Goal: Information Seeking & Learning: Check status

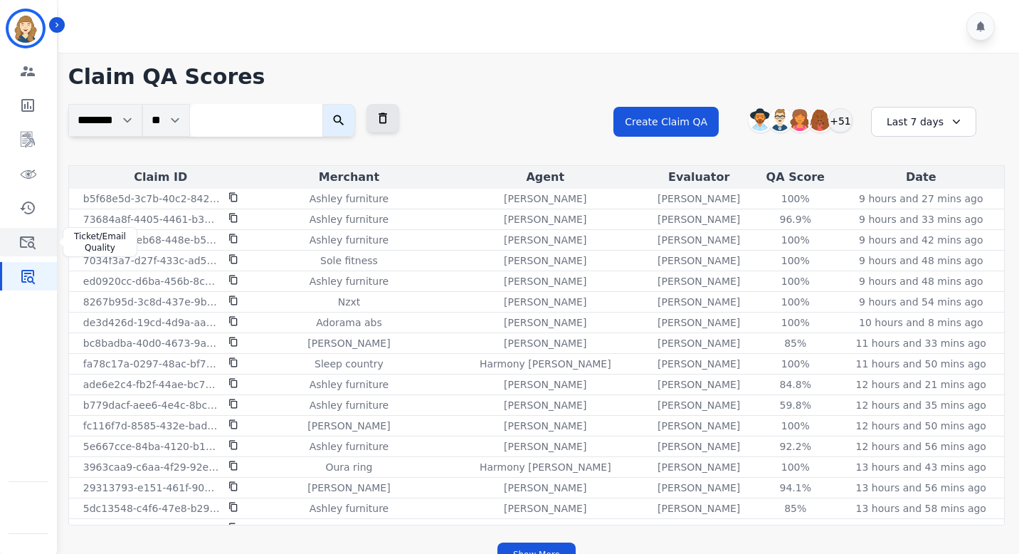
click at [28, 237] on icon "Sidebar" at bounding box center [28, 242] width 16 height 13
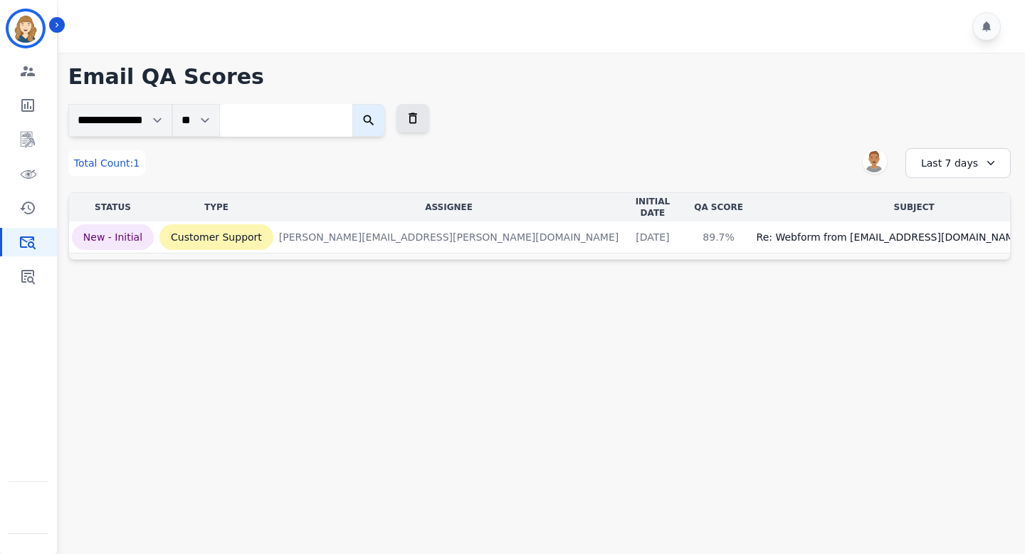
click at [939, 171] on div "Last 7 days" at bounding box center [957, 163] width 105 height 30
click at [952, 290] on li "Last 30 days" at bounding box center [967, 284] width 71 height 14
click at [955, 167] on div "Last 30 days" at bounding box center [957, 163] width 105 height 30
click at [952, 297] on li "Last 90 days" at bounding box center [967, 301] width 71 height 14
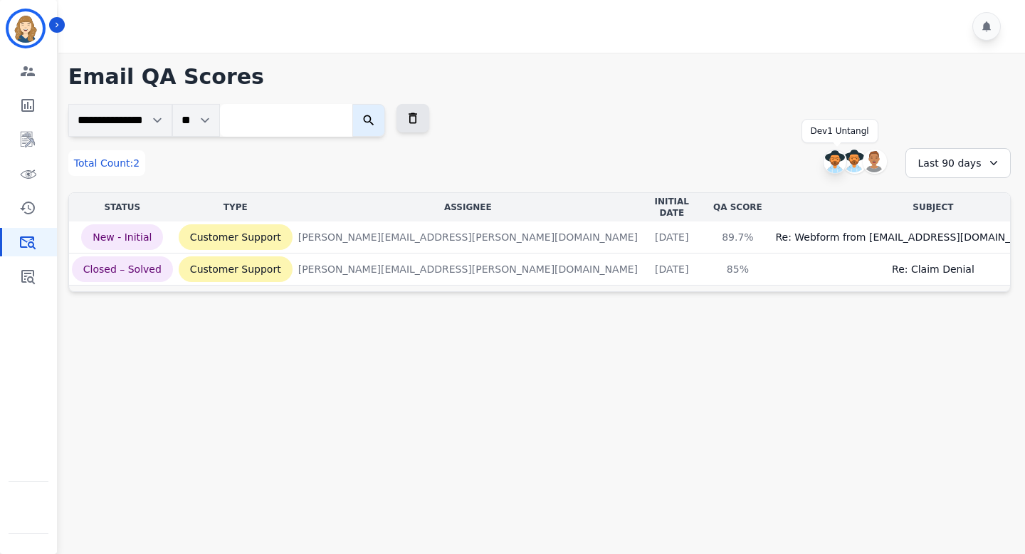
click at [835, 160] on img at bounding box center [835, 161] width 23 height 23
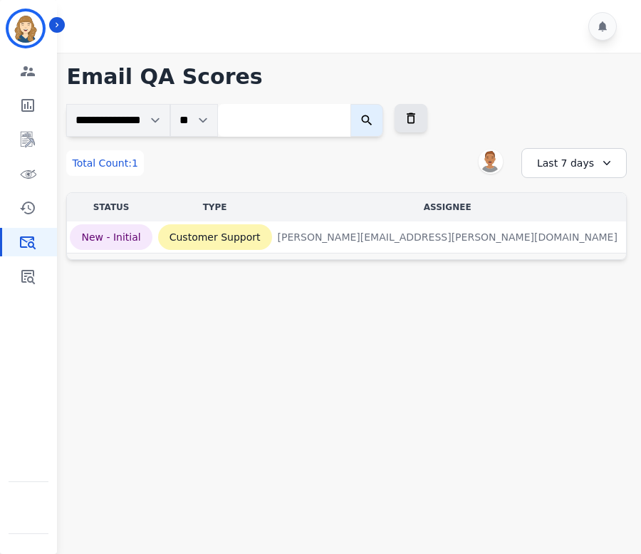
click at [582, 160] on div "Last 7 days" at bounding box center [573, 163] width 105 height 30
click at [577, 285] on li "Last 30 days" at bounding box center [582, 284] width 71 height 14
click at [470, 158] on img at bounding box center [470, 161] width 23 height 23
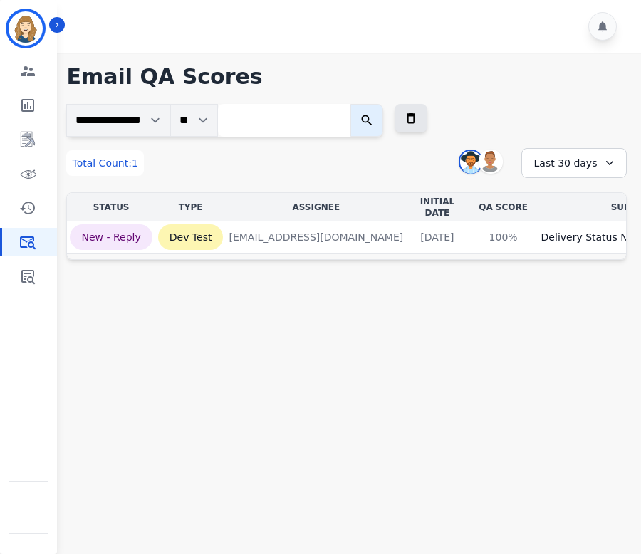
click at [593, 166] on div "Last 30 days" at bounding box center [573, 163] width 105 height 30
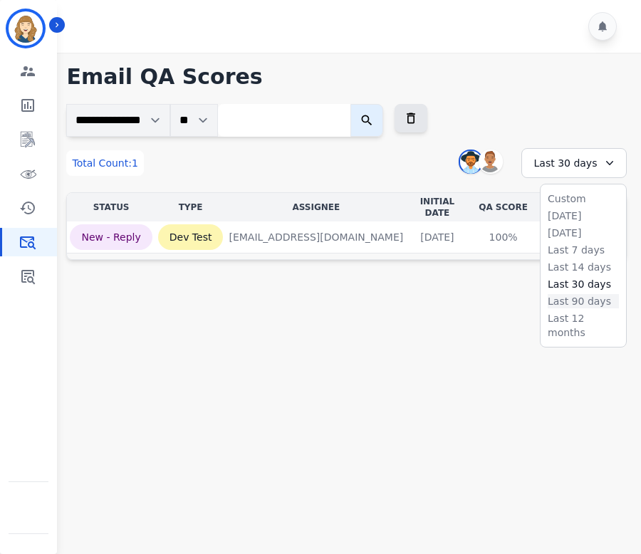
click at [591, 299] on li "Last 90 days" at bounding box center [582, 301] width 71 height 14
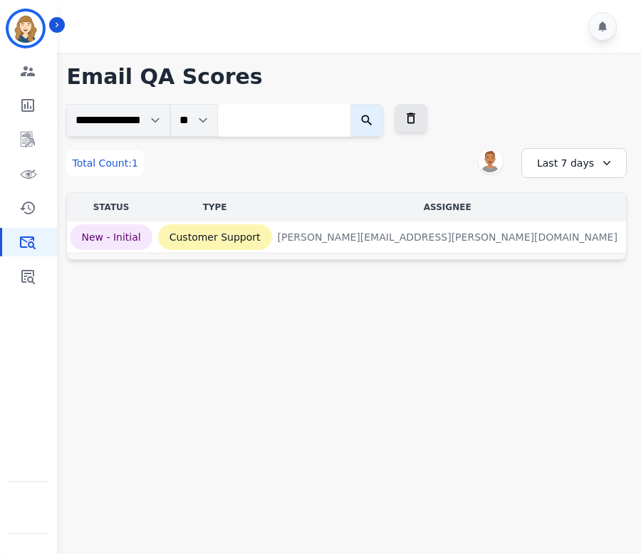
click at [557, 152] on div "Last 7 days" at bounding box center [573, 163] width 105 height 30
click at [578, 283] on li "Last 30 days" at bounding box center [582, 284] width 71 height 14
click at [541, 169] on div "Last 7 days" at bounding box center [573, 163] width 105 height 30
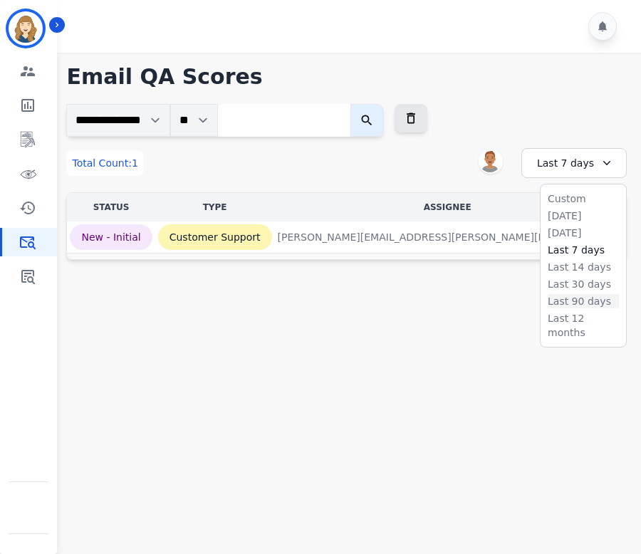
click at [560, 295] on li "Last 90 days" at bounding box center [582, 301] width 71 height 14
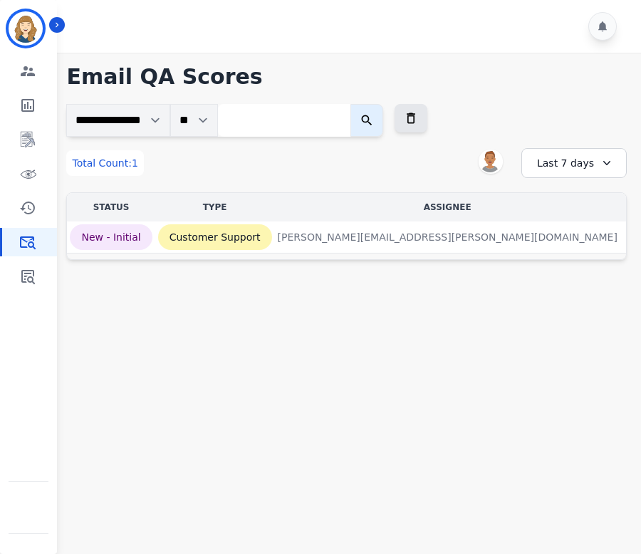
click at [551, 169] on div "Last 7 days" at bounding box center [573, 163] width 105 height 30
click at [567, 285] on li "Last 30 days" at bounding box center [582, 284] width 71 height 14
click at [470, 159] on img at bounding box center [470, 161] width 23 height 23
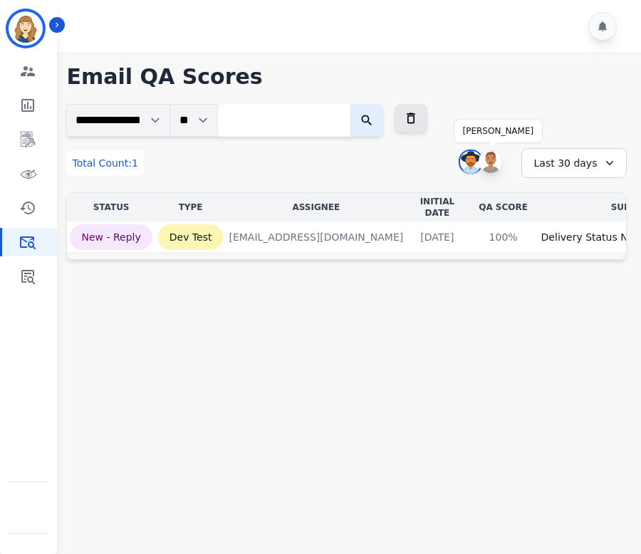
click at [492, 162] on img at bounding box center [490, 161] width 23 height 23
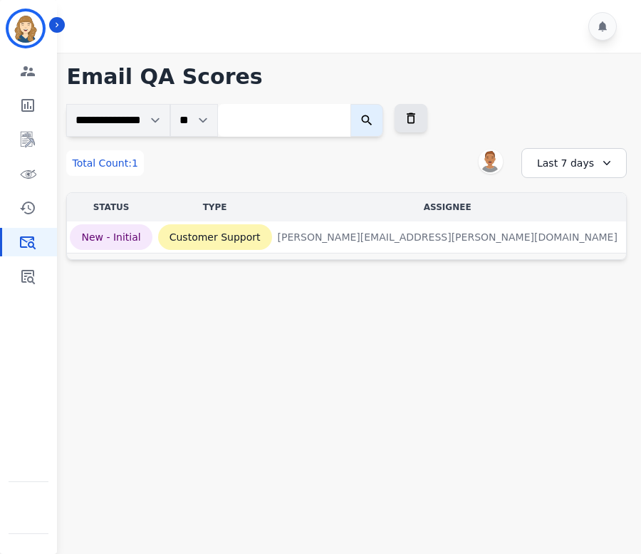
click at [546, 163] on div "Last 7 days" at bounding box center [573, 163] width 105 height 30
click at [564, 284] on li "Last 30 days" at bounding box center [582, 284] width 71 height 14
click at [555, 168] on div "Last 7 days" at bounding box center [573, 163] width 105 height 30
click at [562, 288] on li "Last 30 days" at bounding box center [582, 284] width 71 height 14
click at [554, 159] on div "Last 7 days" at bounding box center [573, 163] width 105 height 30
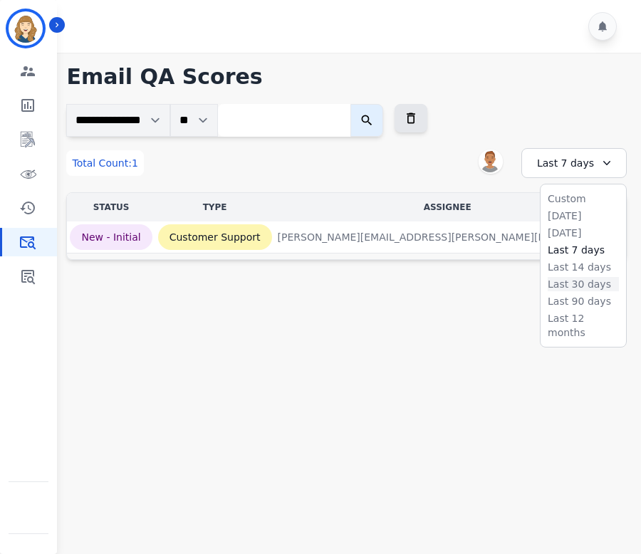
click at [572, 286] on li "Last 30 days" at bounding box center [582, 284] width 71 height 14
click at [608, 163] on icon at bounding box center [606, 163] width 14 height 14
click at [583, 286] on li "Last 30 days" at bounding box center [582, 284] width 71 height 14
click at [577, 169] on div "Last 7 days" at bounding box center [573, 163] width 105 height 30
click at [581, 283] on li "Last 30 days" at bounding box center [582, 284] width 71 height 14
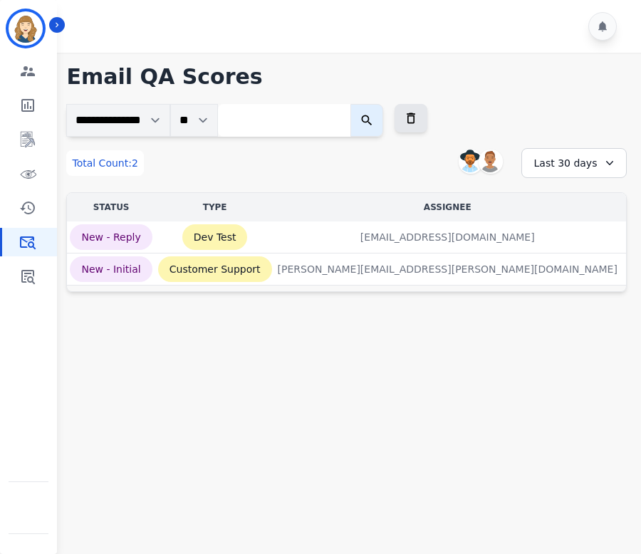
click at [572, 167] on div "Last 30 days" at bounding box center [573, 163] width 105 height 30
click at [573, 301] on li "Last 90 days" at bounding box center [582, 301] width 71 height 14
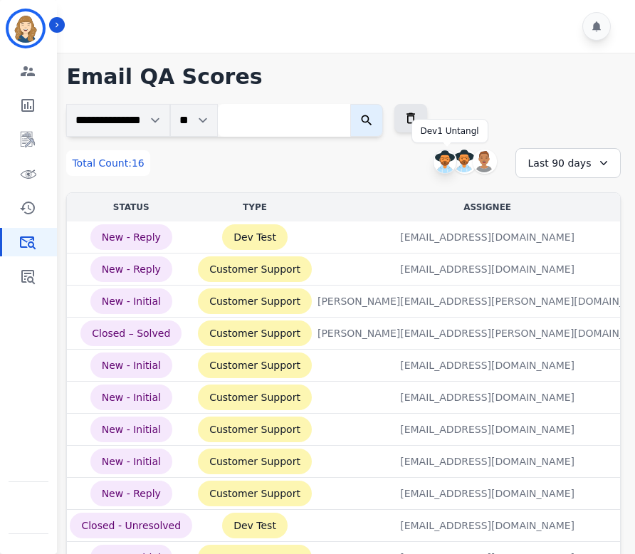
click at [443, 162] on img at bounding box center [444, 161] width 23 height 23
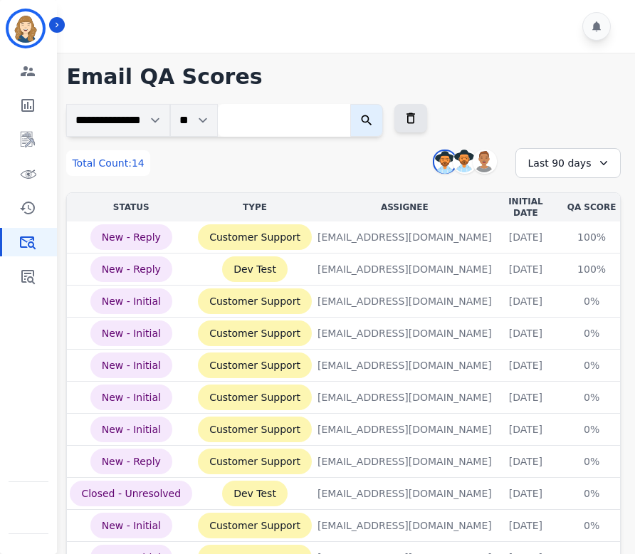
click at [569, 171] on div "Last 90 days" at bounding box center [567, 163] width 105 height 30
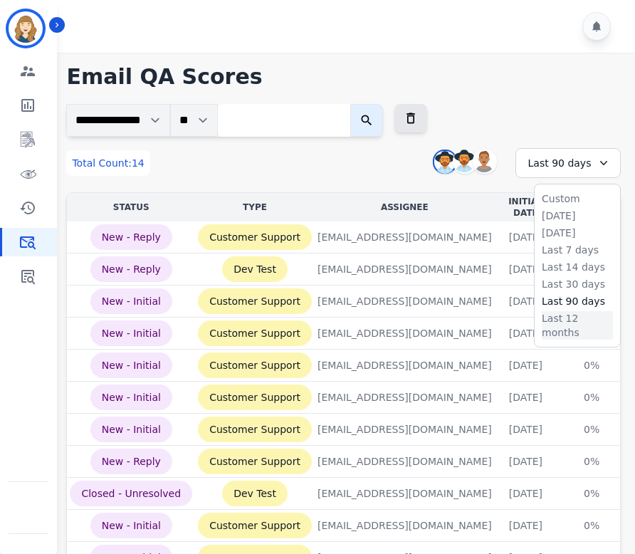
click at [574, 316] on li "Last 12 months" at bounding box center [577, 325] width 71 height 28
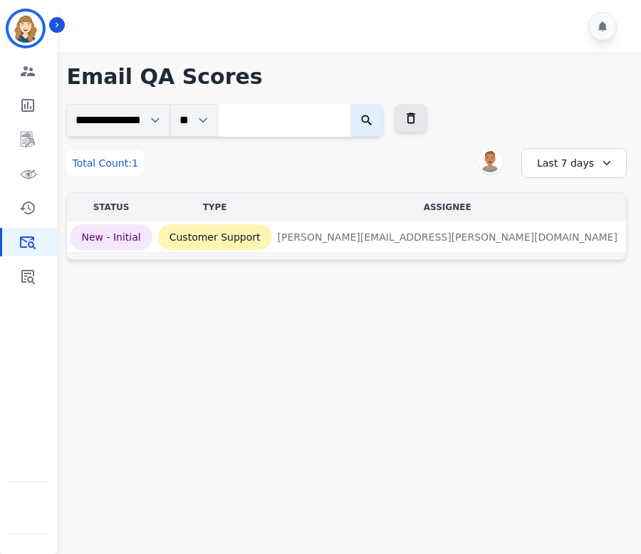
click at [557, 157] on div "Last 7 days" at bounding box center [573, 163] width 105 height 30
click at [579, 280] on li "Last 30 days" at bounding box center [582, 284] width 71 height 14
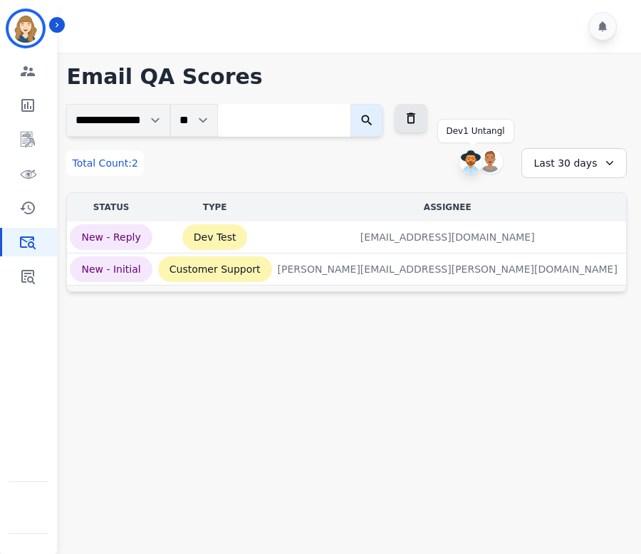
click at [470, 156] on img at bounding box center [470, 161] width 23 height 23
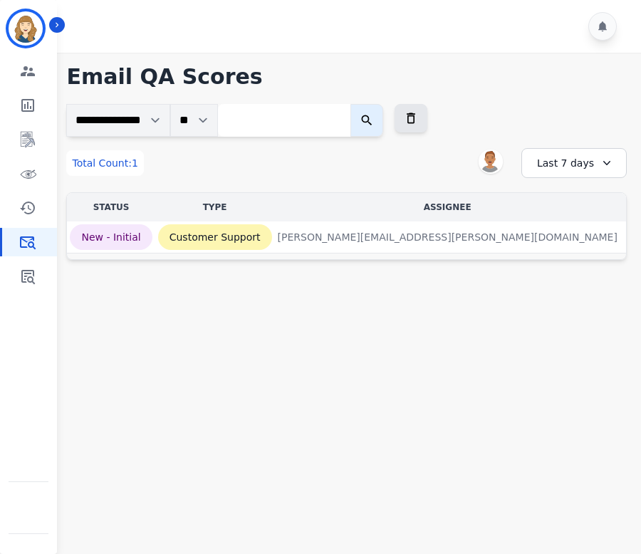
click at [550, 161] on div "Last 7 days" at bounding box center [573, 163] width 105 height 30
click at [573, 285] on li "Last 30 days" at bounding box center [582, 284] width 71 height 14
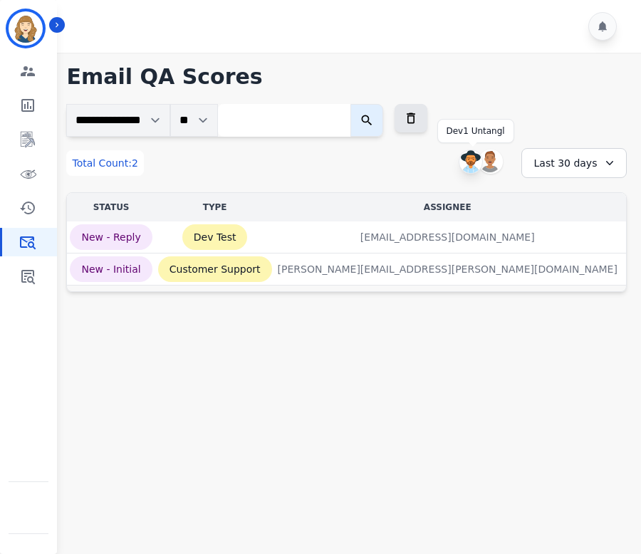
click at [470, 162] on img at bounding box center [470, 161] width 23 height 23
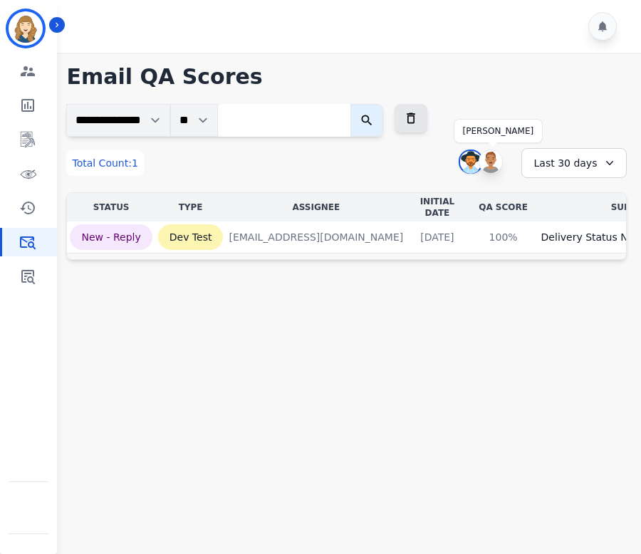
click at [490, 167] on img at bounding box center [490, 161] width 23 height 23
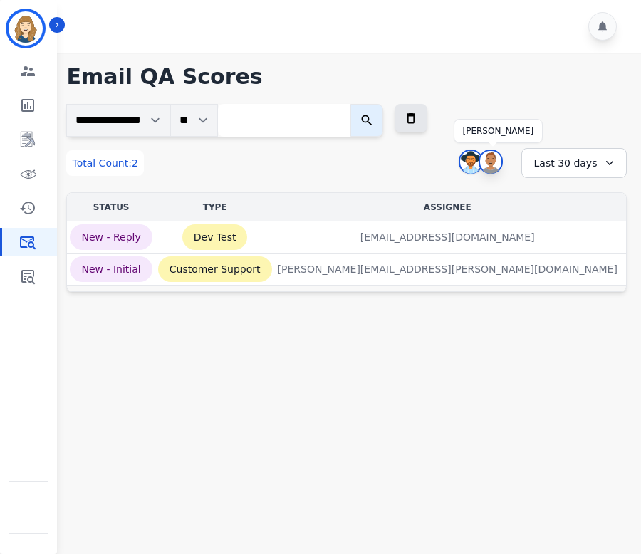
click at [486, 166] on img at bounding box center [490, 162] width 21 height 23
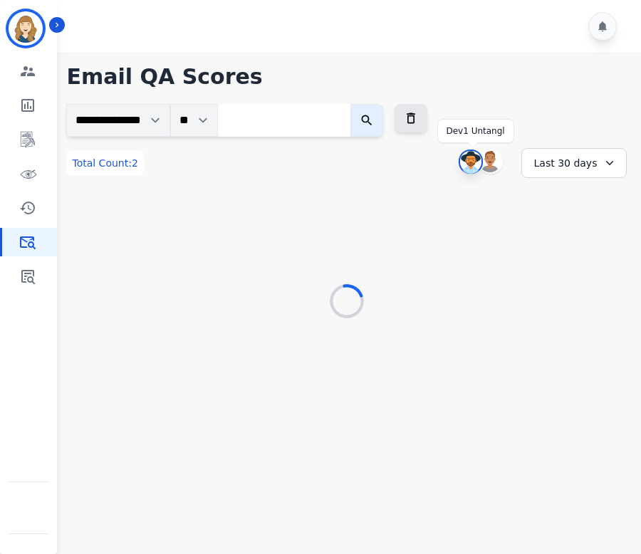
click at [475, 165] on img at bounding box center [470, 162] width 21 height 23
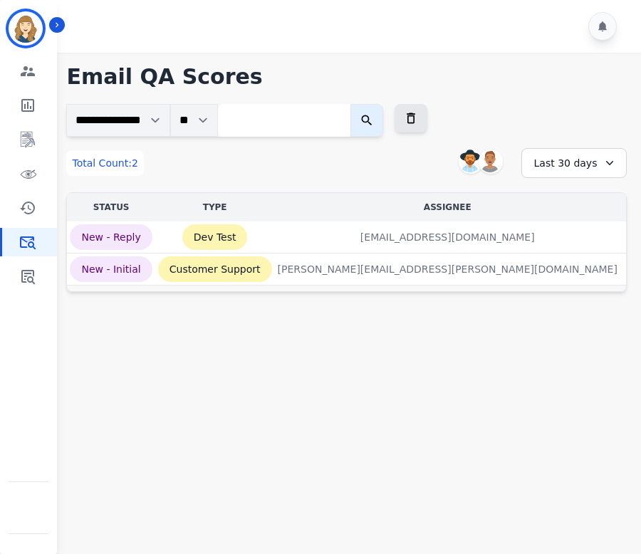
click at [559, 164] on div "Last 30 days" at bounding box center [573, 163] width 105 height 30
click at [559, 305] on li "Last 90 days" at bounding box center [582, 301] width 71 height 14
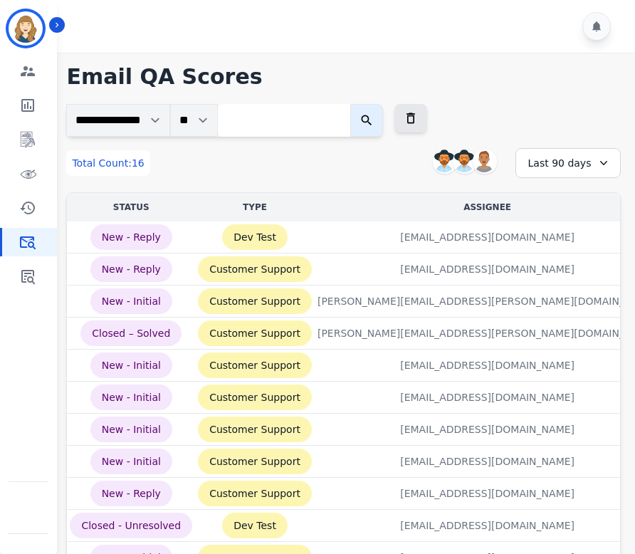
click at [562, 158] on div "Last 90 days" at bounding box center [567, 163] width 105 height 30
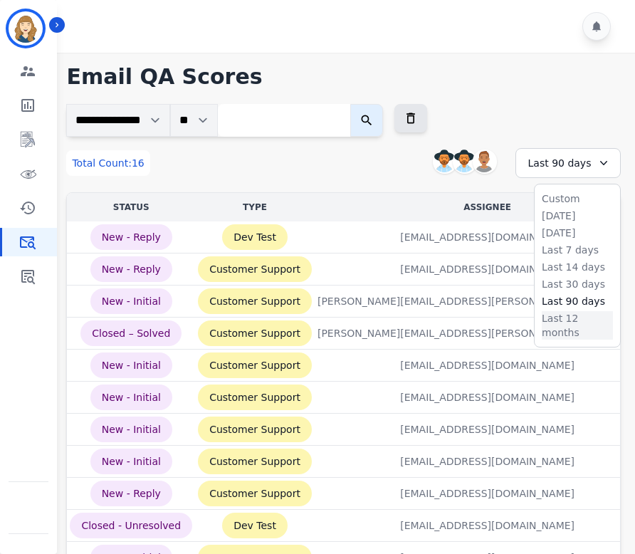
click at [569, 313] on li "Last 12 months" at bounding box center [577, 325] width 71 height 28
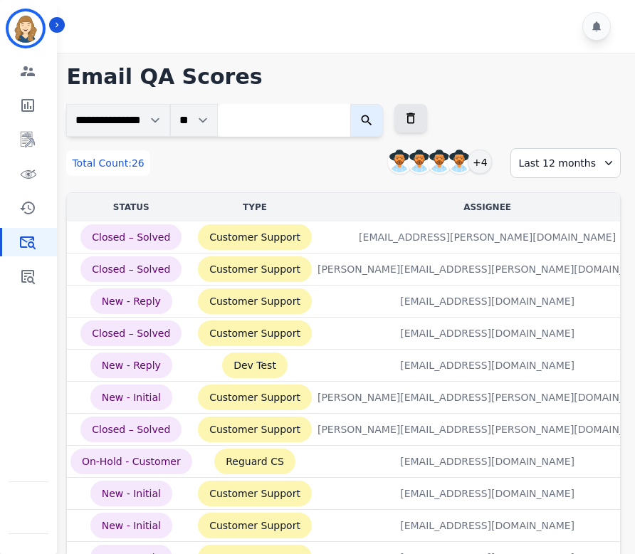
click at [559, 160] on div "Last 12 months" at bounding box center [565, 163] width 110 height 30
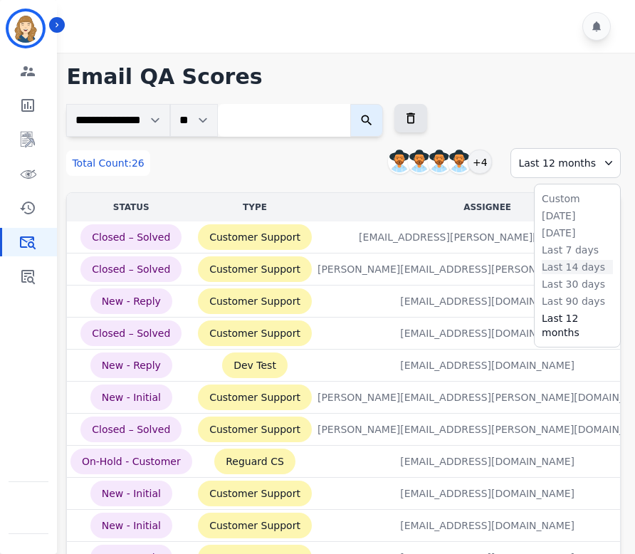
click at [564, 267] on li "Last 14 days" at bounding box center [577, 267] width 71 height 14
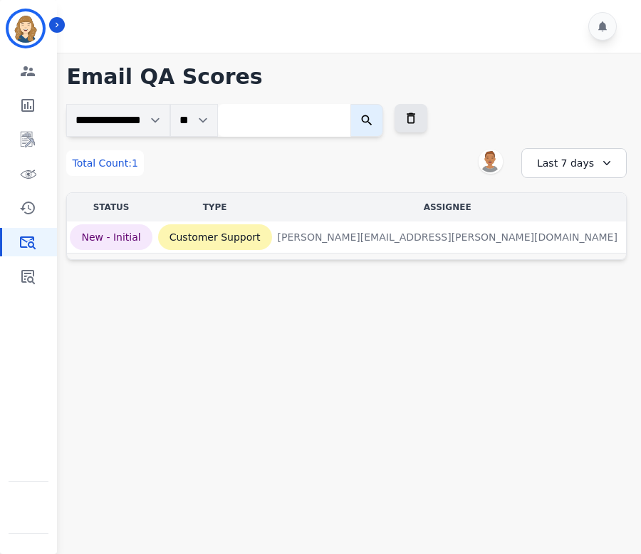
click at [562, 163] on div "Last 7 days" at bounding box center [573, 163] width 105 height 30
click at [568, 285] on li "Last 30 days" at bounding box center [582, 284] width 71 height 14
click at [571, 160] on div "Last 7 days" at bounding box center [573, 163] width 105 height 30
click at [579, 287] on li "Last 30 days" at bounding box center [582, 284] width 71 height 14
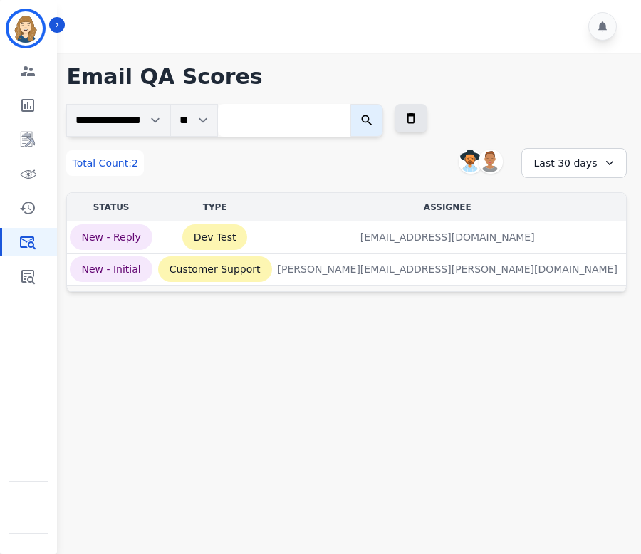
click at [582, 165] on div "Last 30 days" at bounding box center [573, 163] width 105 height 30
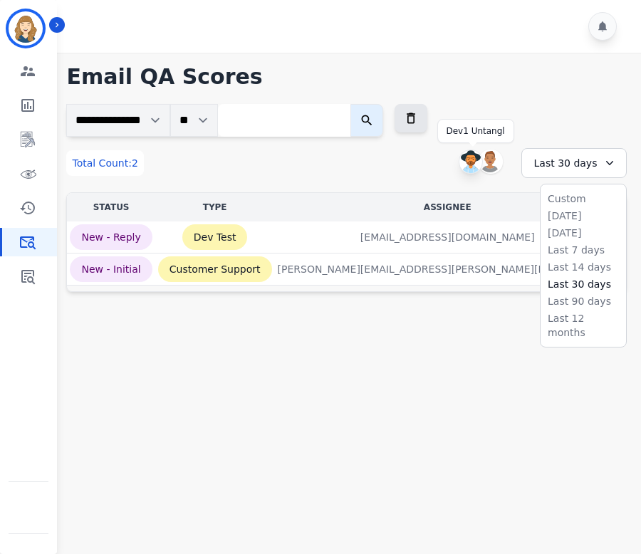
click at [468, 156] on img at bounding box center [470, 161] width 23 height 23
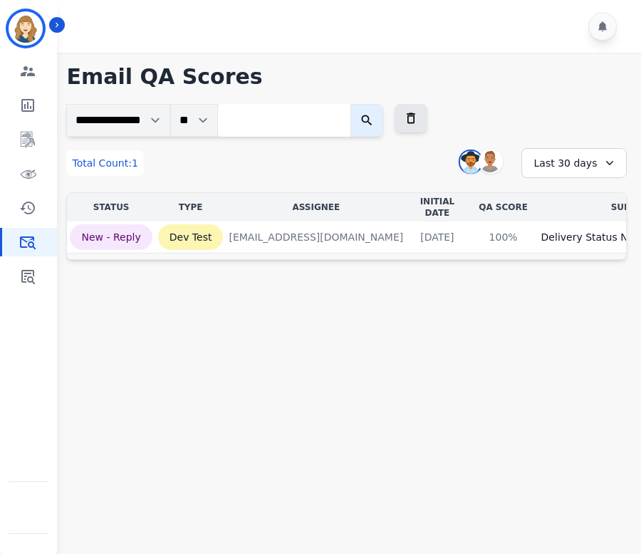
click at [564, 159] on div "Last 30 days" at bounding box center [573, 163] width 105 height 30
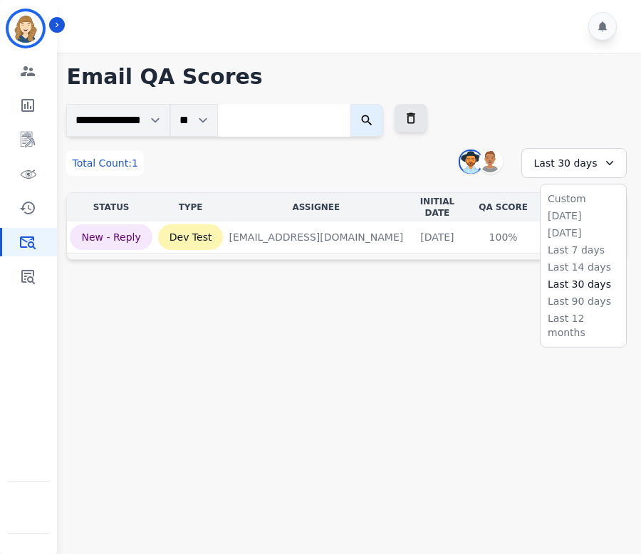
click at [565, 292] on ul "Custom Today Yesterday Last 7 days Last 14 days Last 30 days Last 90 days Last …" at bounding box center [582, 265] width 85 height 162
click at [566, 305] on li "Last 90 days" at bounding box center [582, 301] width 71 height 14
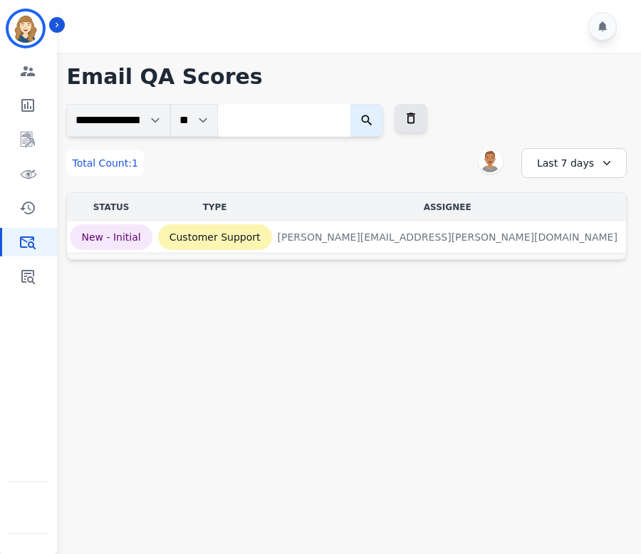
click at [567, 163] on div "Last 7 days" at bounding box center [573, 163] width 105 height 30
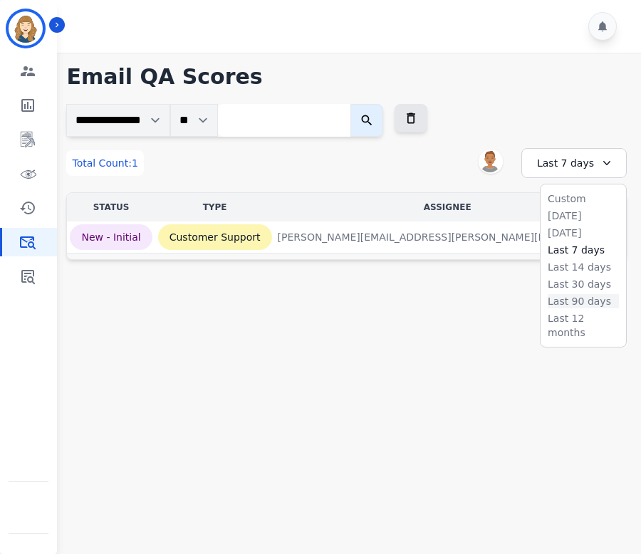
click at [574, 298] on li "Last 90 days" at bounding box center [582, 301] width 71 height 14
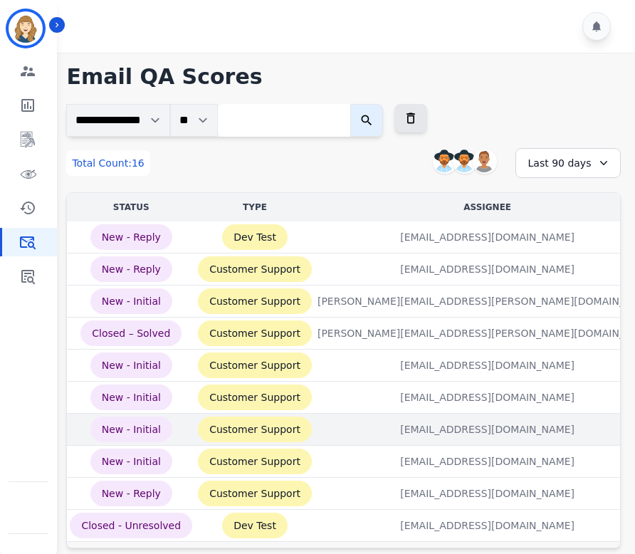
scroll to position [49, 0]
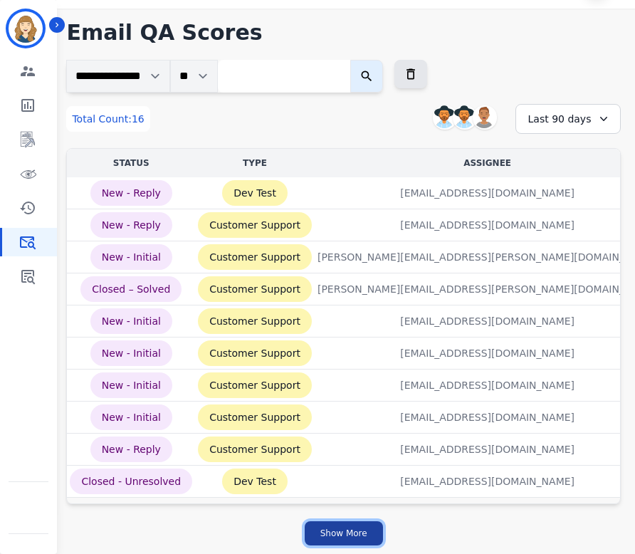
click at [349, 528] on button "Show More" at bounding box center [344, 533] width 78 height 24
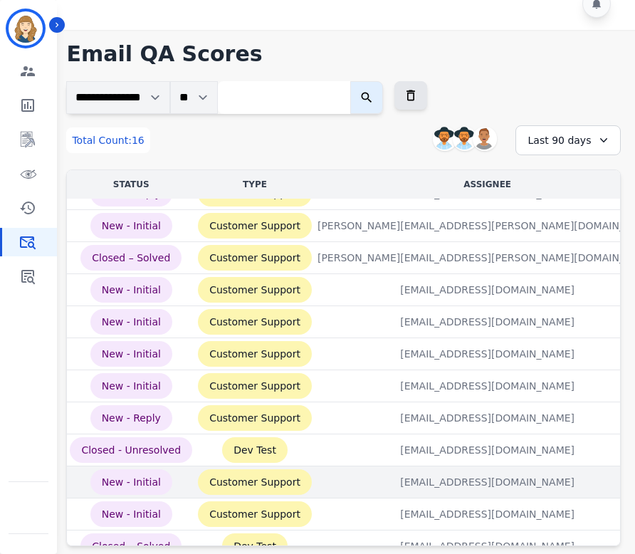
scroll to position [0, 0]
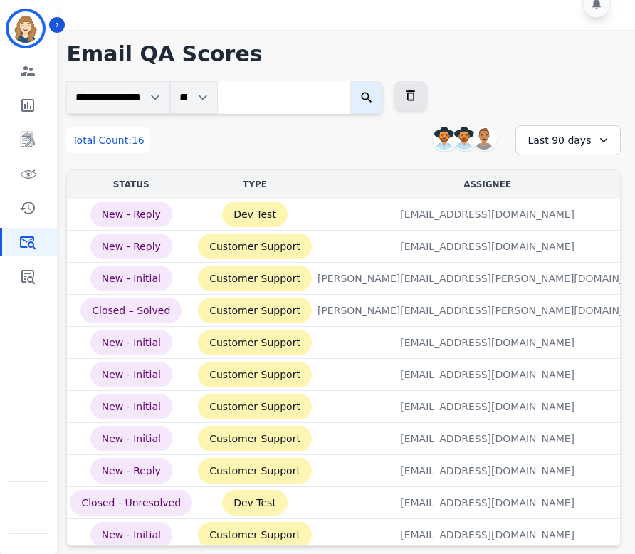
click at [565, 149] on div "Last 90 days" at bounding box center [567, 140] width 105 height 30
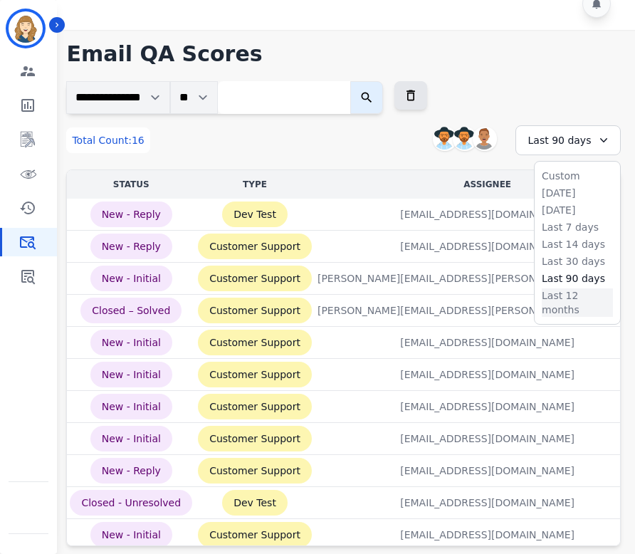
click at [564, 295] on li "Last 12 months" at bounding box center [577, 302] width 71 height 28
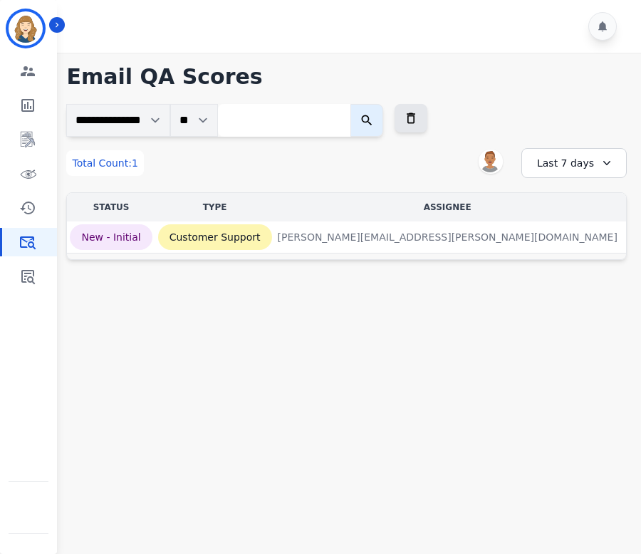
click at [579, 170] on div "Last 7 days" at bounding box center [573, 163] width 105 height 30
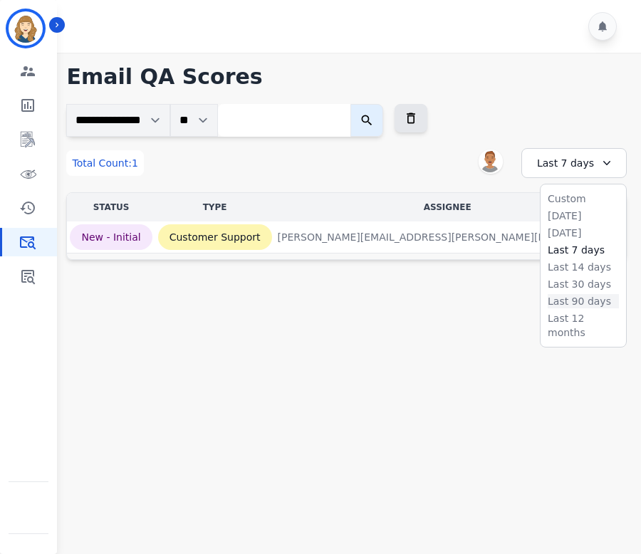
click at [582, 302] on li "Last 90 days" at bounding box center [582, 301] width 71 height 14
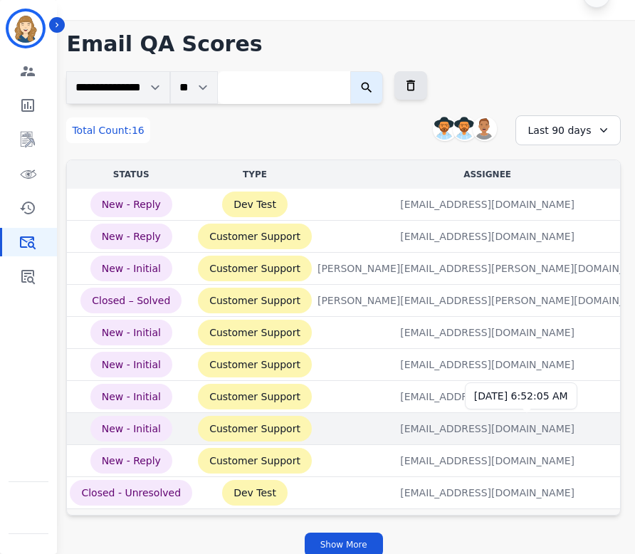
scroll to position [49, 0]
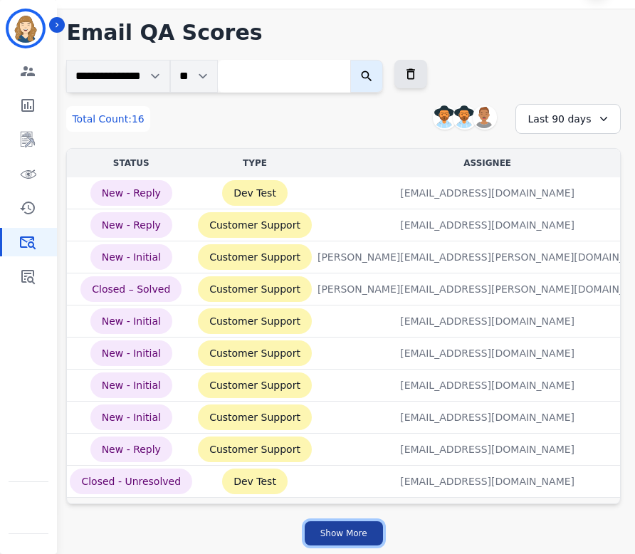
click at [344, 533] on button "Show More" at bounding box center [344, 533] width 78 height 24
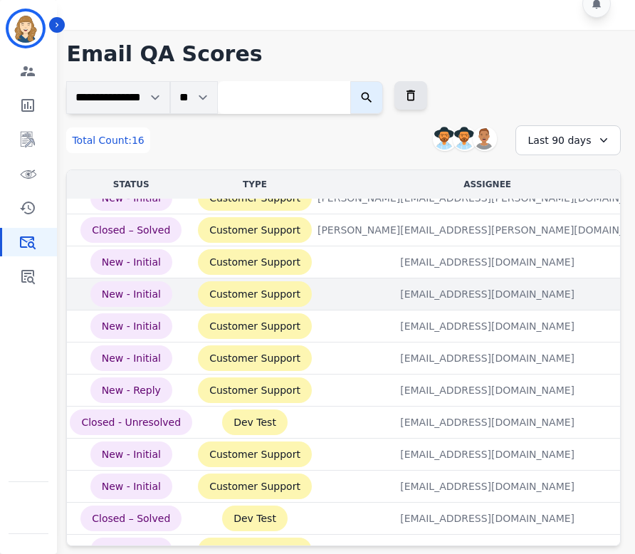
scroll to position [0, 0]
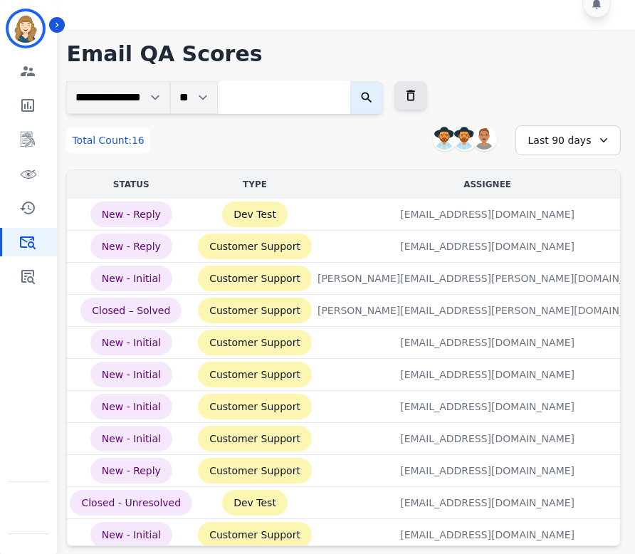
click at [554, 142] on div "Last 90 days" at bounding box center [567, 140] width 105 height 30
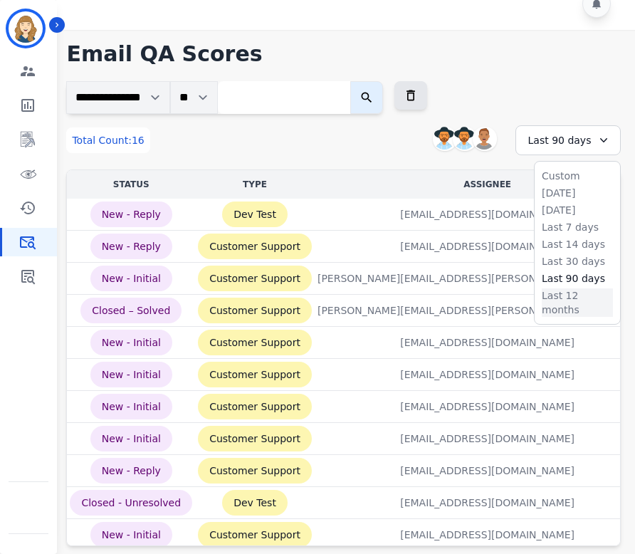
click at [557, 298] on li "Last 12 months" at bounding box center [577, 302] width 71 height 28
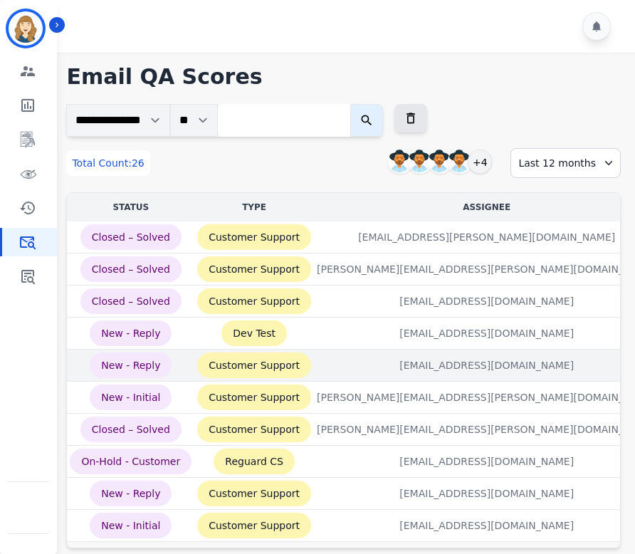
scroll to position [49, 0]
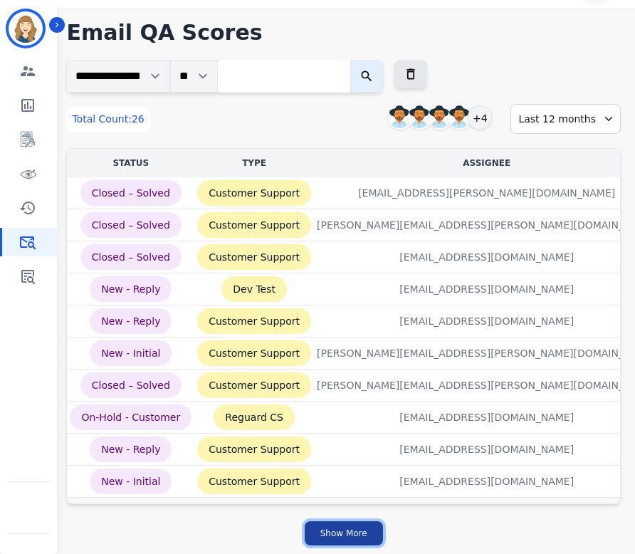
click at [362, 522] on button "Show More" at bounding box center [344, 533] width 78 height 24
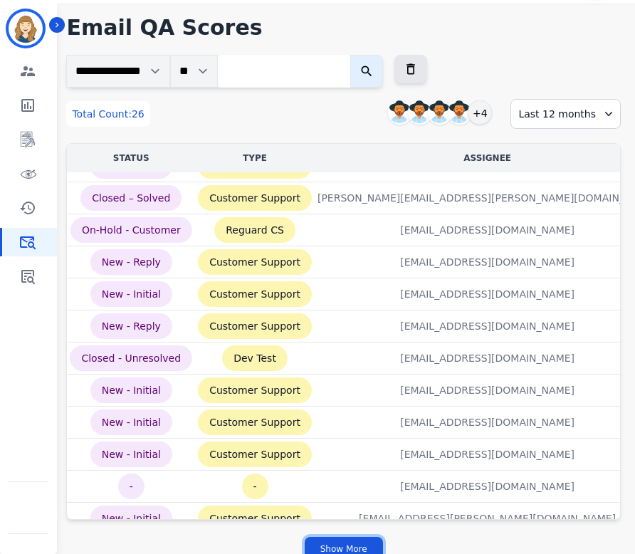
scroll to position [305, 0]
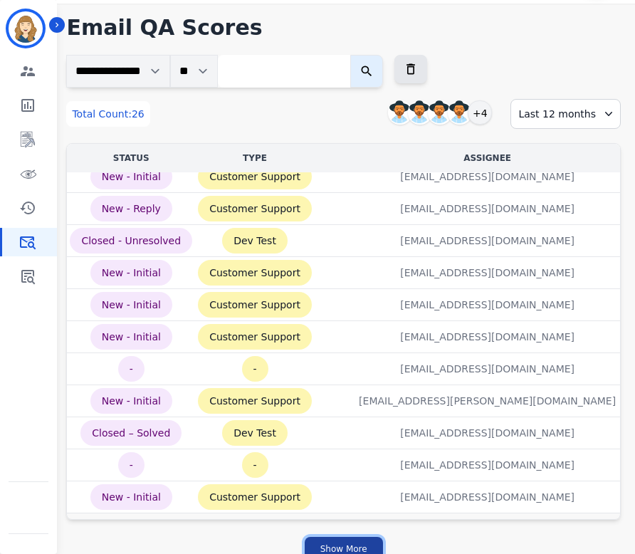
click at [365, 540] on button "Show More" at bounding box center [344, 549] width 78 height 24
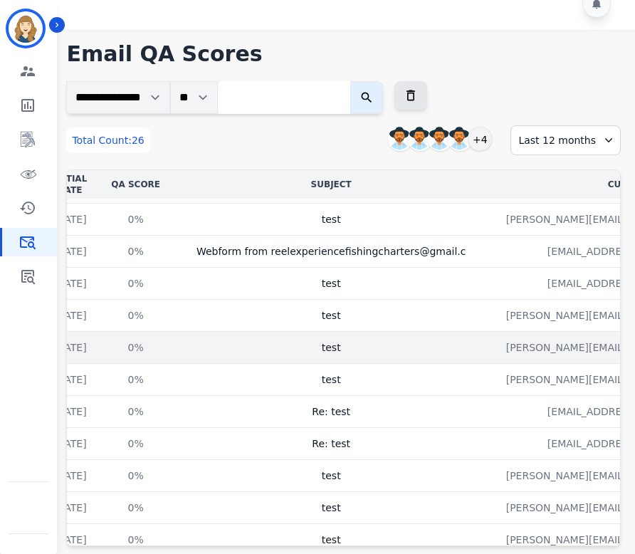
scroll to position [498, 621]
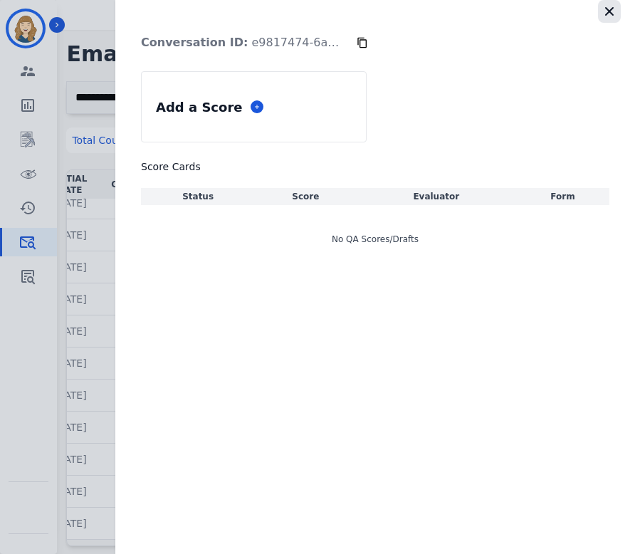
click at [610, 6] on icon "button" at bounding box center [609, 11] width 14 height 14
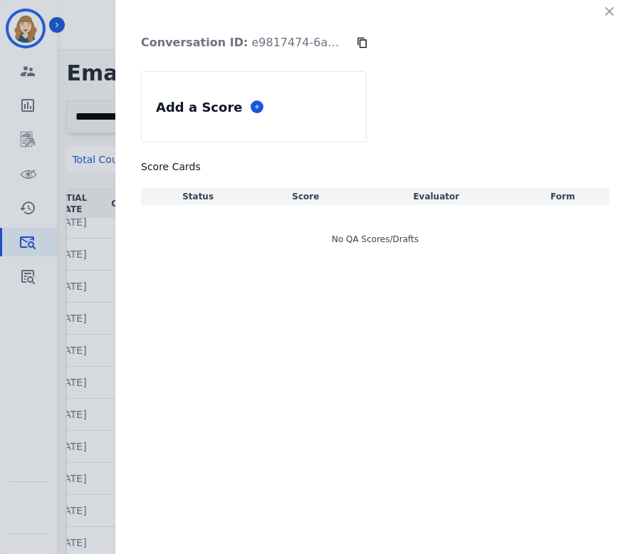
scroll to position [0, 0]
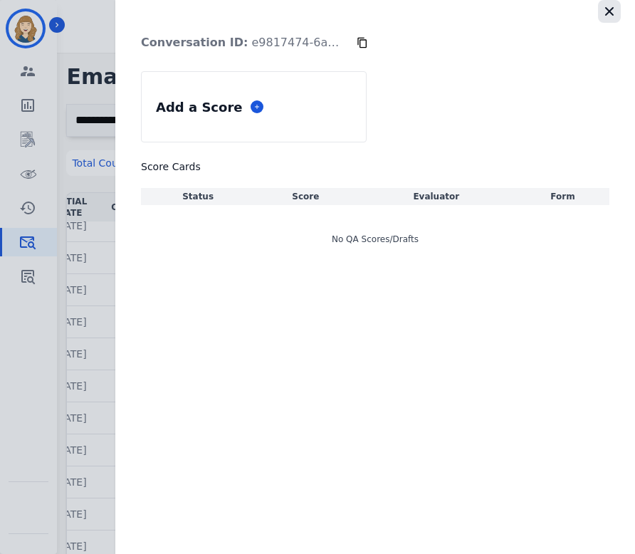
click at [614, 11] on icon "button" at bounding box center [609, 11] width 14 height 14
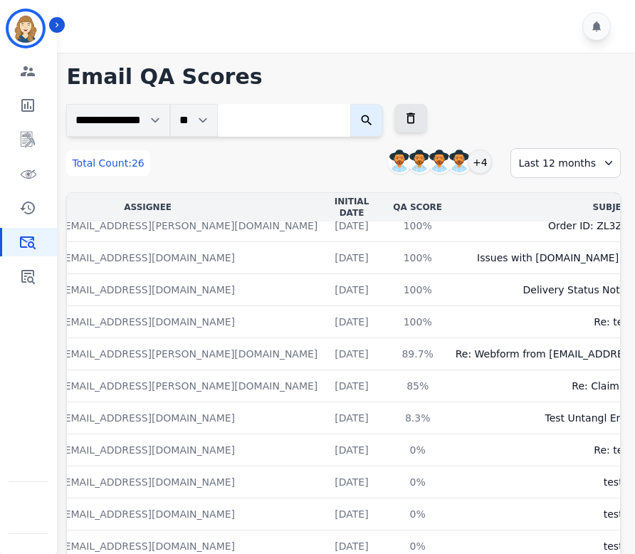
scroll to position [43, 621]
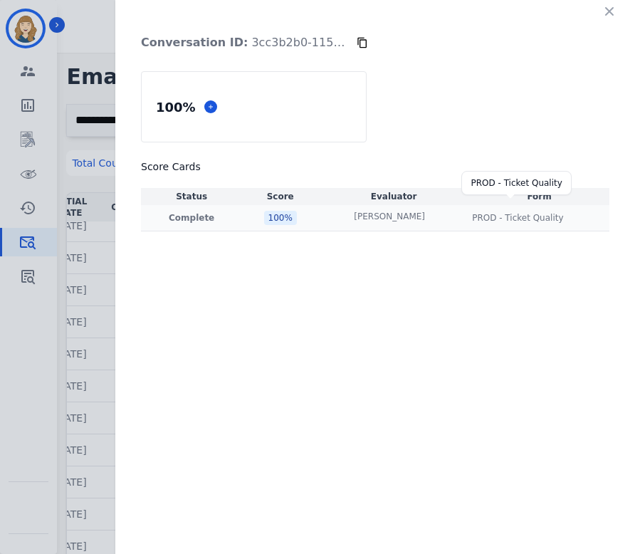
click at [493, 214] on div "PROD - Ticket Quality" at bounding box center [517, 217] width 91 height 11
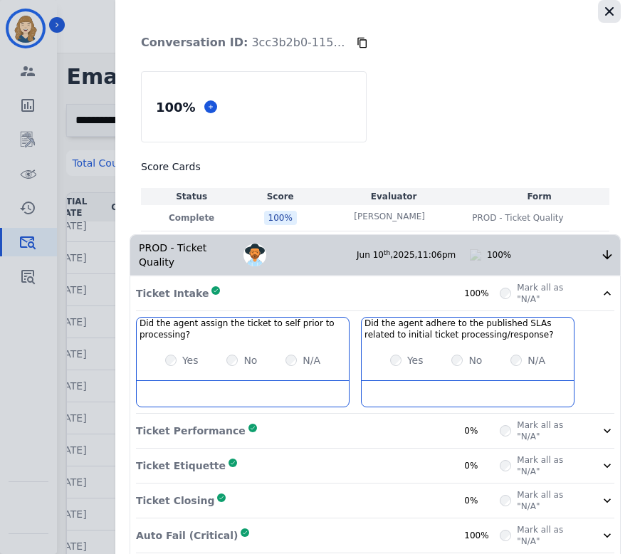
click at [611, 11] on button "button" at bounding box center [609, 11] width 23 height 23
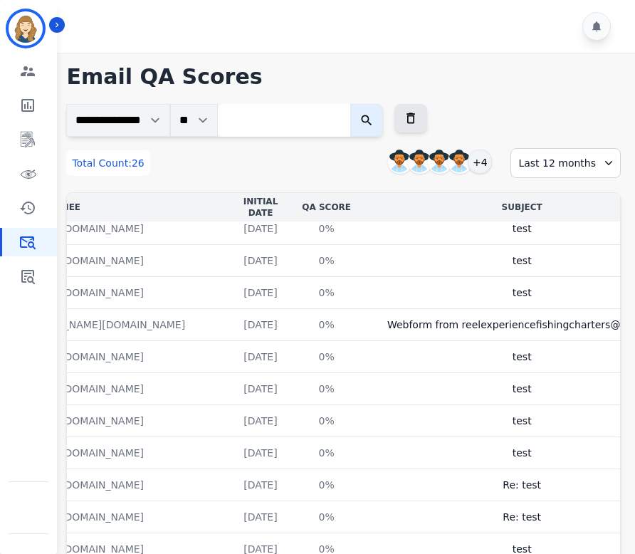
scroll to position [425, 621]
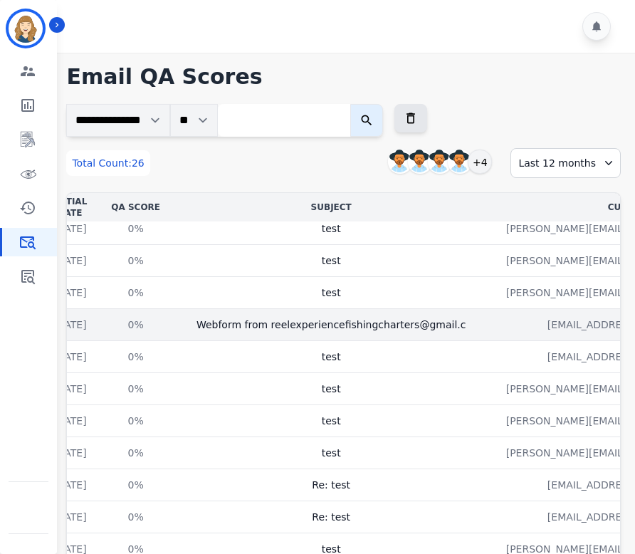
click at [536, 321] on p "reelexperiencefishingcharters@gmail.com" at bounding box center [634, 325] width 197 height 26
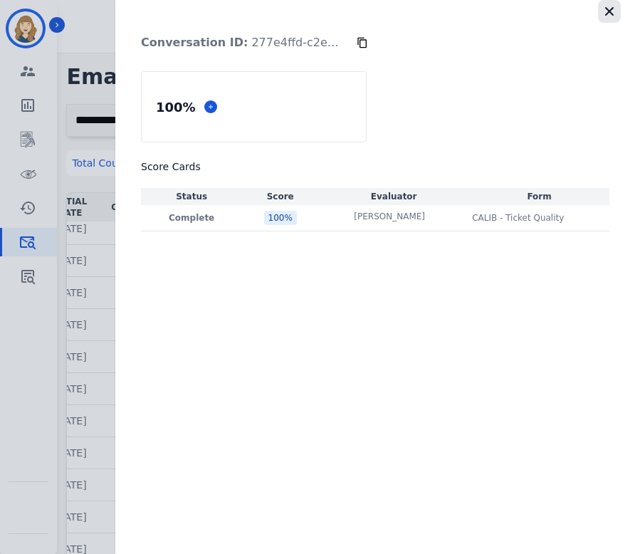
click at [608, 16] on icon "button" at bounding box center [609, 11] width 14 height 14
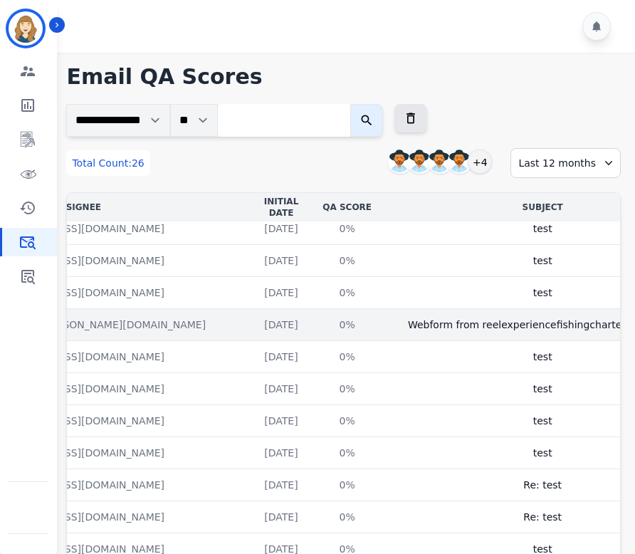
scroll to position [425, 389]
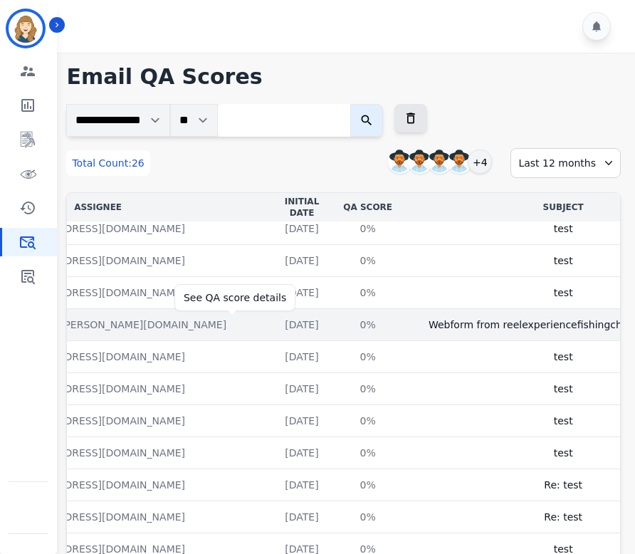
click at [336, 319] on div "0%" at bounding box center [368, 324] width 64 height 14
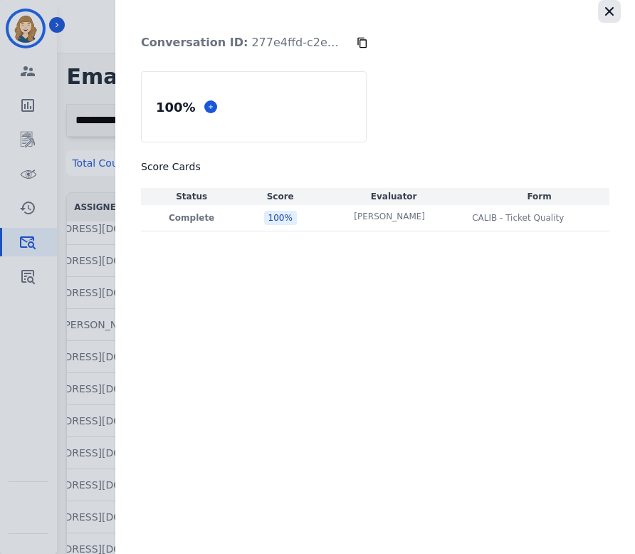
click at [606, 14] on icon "button" at bounding box center [609, 11] width 9 height 9
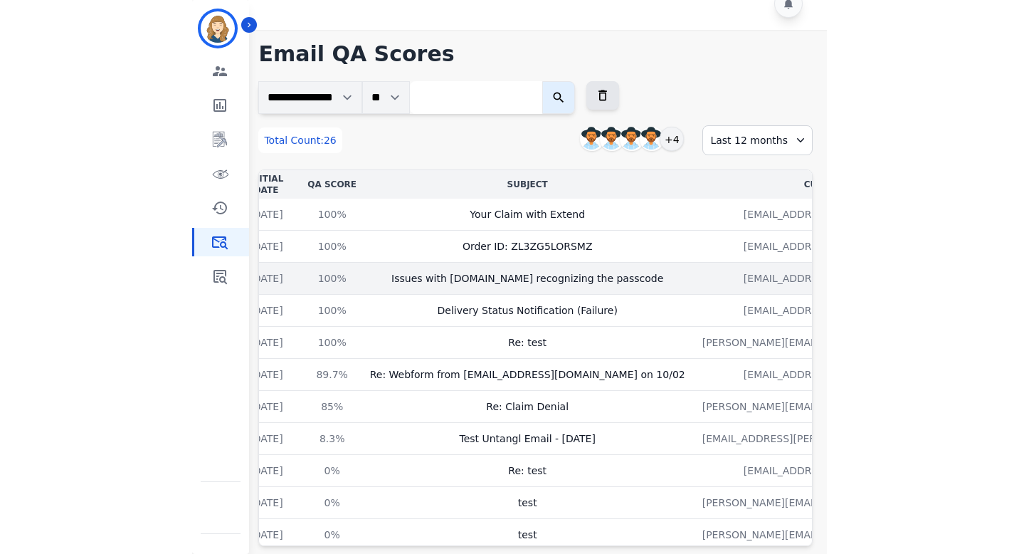
scroll to position [0, 621]
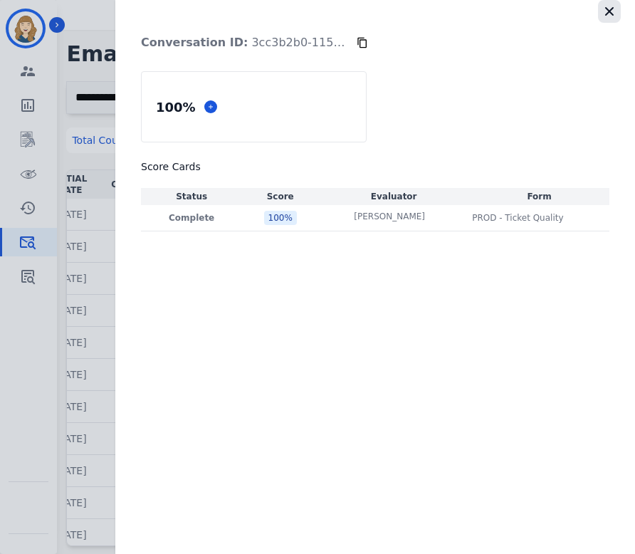
click at [608, 11] on icon "button" at bounding box center [609, 11] width 9 height 9
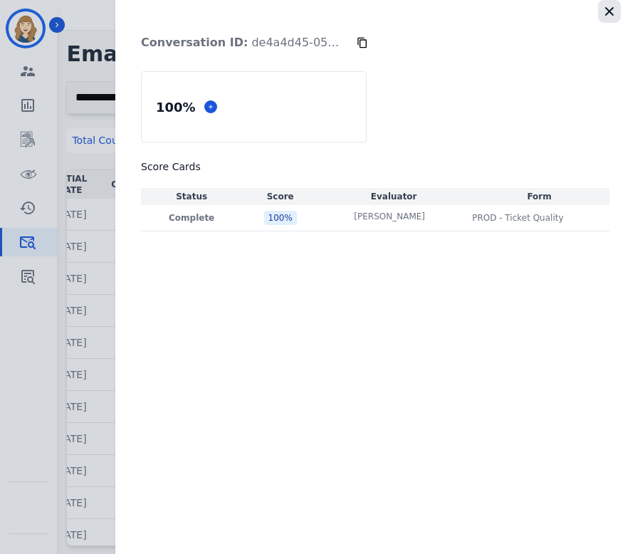
click at [608, 5] on icon "button" at bounding box center [609, 11] width 14 height 14
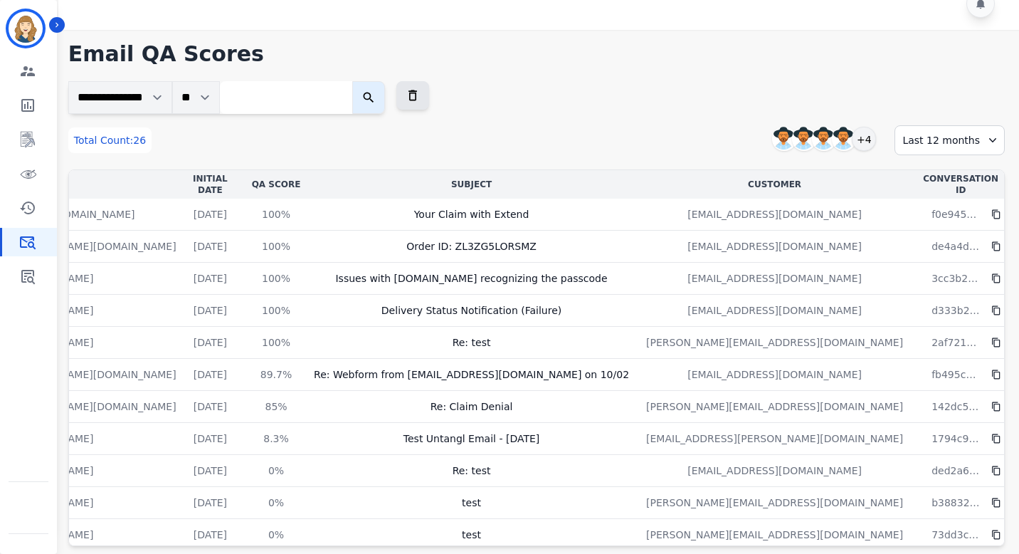
scroll to position [0, 239]
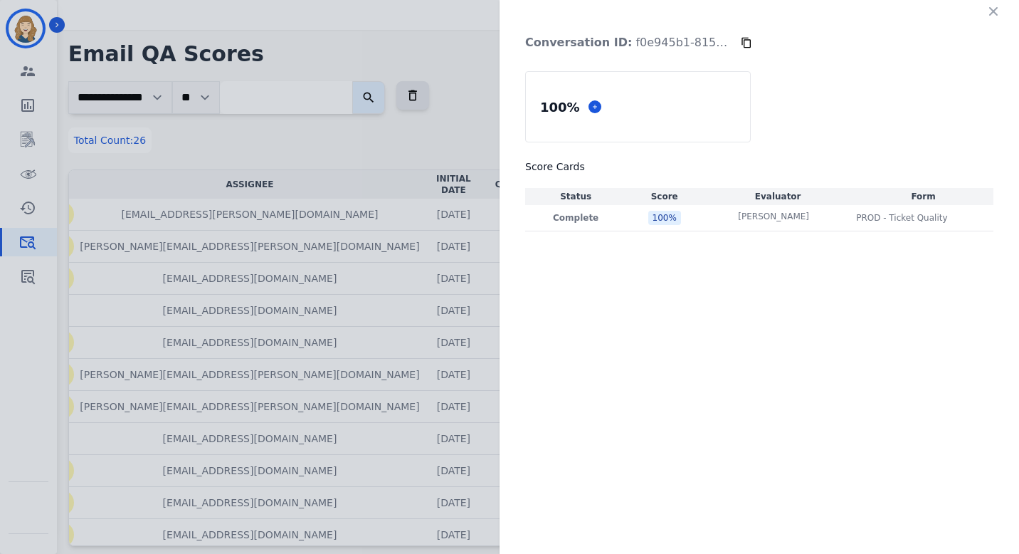
click at [640, 42] on icon at bounding box center [746, 43] width 9 height 11
click at [640, 15] on icon "button" at bounding box center [994, 11] width 14 height 14
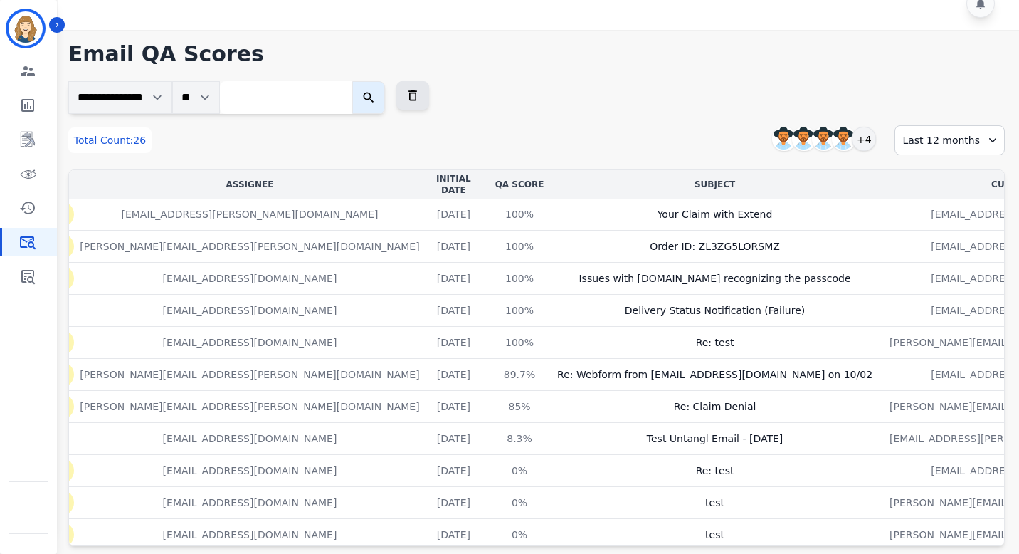
click at [301, 90] on input "search" at bounding box center [286, 97] width 132 height 33
paste input "**********"
type input "**********"
click at [388, 102] on icon "submit" at bounding box center [381, 97] width 14 height 14
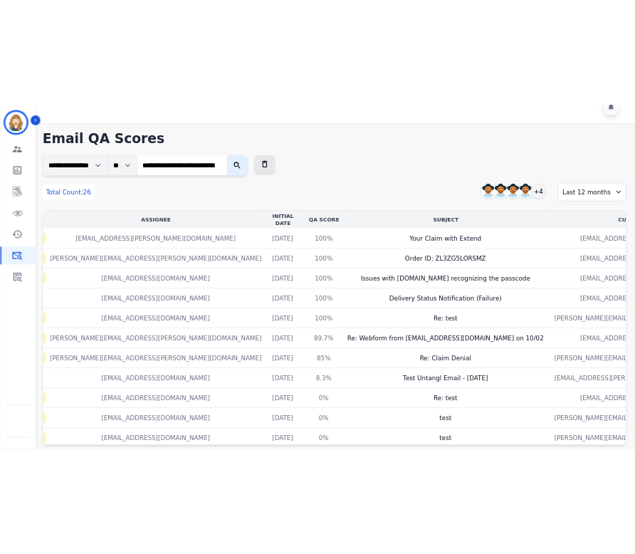
scroll to position [0, 0]
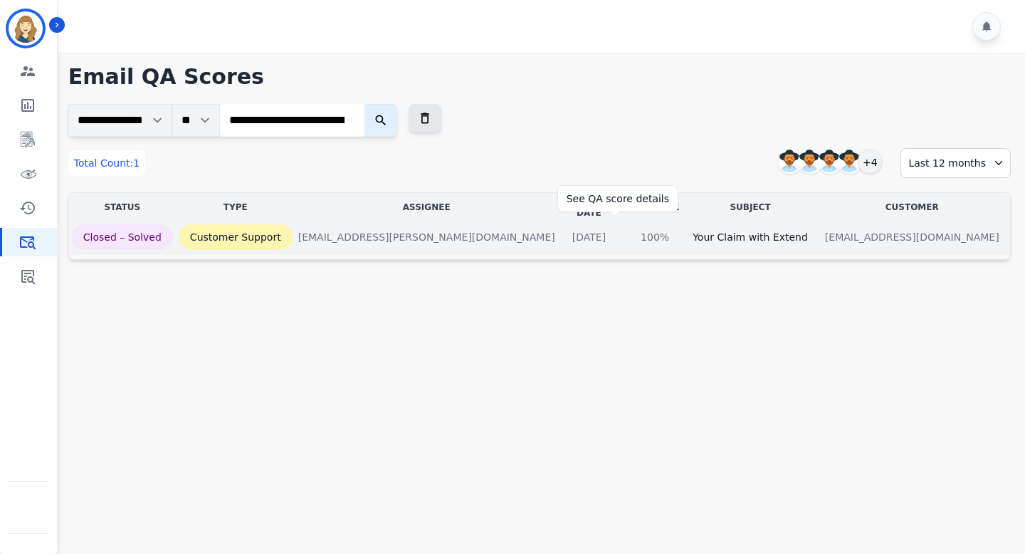
click at [623, 230] on div "100%" at bounding box center [655, 237] width 64 height 14
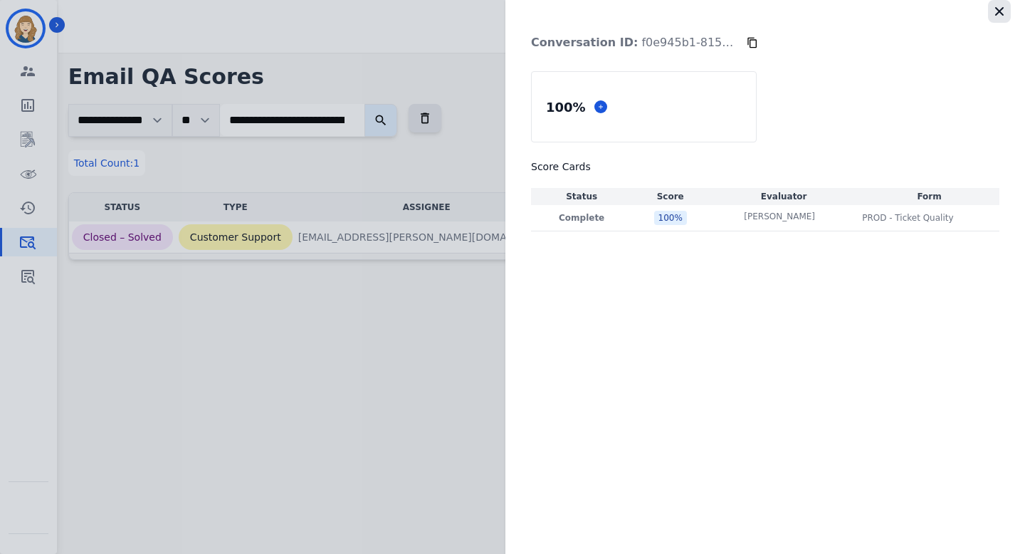
click at [640, 8] on icon "button" at bounding box center [999, 11] width 14 height 14
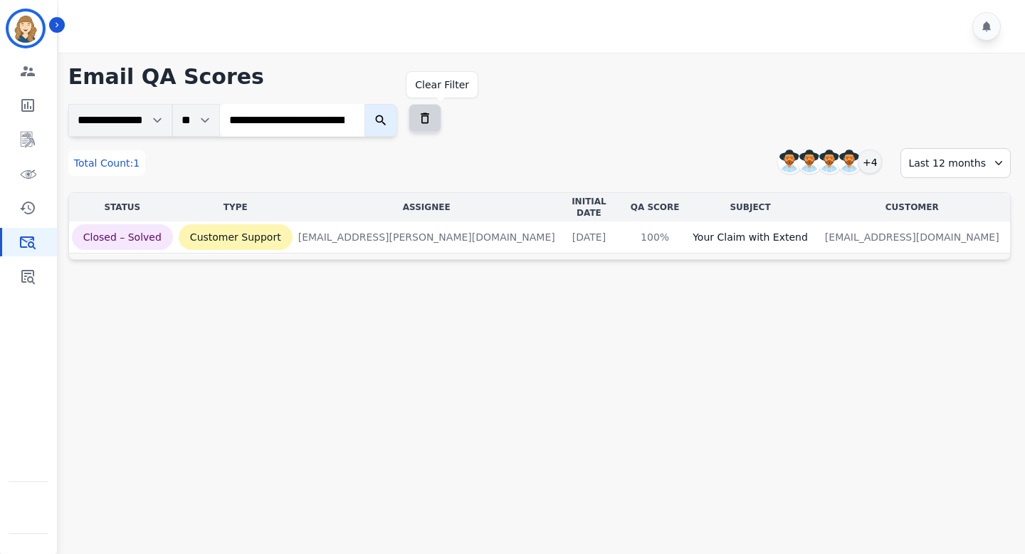
click at [432, 115] on icon at bounding box center [425, 118] width 14 height 14
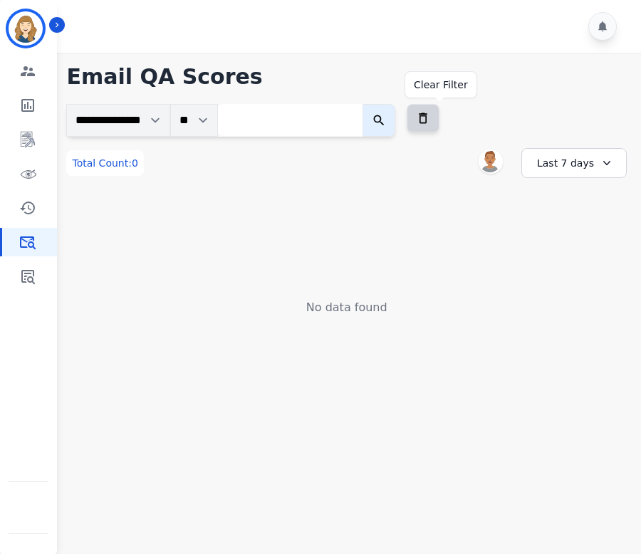
click at [430, 117] on icon at bounding box center [423, 118] width 14 height 14
click at [549, 163] on div "Last 7 days" at bounding box center [573, 163] width 105 height 30
click at [570, 248] on li "Last 7 days" at bounding box center [582, 250] width 71 height 14
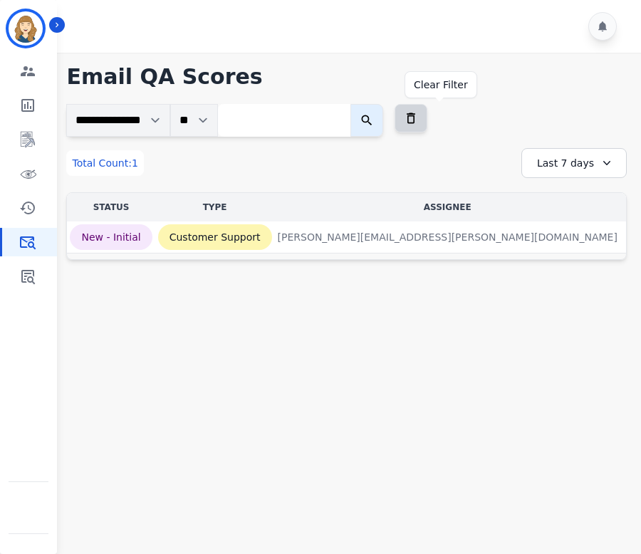
click at [418, 117] on icon at bounding box center [411, 118] width 14 height 14
click at [558, 164] on div "Last 7 days" at bounding box center [573, 163] width 105 height 30
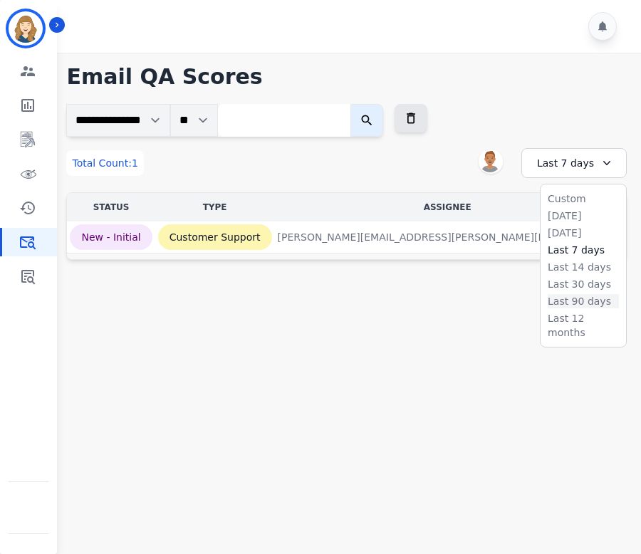
click at [582, 299] on li "Last 90 days" at bounding box center [582, 301] width 71 height 14
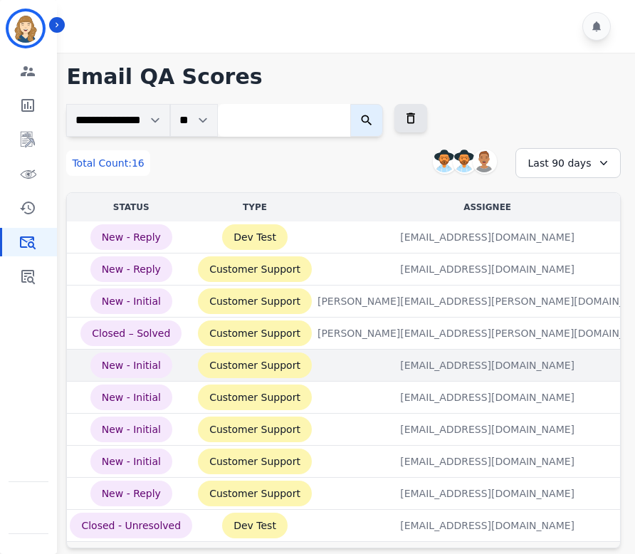
scroll to position [49, 0]
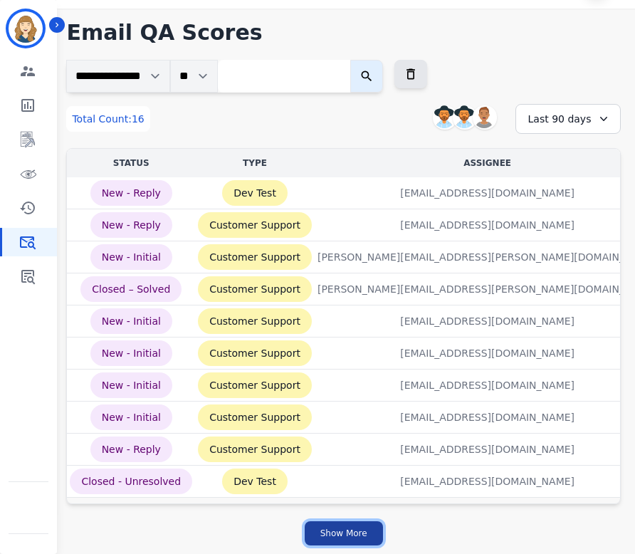
click at [361, 530] on button "Show More" at bounding box center [344, 533] width 78 height 24
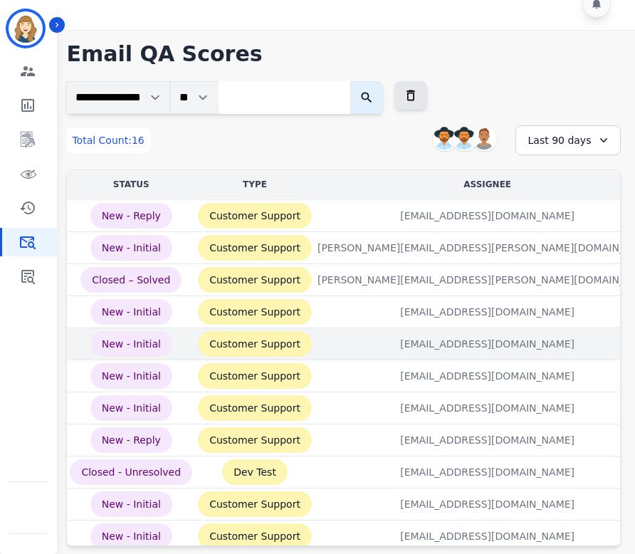
scroll to position [0, 0]
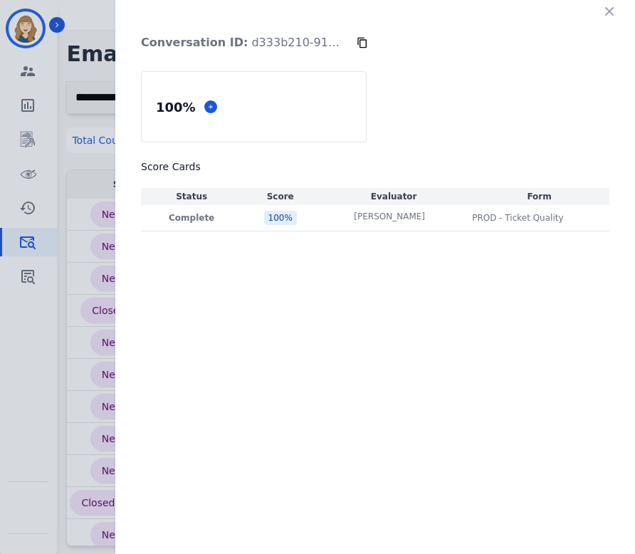
click at [361, 39] on icon at bounding box center [362, 42] width 11 height 11
click at [612, 9] on icon "button" at bounding box center [609, 11] width 9 height 9
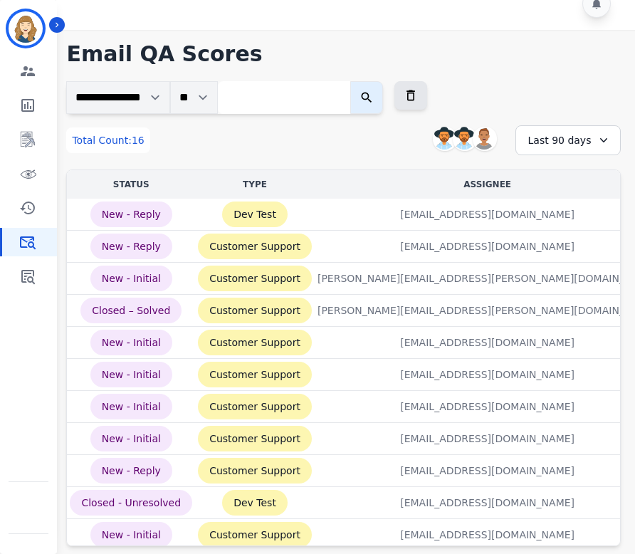
click at [288, 100] on input "search" at bounding box center [284, 97] width 132 height 33
paste input "**********"
type input "**********"
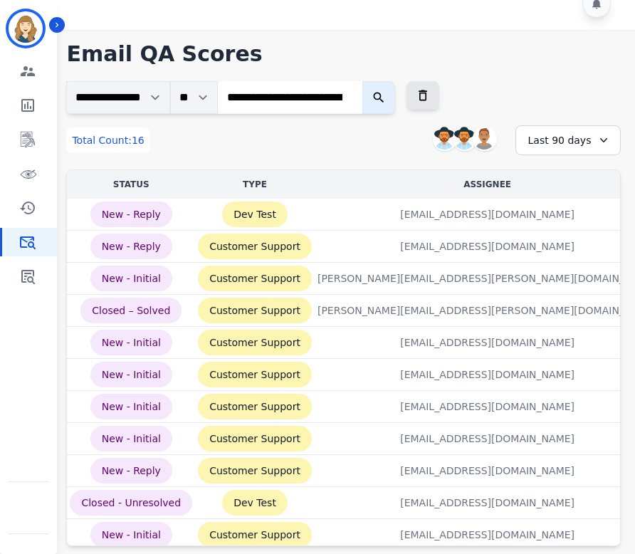
click at [386, 94] on icon "submit" at bounding box center [379, 97] width 14 height 14
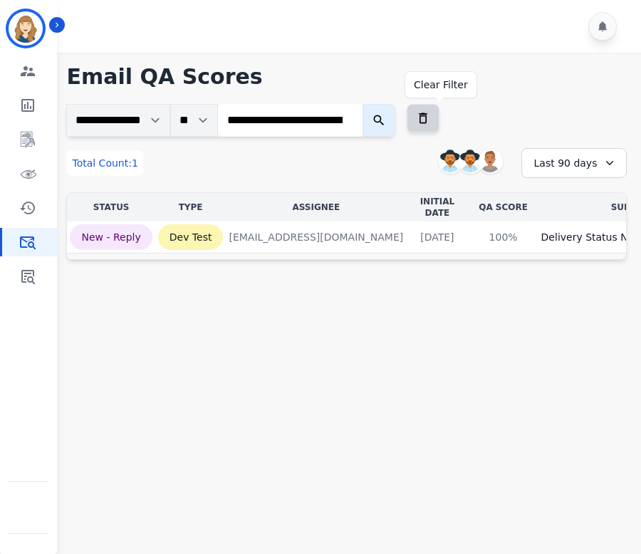
click at [439, 109] on button at bounding box center [422, 118] width 33 height 28
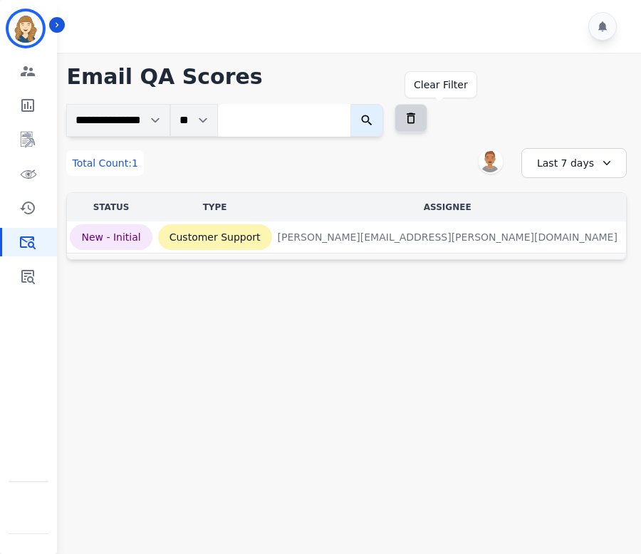
click at [418, 117] on icon at bounding box center [411, 118] width 14 height 14
click at [418, 121] on icon at bounding box center [411, 118] width 14 height 14
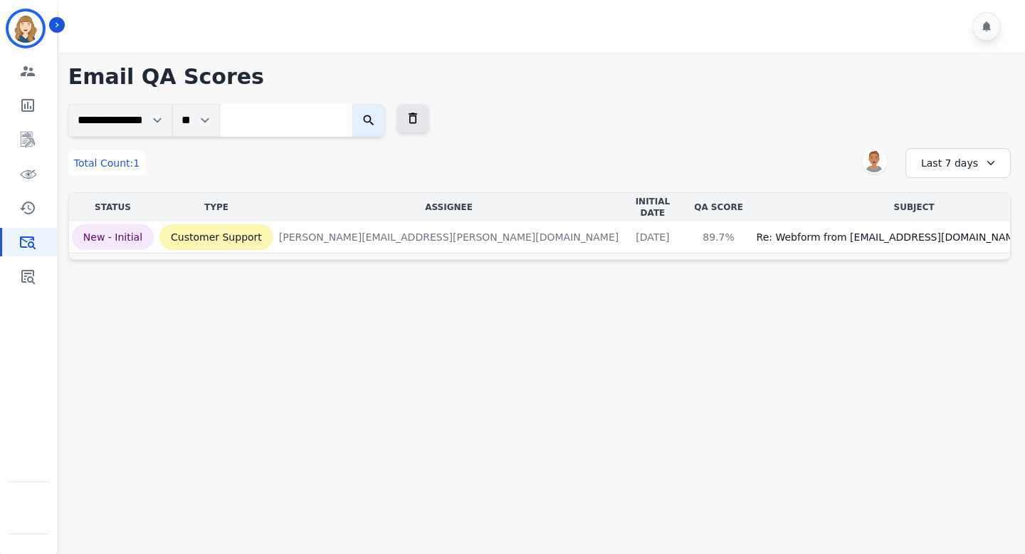
click at [640, 164] on div "Last 7 days" at bounding box center [957, 163] width 105 height 30
click at [640, 295] on li "Last 90 days" at bounding box center [967, 301] width 71 height 14
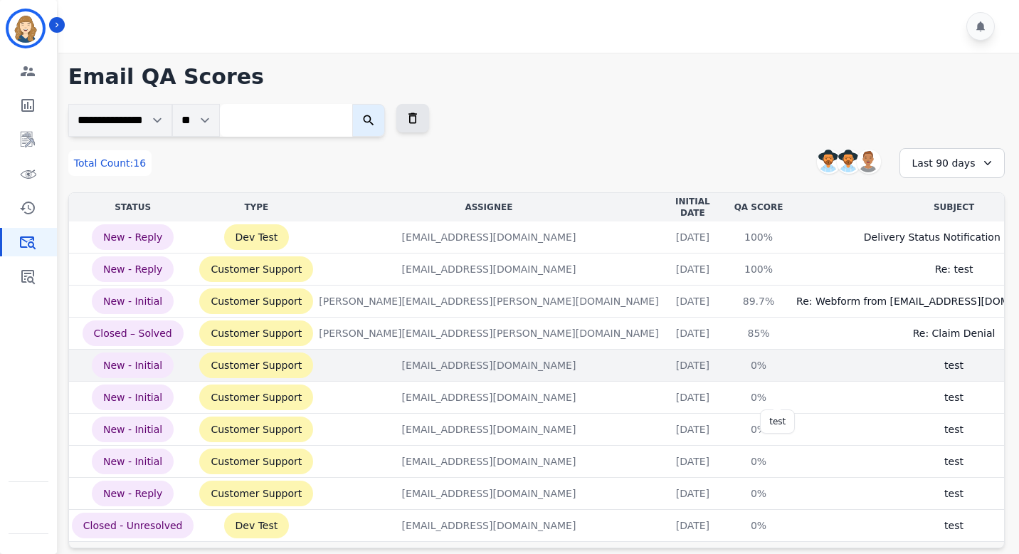
scroll to position [49, 0]
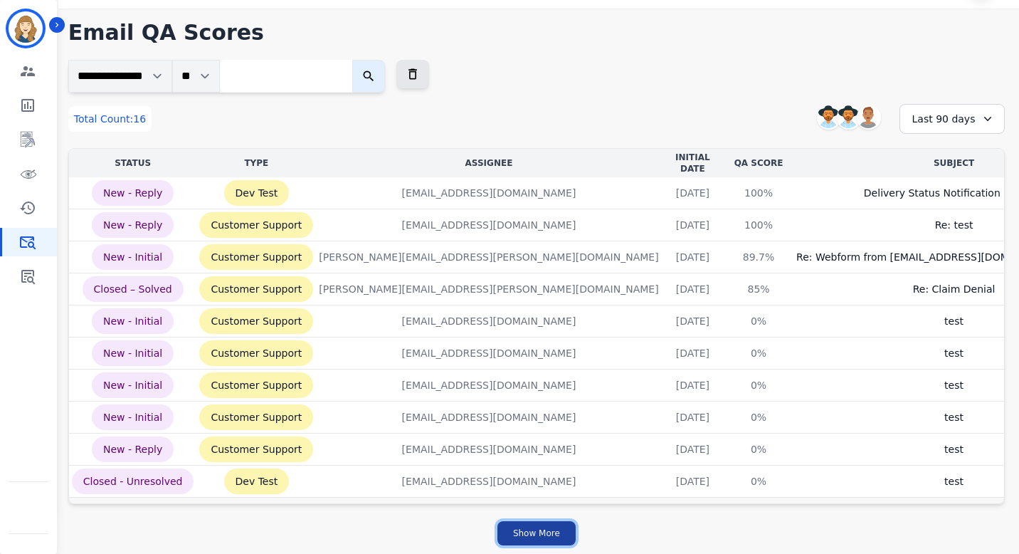
click at [530, 532] on button "Show More" at bounding box center [537, 533] width 78 height 24
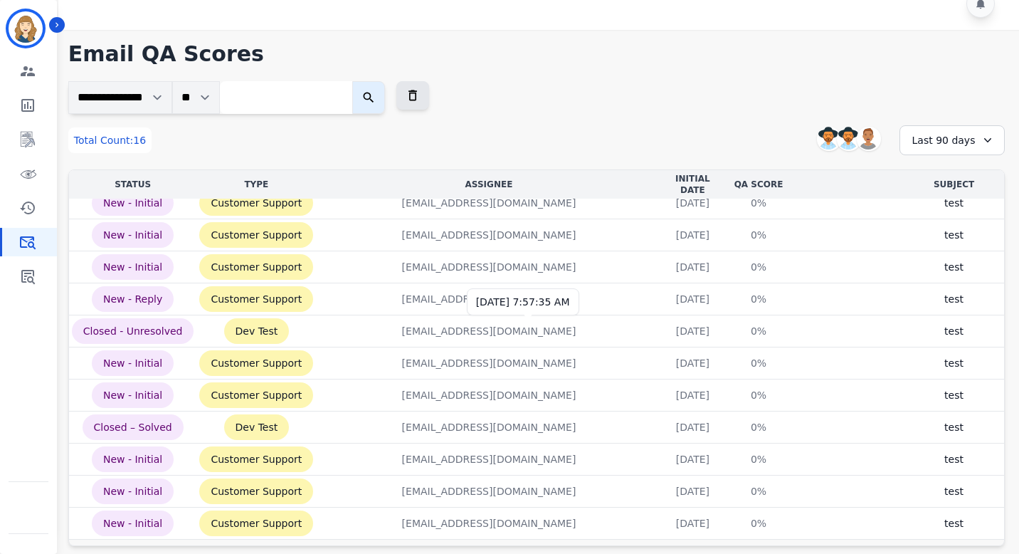
scroll to position [0, 0]
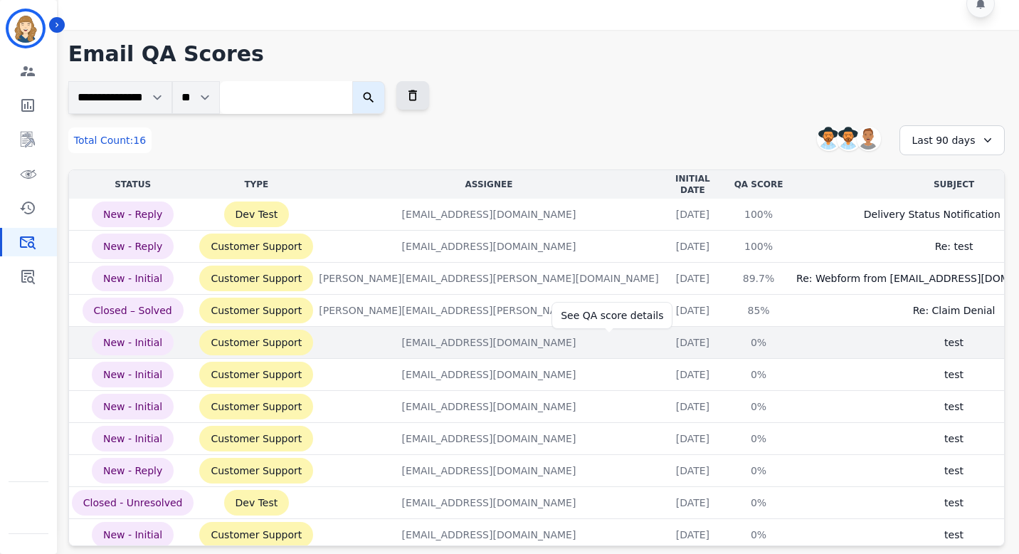
click at [640, 342] on div "0%" at bounding box center [759, 342] width 64 height 14
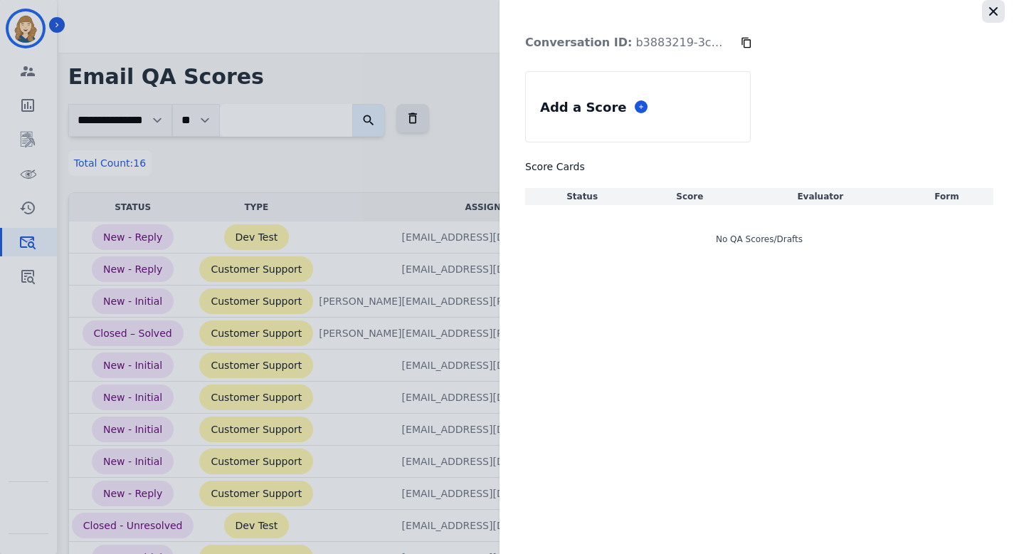
click at [640, 9] on icon "button" at bounding box center [993, 11] width 9 height 9
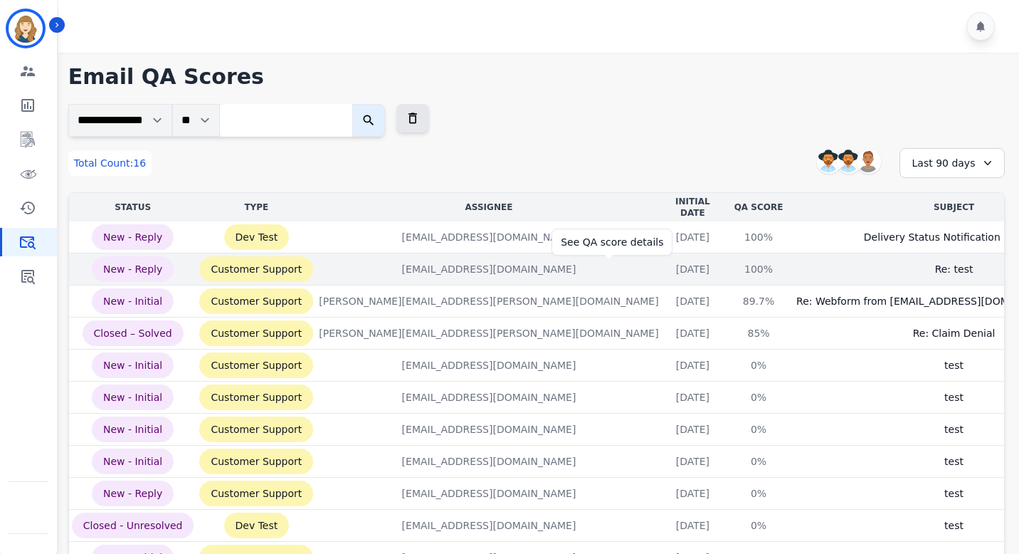
click at [640, 267] on div "100%" at bounding box center [759, 269] width 64 height 14
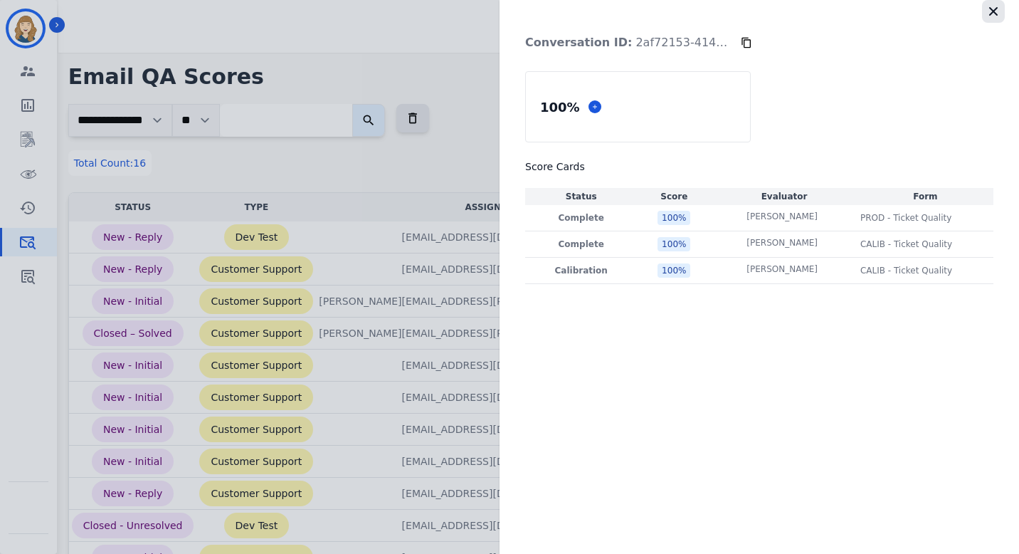
click at [640, 8] on icon "button" at bounding box center [993, 11] width 9 height 9
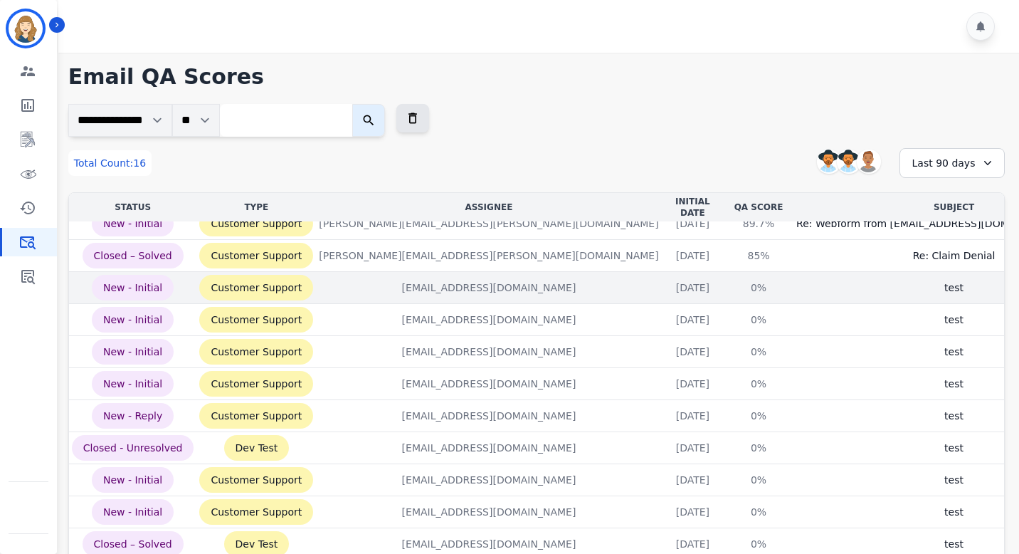
scroll to position [177, 0]
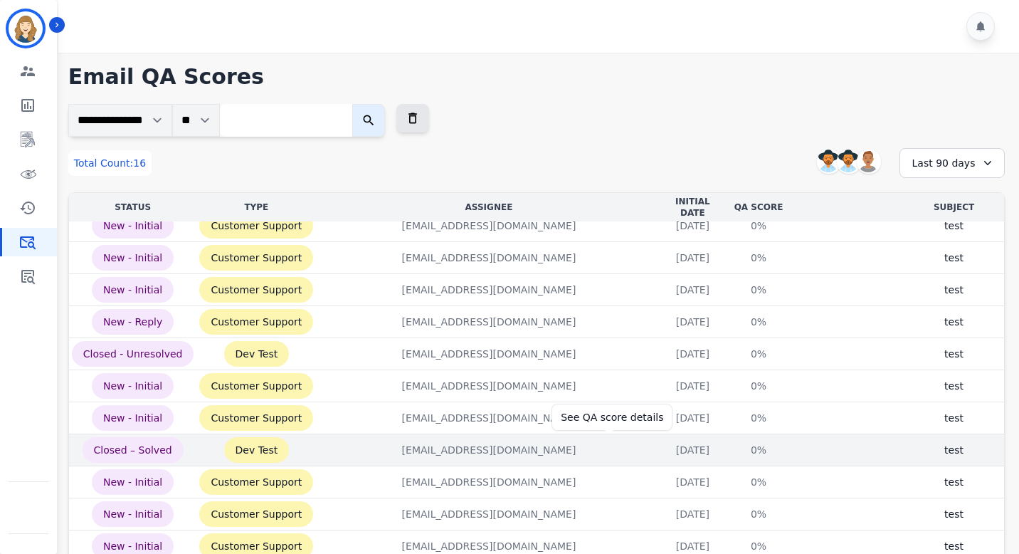
click at [640, 443] on div "0%" at bounding box center [759, 450] width 64 height 14
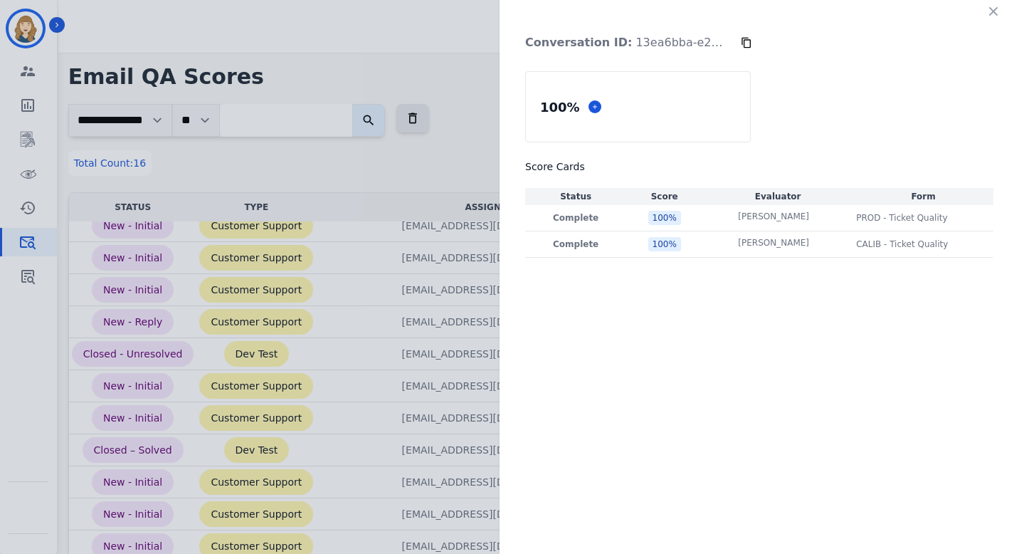
scroll to position [23, 0]
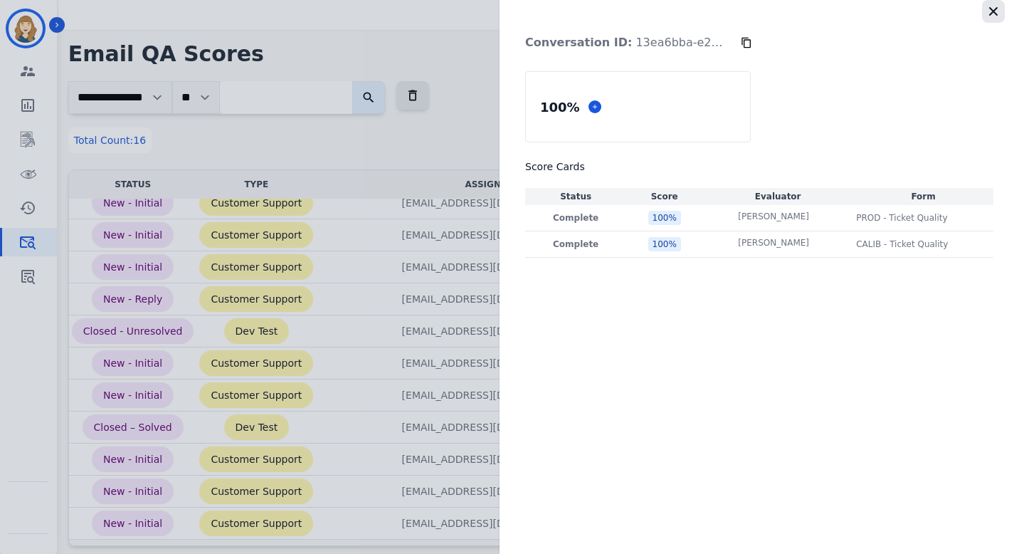
click at [640, 8] on icon "button" at bounding box center [994, 11] width 14 height 14
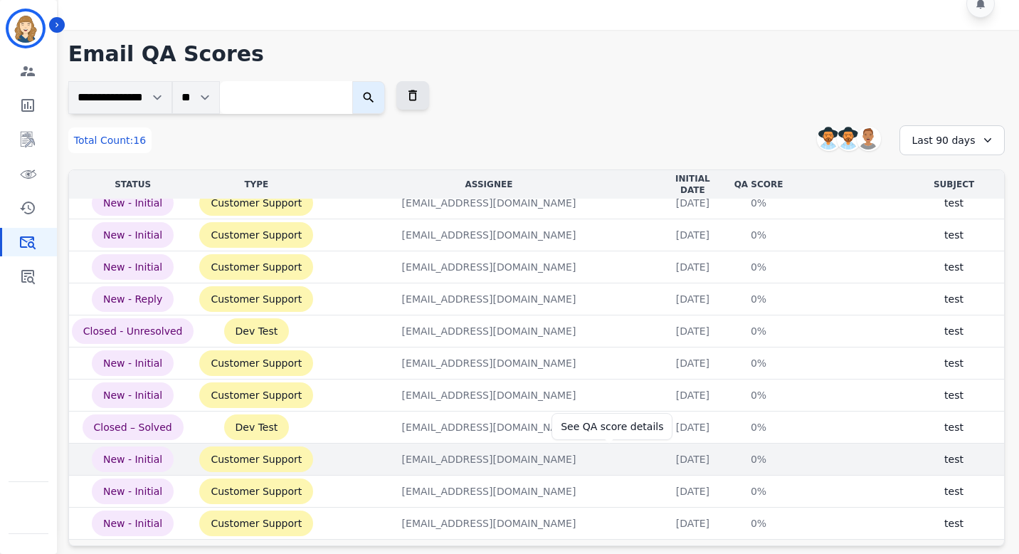
click at [640, 452] on div "0%" at bounding box center [759, 459] width 64 height 14
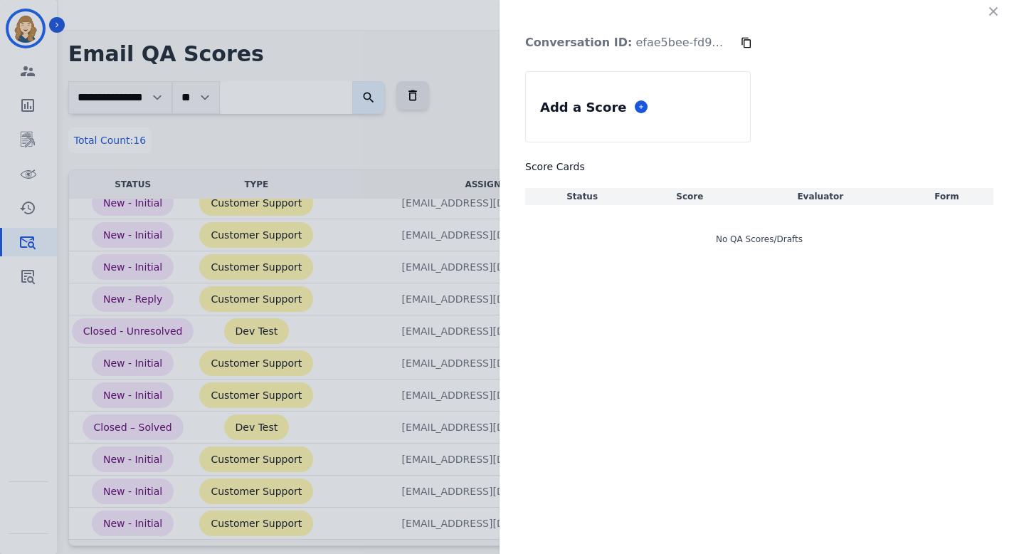
scroll to position [0, 0]
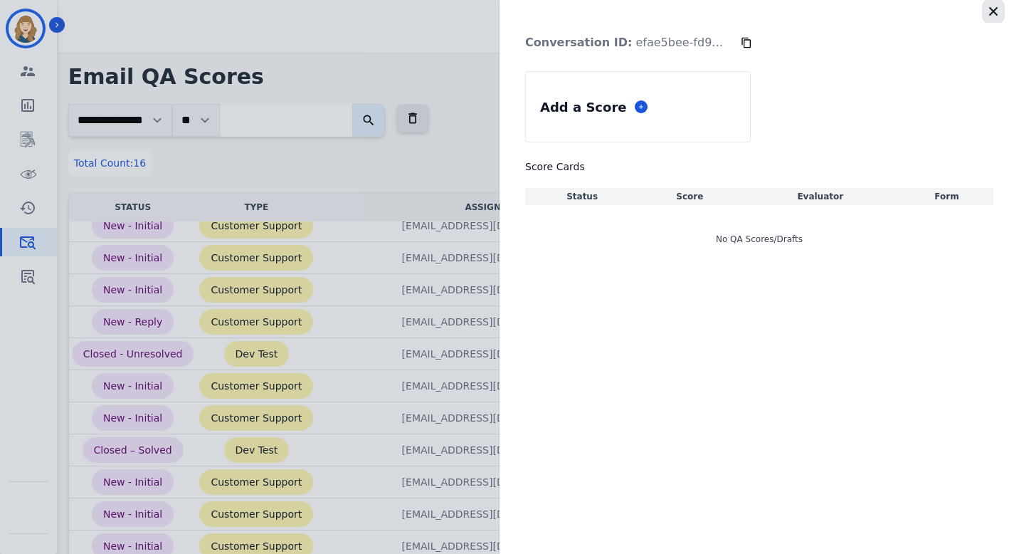
click at [640, 7] on icon "button" at bounding box center [994, 11] width 14 height 14
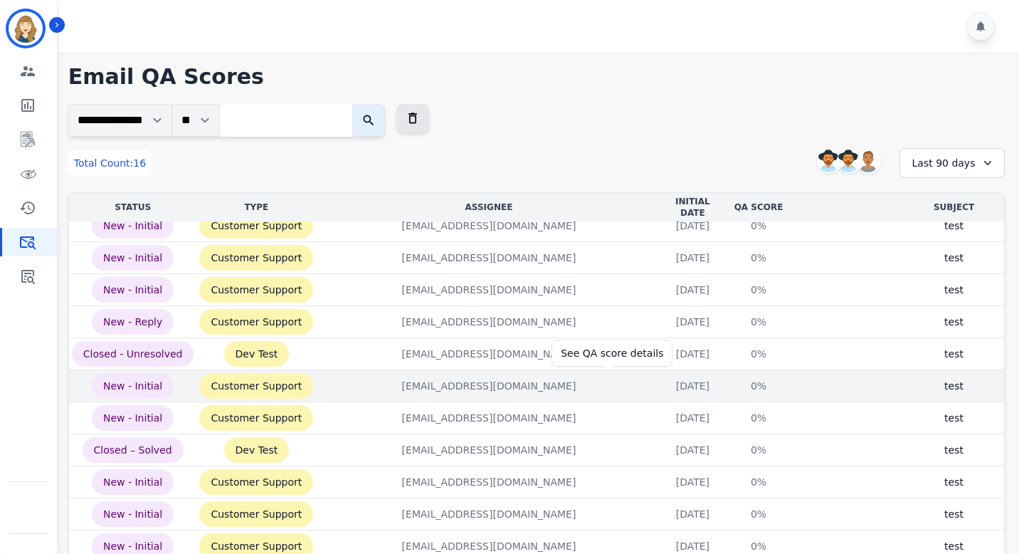
scroll to position [23, 0]
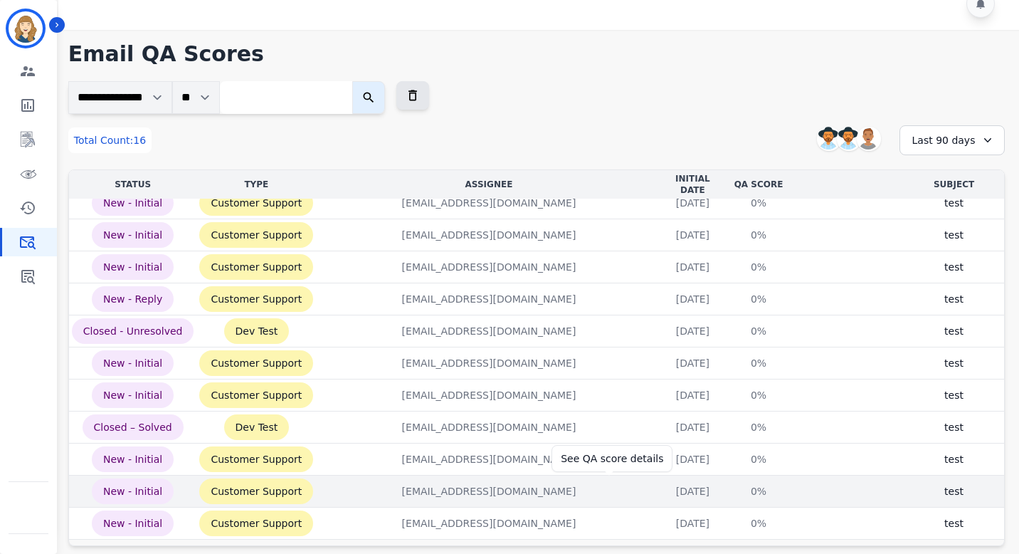
click at [640, 484] on div "0%" at bounding box center [759, 491] width 64 height 14
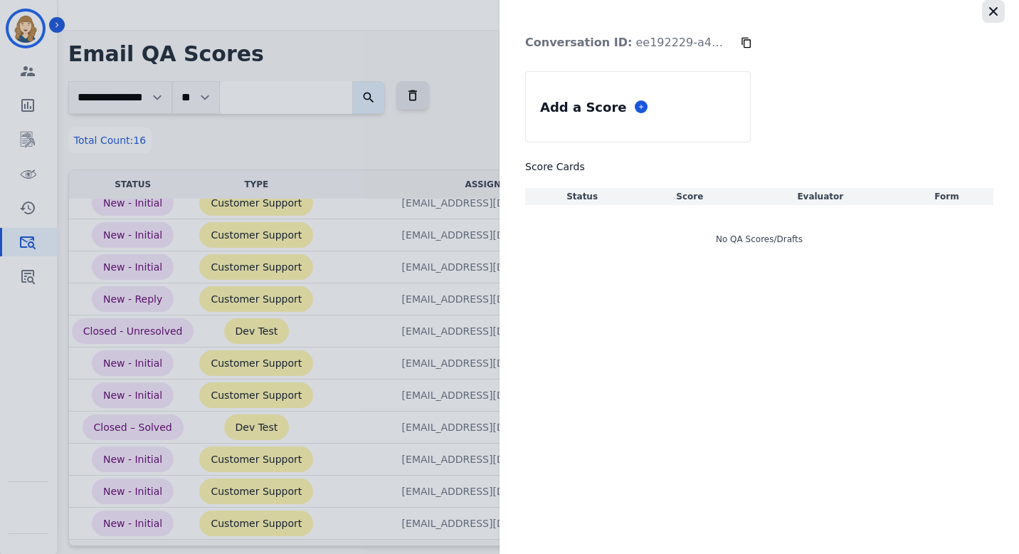
click at [640, 9] on icon "button" at bounding box center [994, 11] width 14 height 14
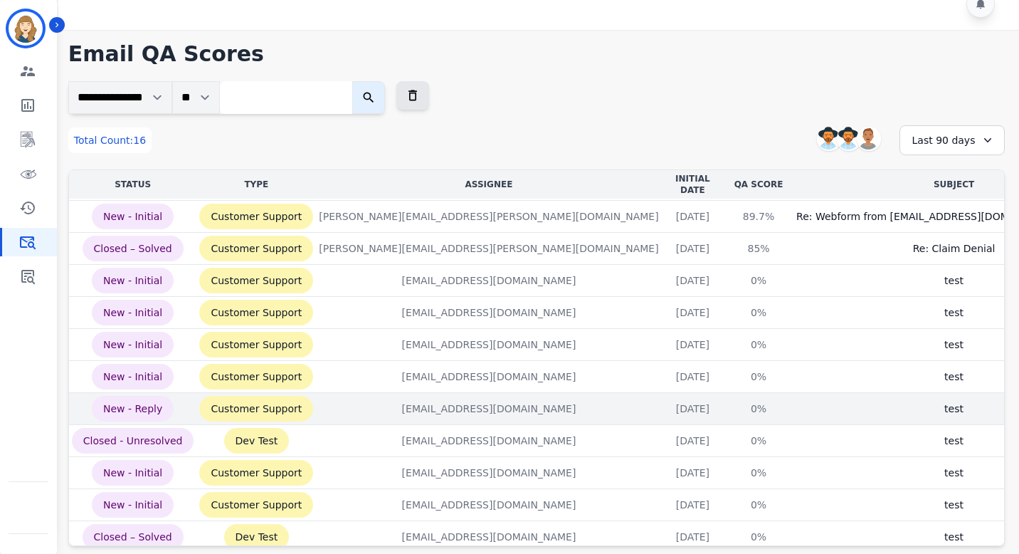
scroll to position [0, 0]
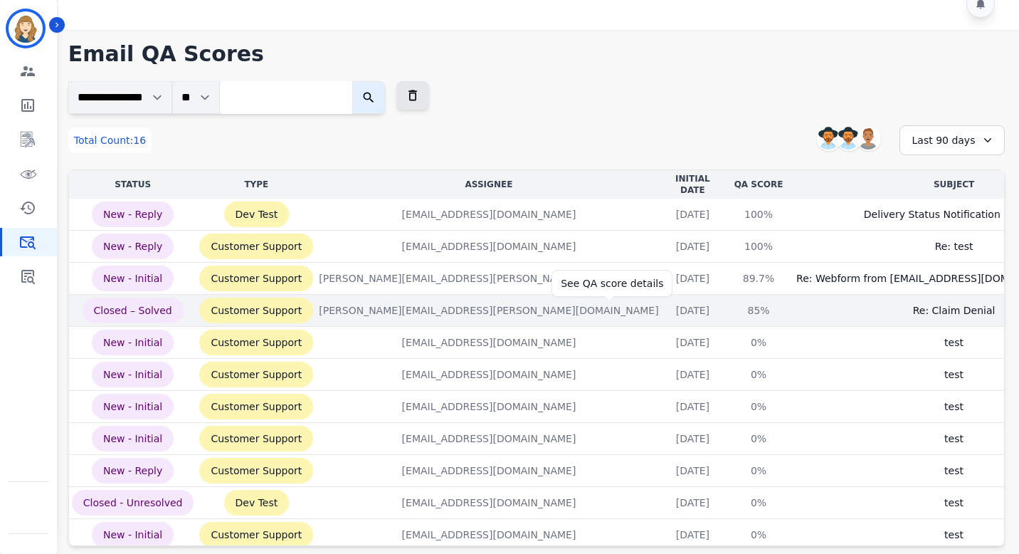
click at [640, 311] on div "85%" at bounding box center [759, 310] width 64 height 14
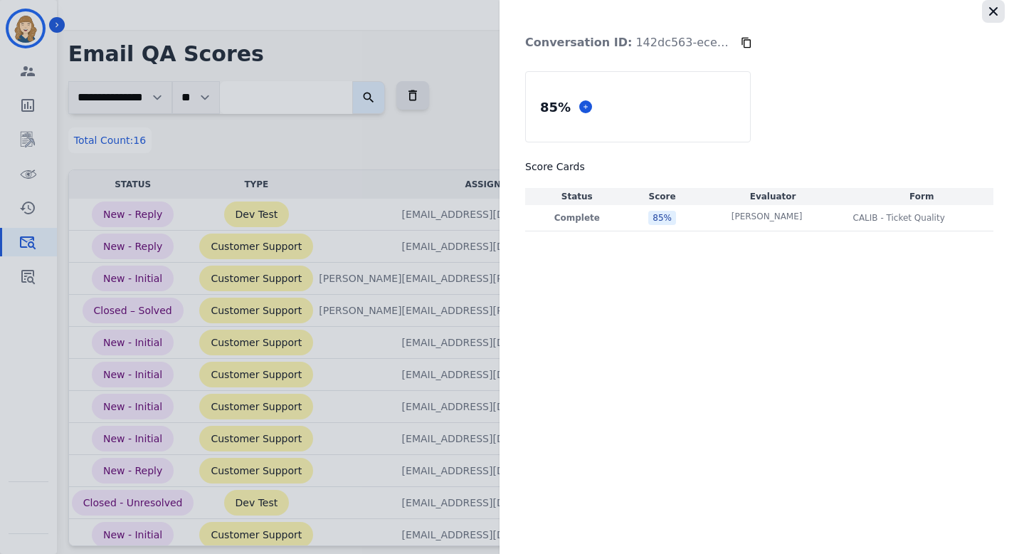
click at [640, 5] on icon "button" at bounding box center [994, 11] width 14 height 14
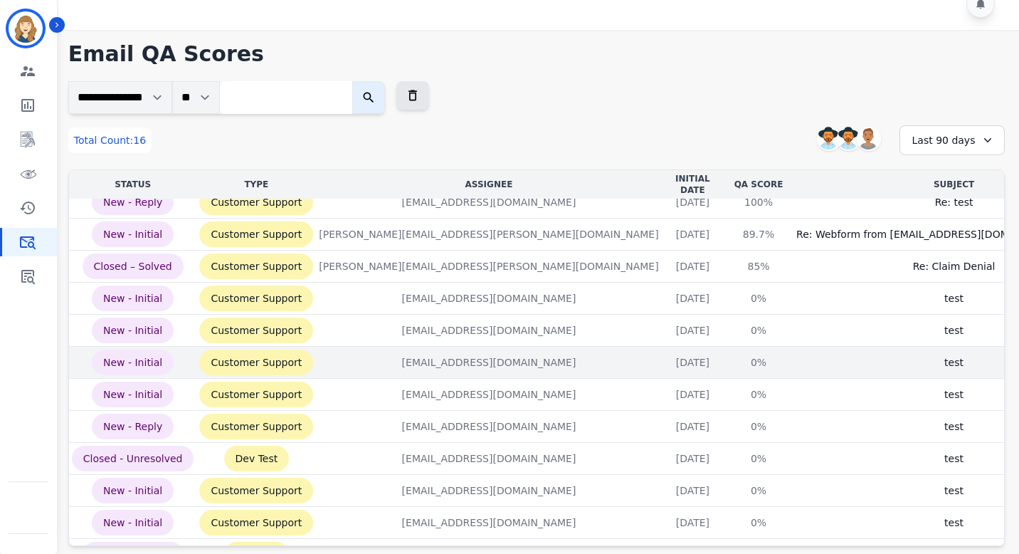
scroll to position [114, 0]
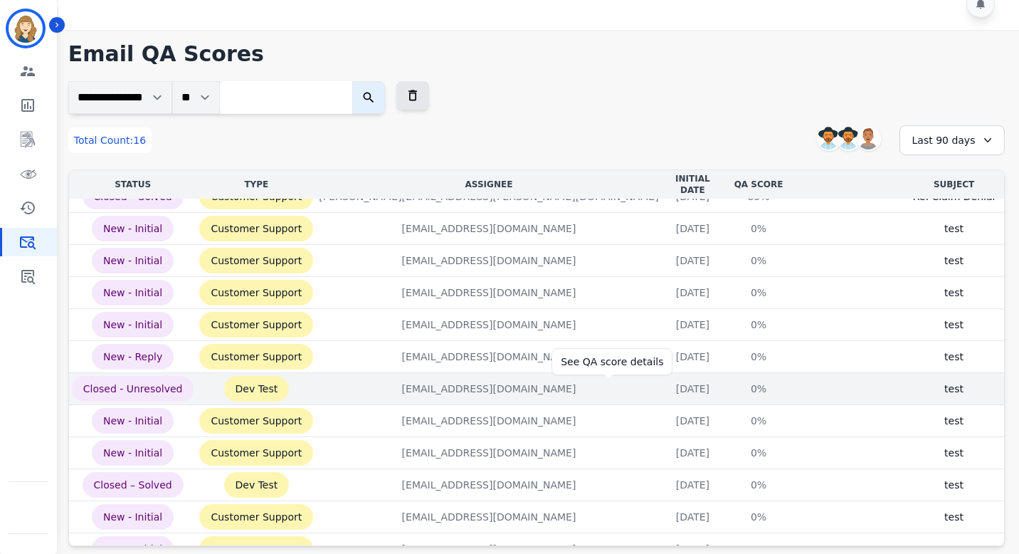
click at [640, 389] on div "0%" at bounding box center [759, 389] width 64 height 14
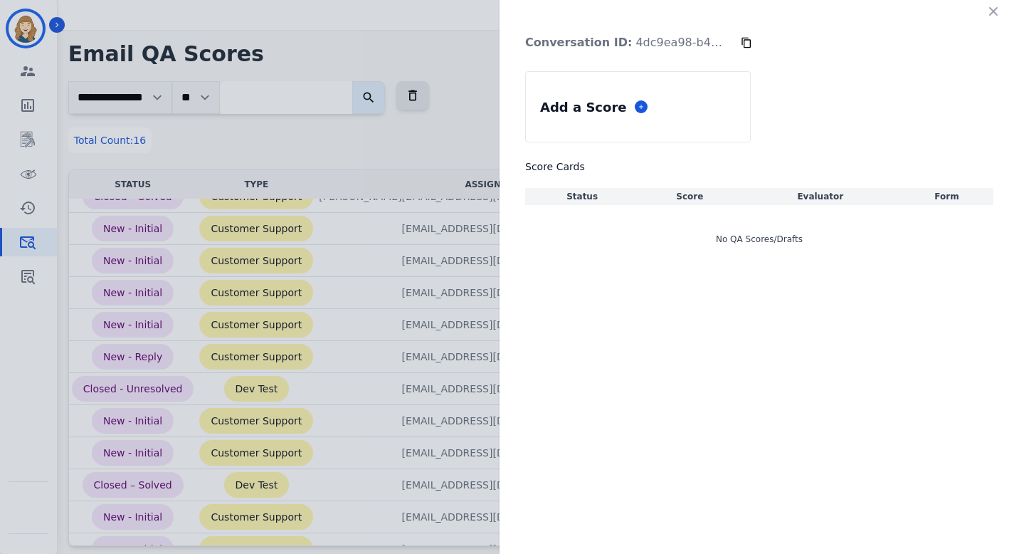
scroll to position [0, 0]
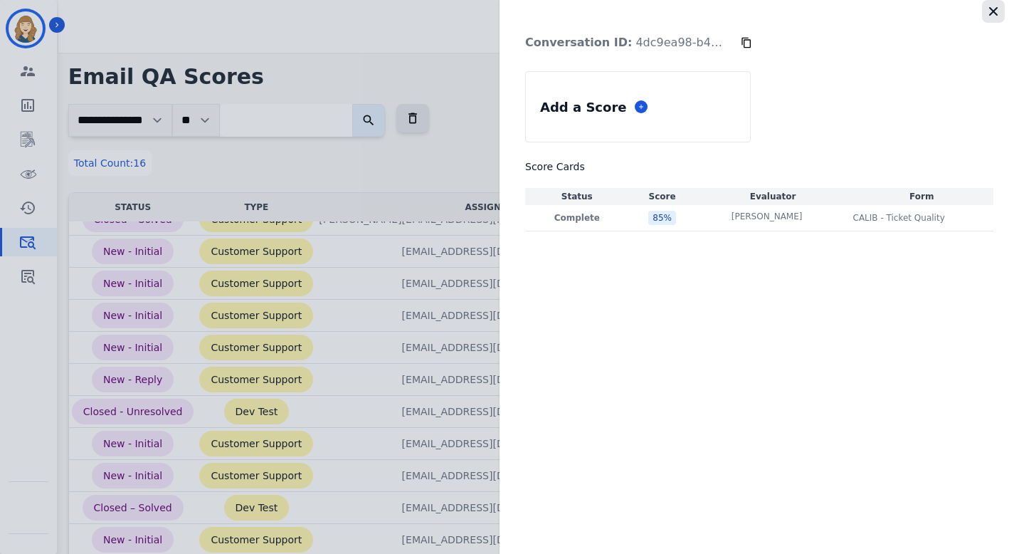
click at [640, 10] on icon "button" at bounding box center [993, 11] width 9 height 9
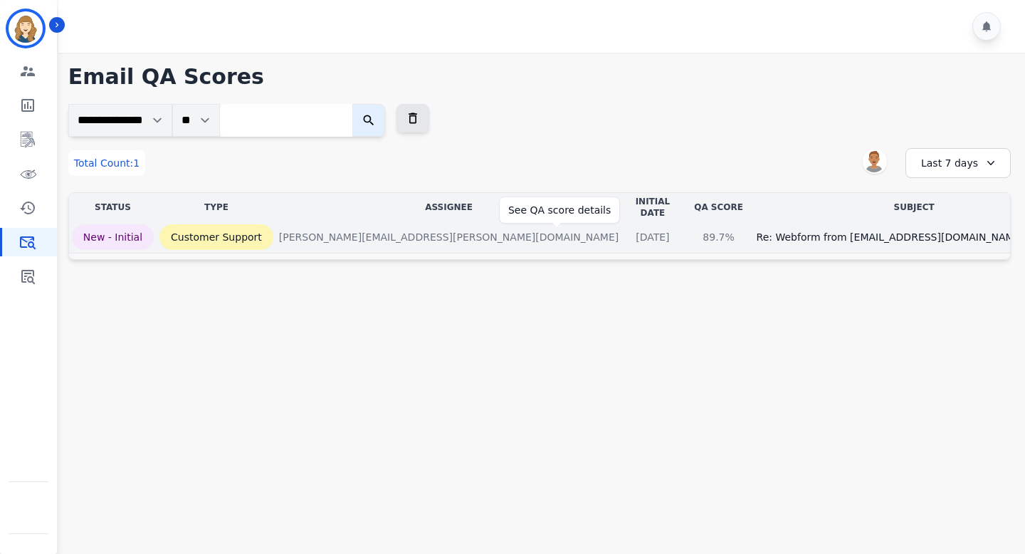
click at [687, 234] on div "89.7%" at bounding box center [719, 237] width 64 height 14
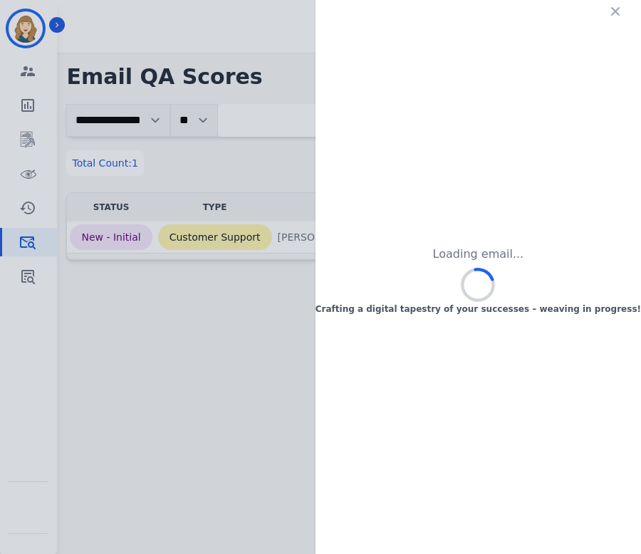
click at [617, 10] on icon "button" at bounding box center [615, 11] width 14 height 14
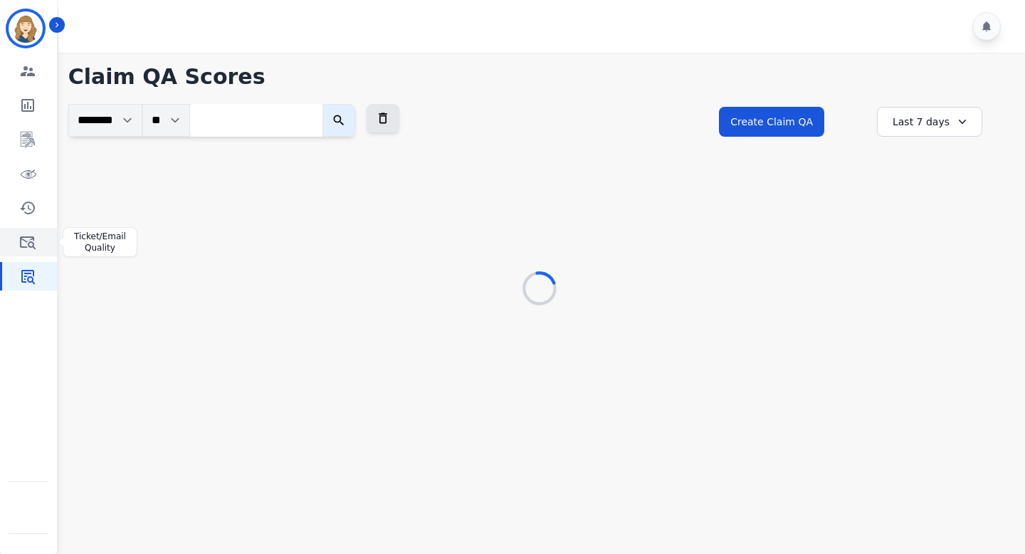
click at [31, 241] on icon "Sidebar" at bounding box center [27, 241] width 17 height 17
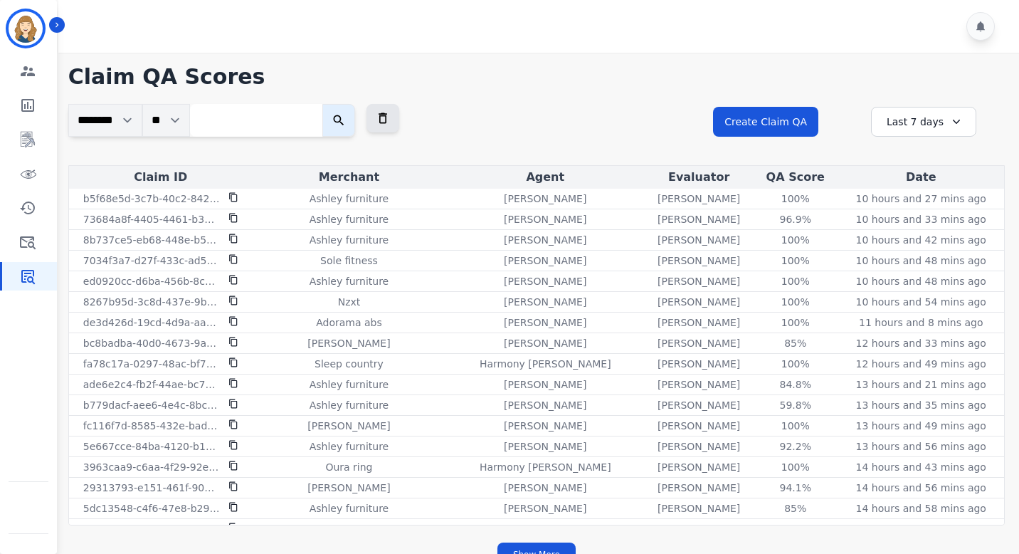
scroll to position [4, 0]
click at [31, 237] on icon "Sidebar" at bounding box center [28, 242] width 16 height 13
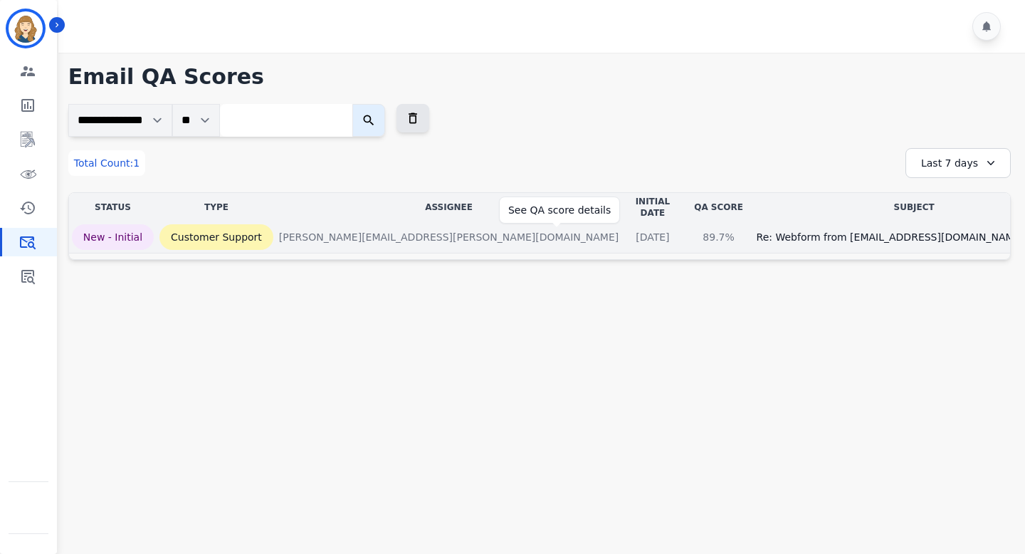
click at [687, 236] on div "89.7%" at bounding box center [719, 237] width 64 height 14
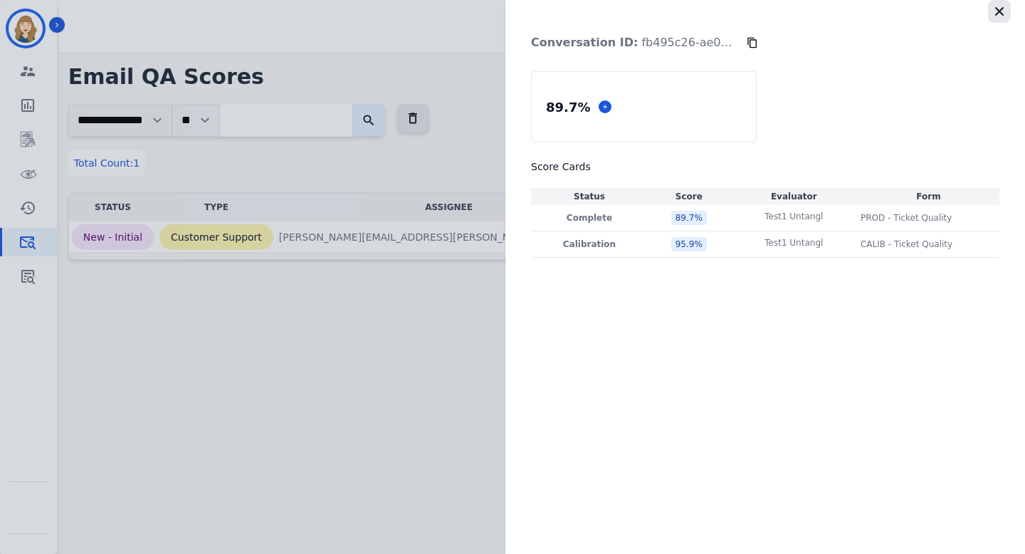
click at [1001, 11] on icon "button" at bounding box center [999, 11] width 14 height 14
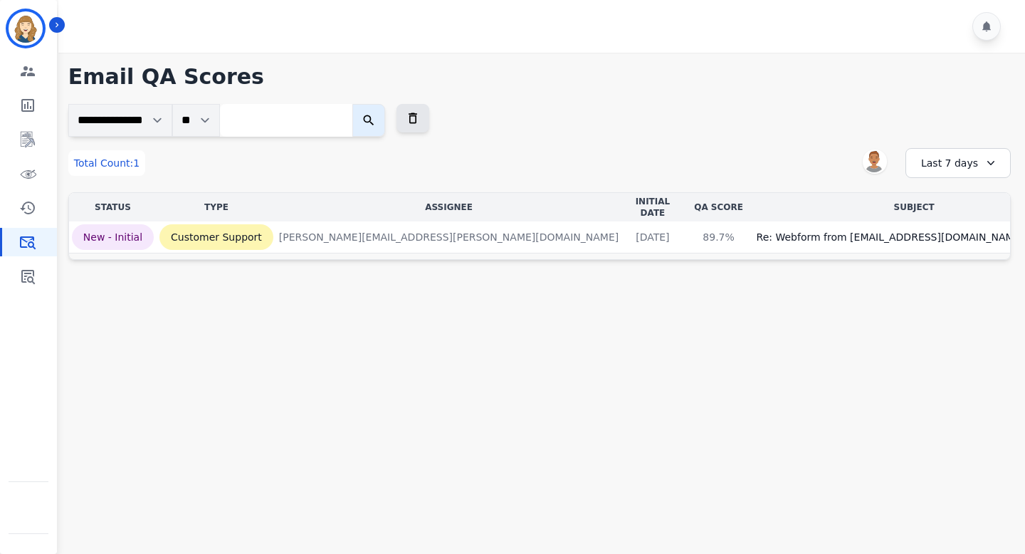
click at [971, 152] on div "Last 7 days" at bounding box center [957, 163] width 105 height 30
click at [951, 295] on li "Last 90 days" at bounding box center [967, 301] width 71 height 14
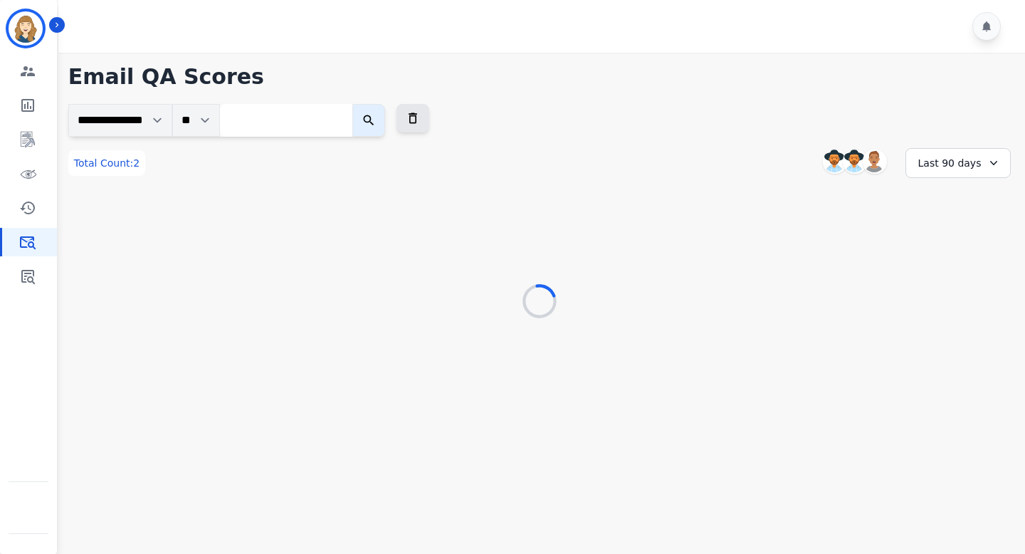
click at [583, 273] on div "**********" at bounding box center [539, 212] width 942 height 216
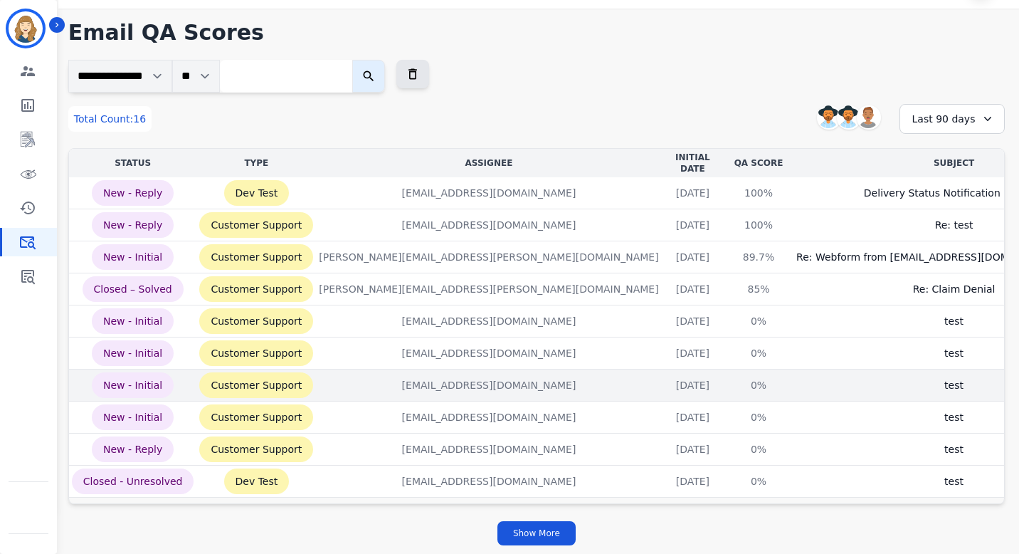
scroll to position [49, 0]
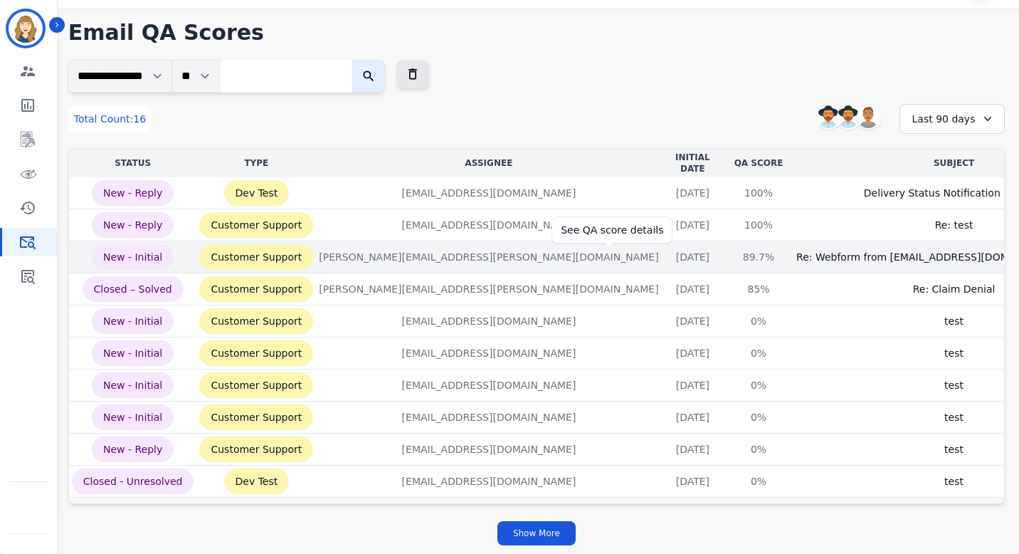
click at [727, 255] on div "89.7%" at bounding box center [759, 257] width 64 height 14
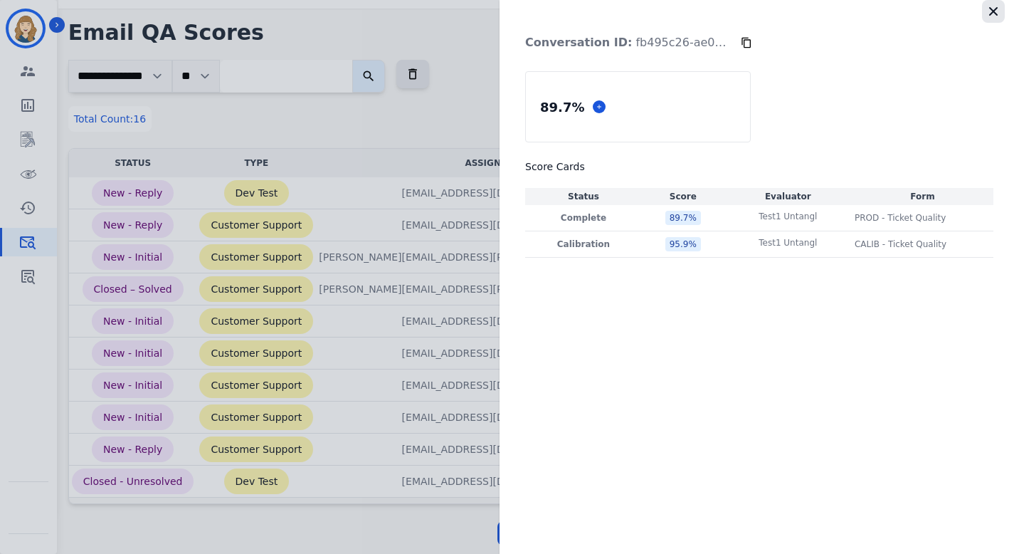
click at [992, 11] on icon "button" at bounding box center [993, 11] width 9 height 9
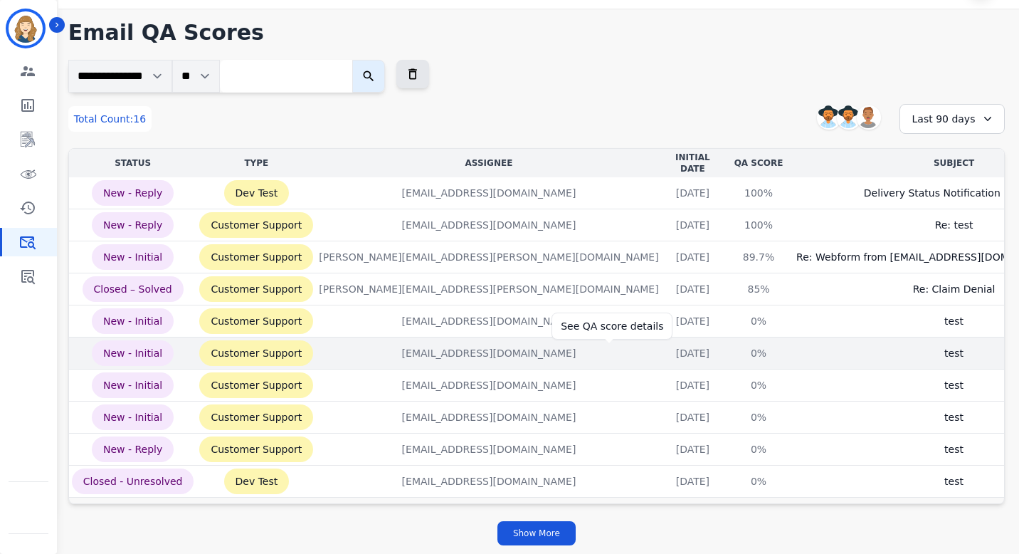
click at [727, 346] on div "0%" at bounding box center [759, 353] width 64 height 14
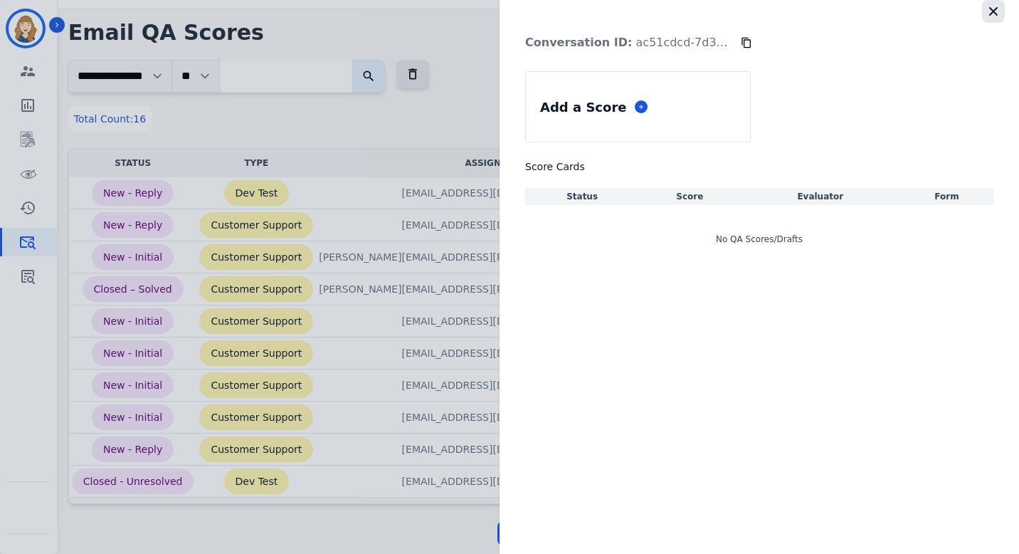
click at [994, 9] on icon "button" at bounding box center [993, 11] width 9 height 9
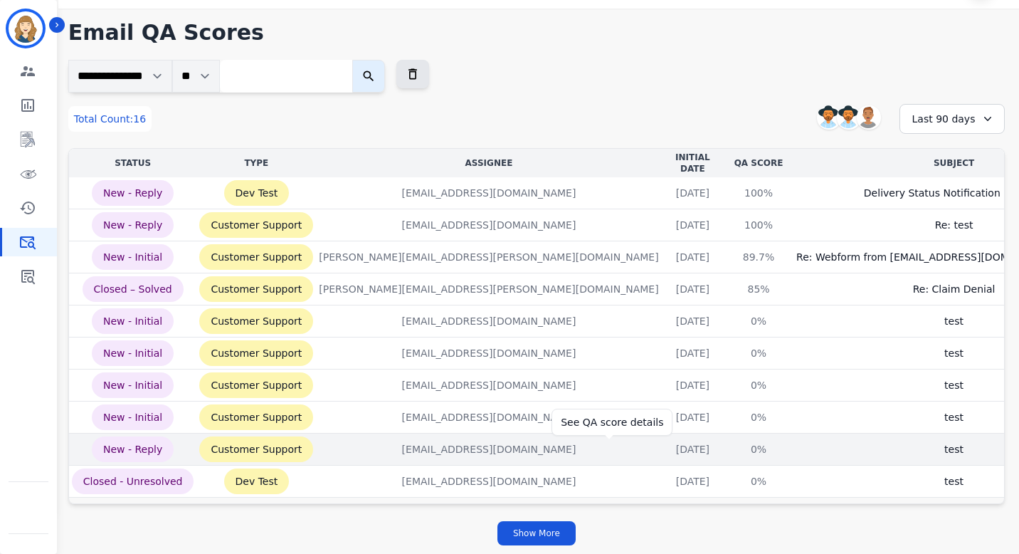
click at [727, 442] on div "0%" at bounding box center [759, 449] width 64 height 14
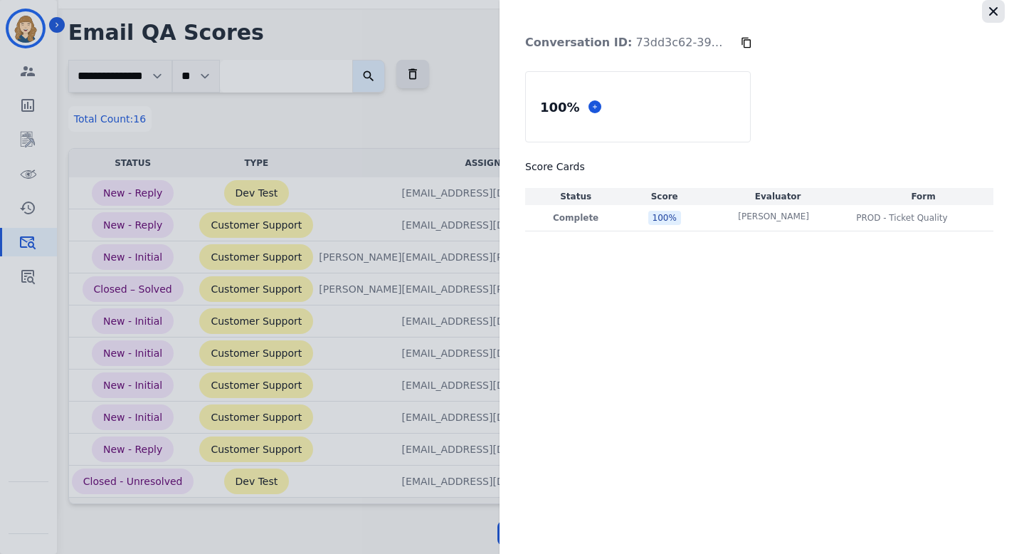
click at [998, 13] on icon "button" at bounding box center [994, 11] width 14 height 14
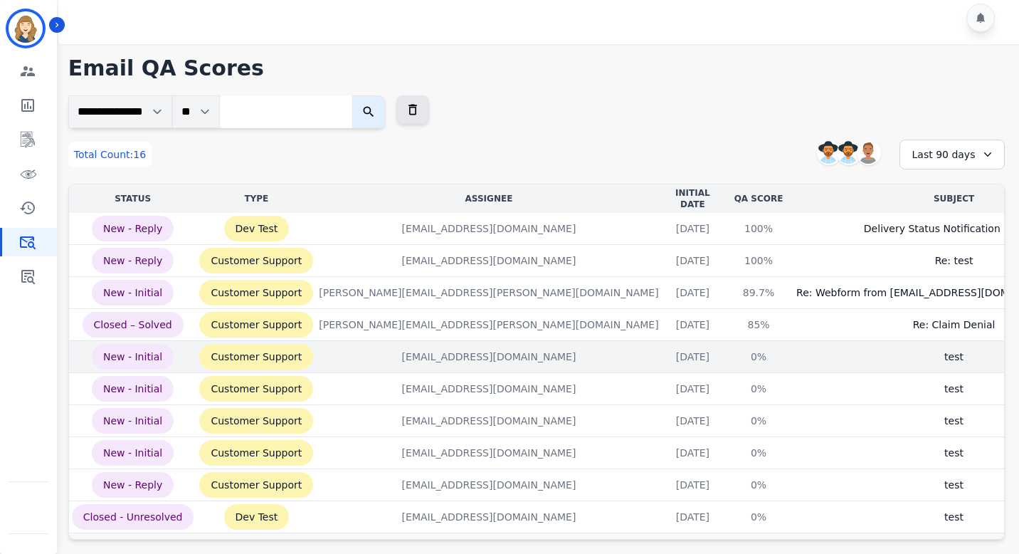
scroll to position [8, 0]
click at [727, 354] on div "0%" at bounding box center [759, 357] width 64 height 14
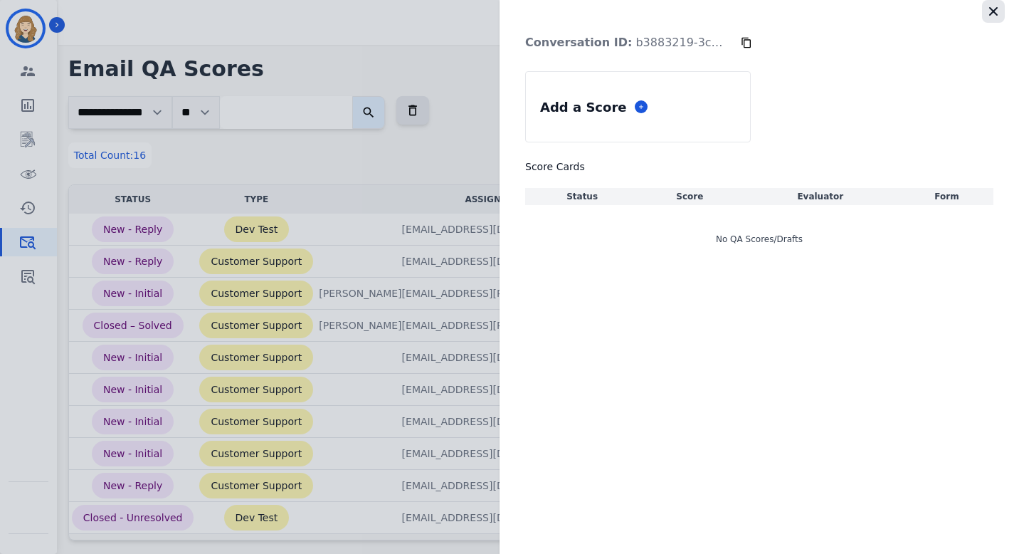
click at [996, 15] on icon "button" at bounding box center [993, 11] width 9 height 9
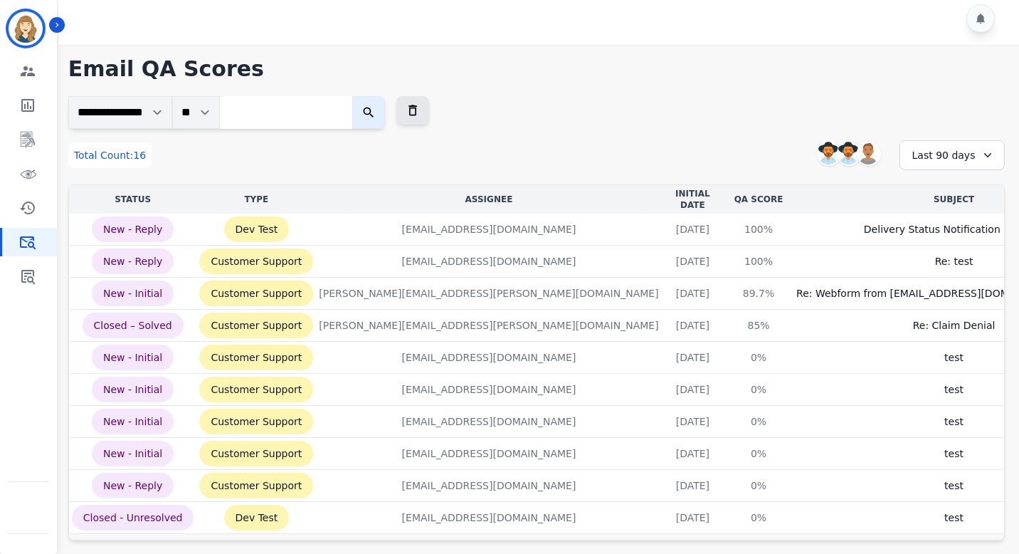
scroll to position [0, 0]
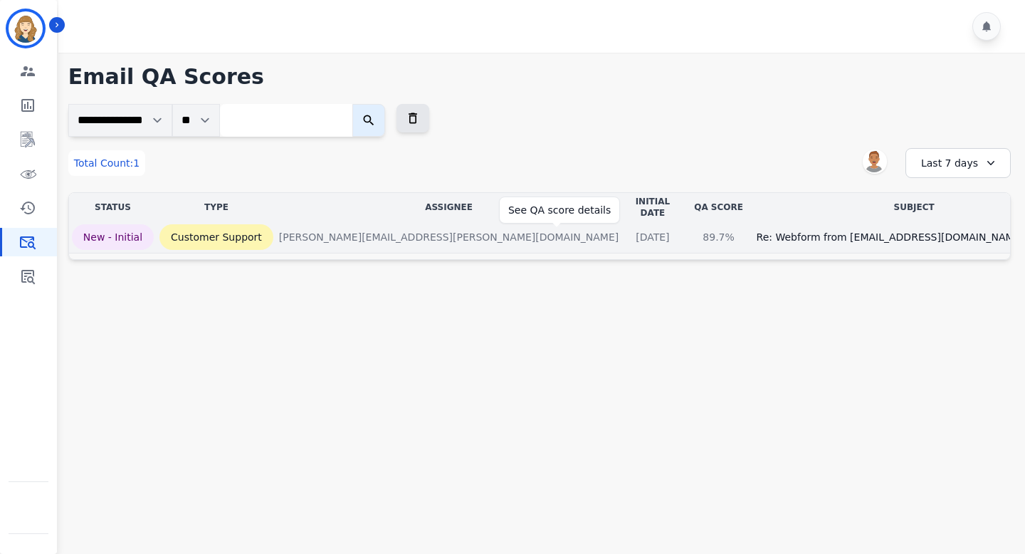
click at [687, 232] on div "89.7%" at bounding box center [719, 237] width 64 height 14
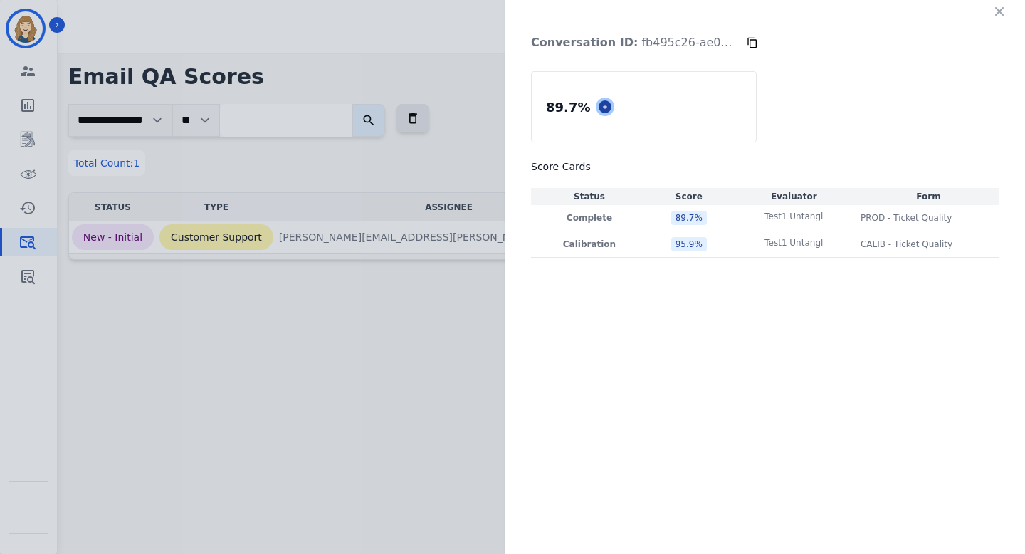
click at [606, 103] on button at bounding box center [605, 106] width 13 height 13
select select "*"
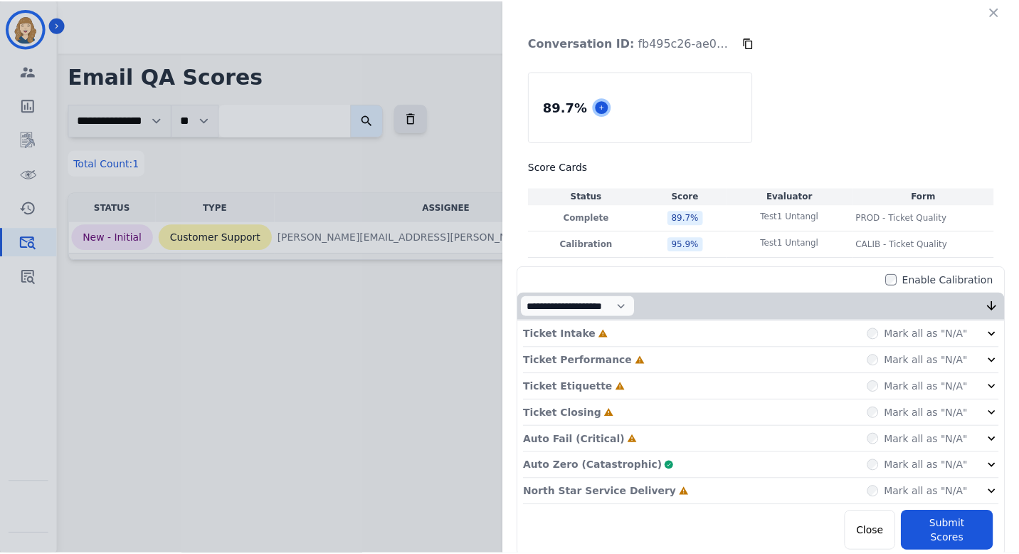
scroll to position [5, 0]
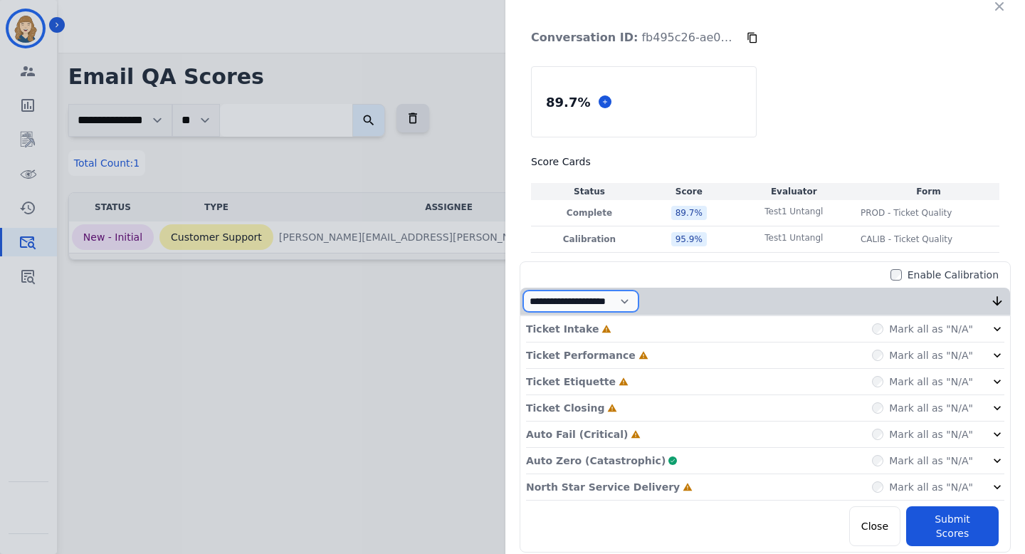
click at [623, 300] on select "**********" at bounding box center [580, 300] width 115 height 21
click at [992, 11] on icon "button" at bounding box center [999, 6] width 14 height 14
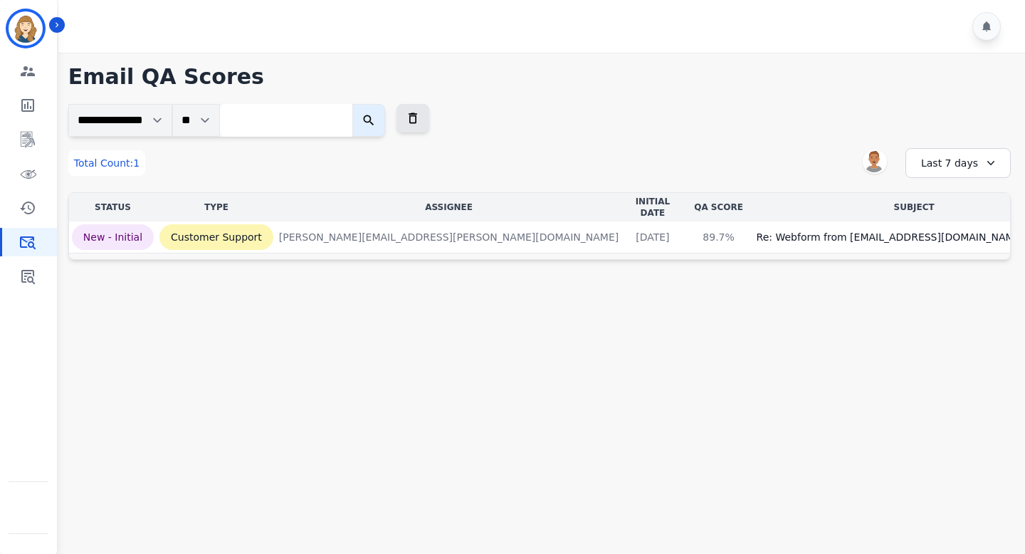
click at [949, 166] on div "Last 7 days" at bounding box center [957, 163] width 105 height 30
click at [957, 302] on li "Last 90 days" at bounding box center [967, 301] width 71 height 14
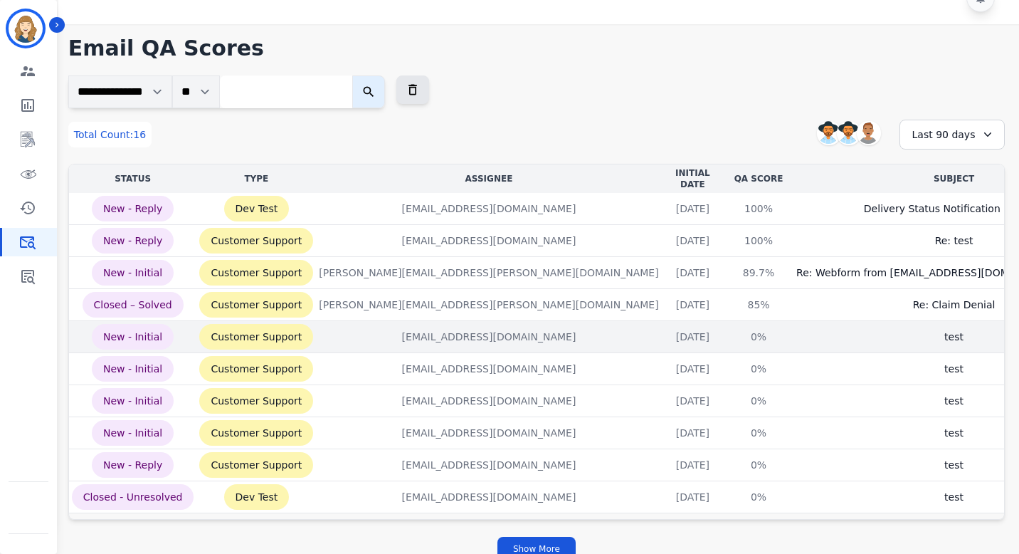
scroll to position [49, 0]
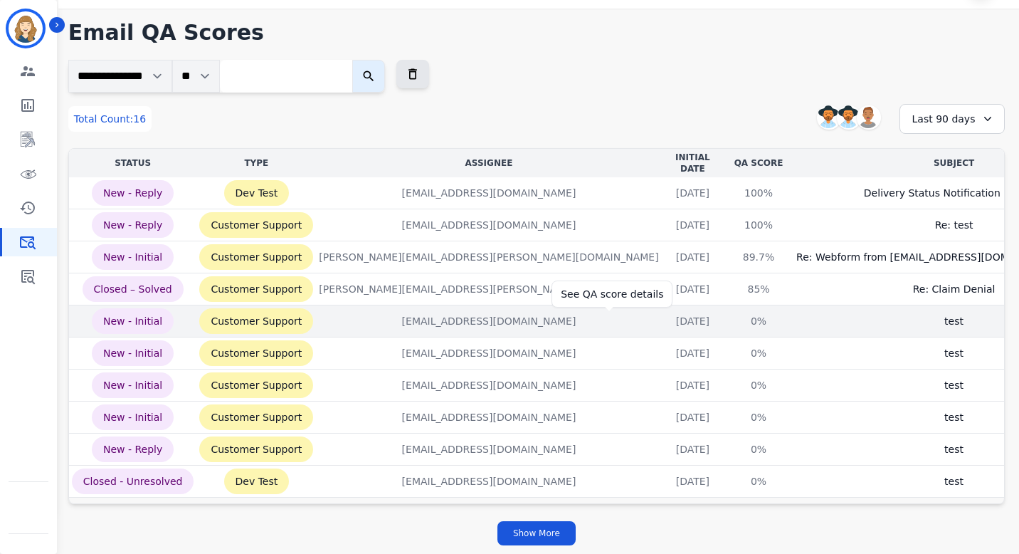
click at [727, 317] on div "0%" at bounding box center [759, 321] width 64 height 14
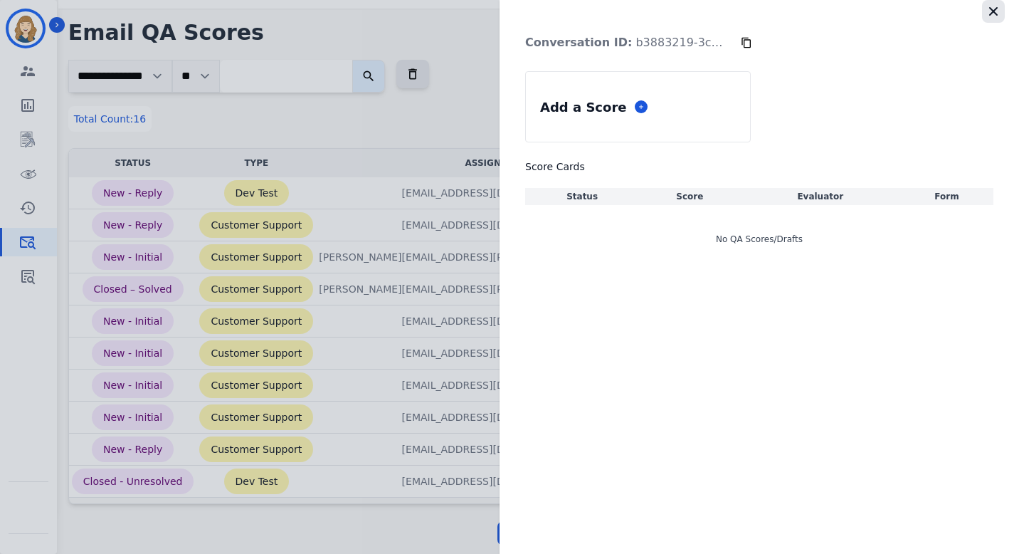
click at [994, 14] on icon "button" at bounding box center [994, 11] width 14 height 14
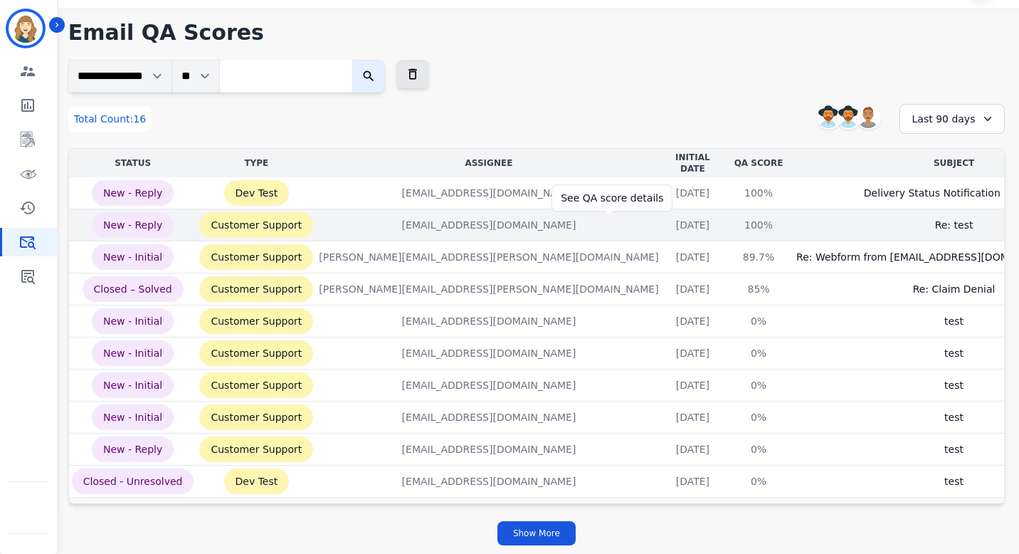
click at [727, 218] on div "100%" at bounding box center [759, 225] width 64 height 14
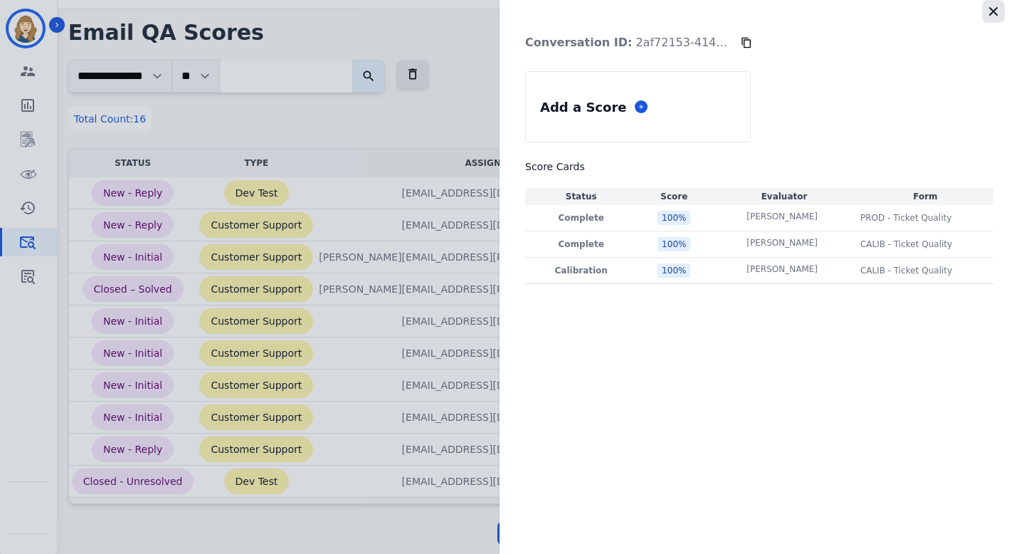
click at [991, 9] on icon "button" at bounding box center [993, 11] width 9 height 9
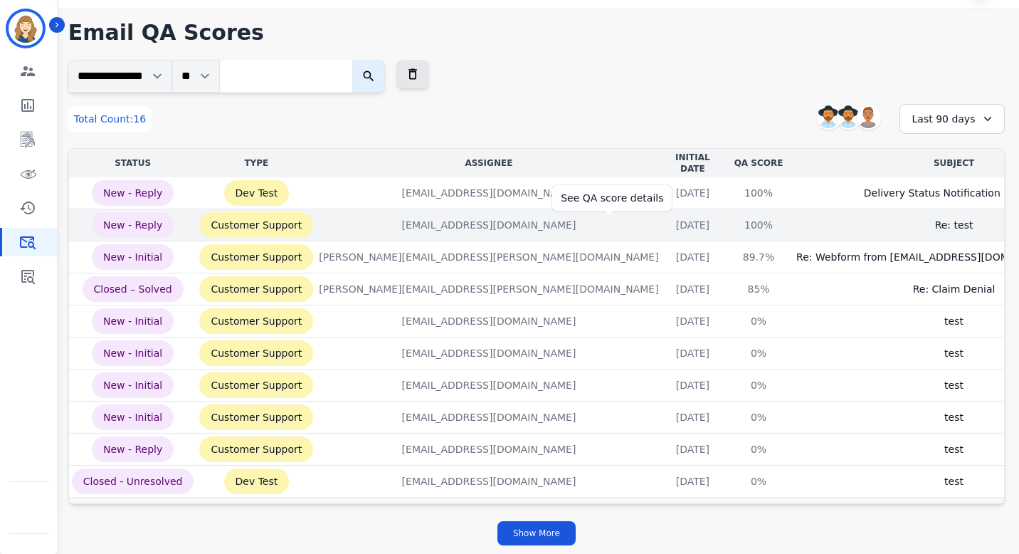
click at [727, 220] on div "100%" at bounding box center [759, 225] width 64 height 14
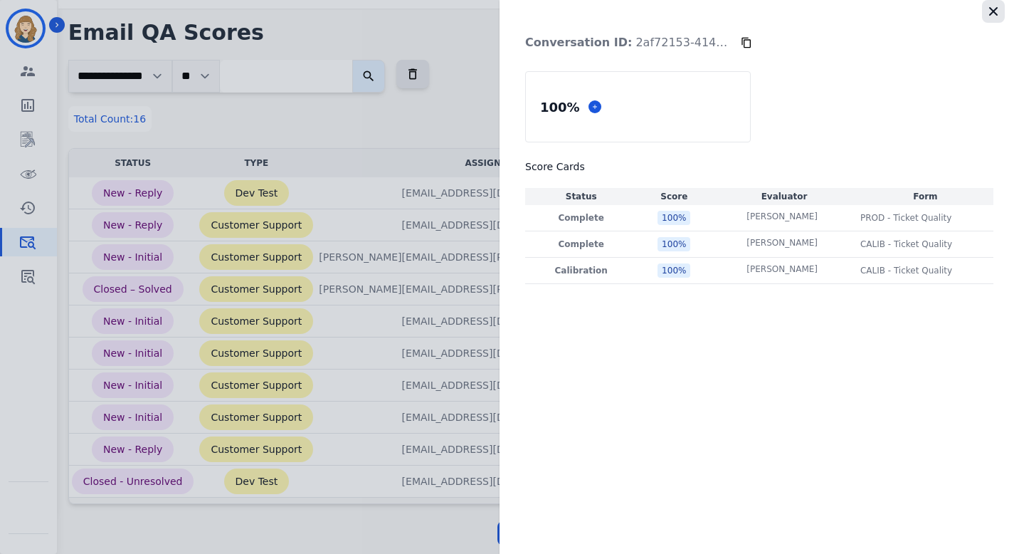
click at [996, 5] on icon "button" at bounding box center [994, 11] width 14 height 14
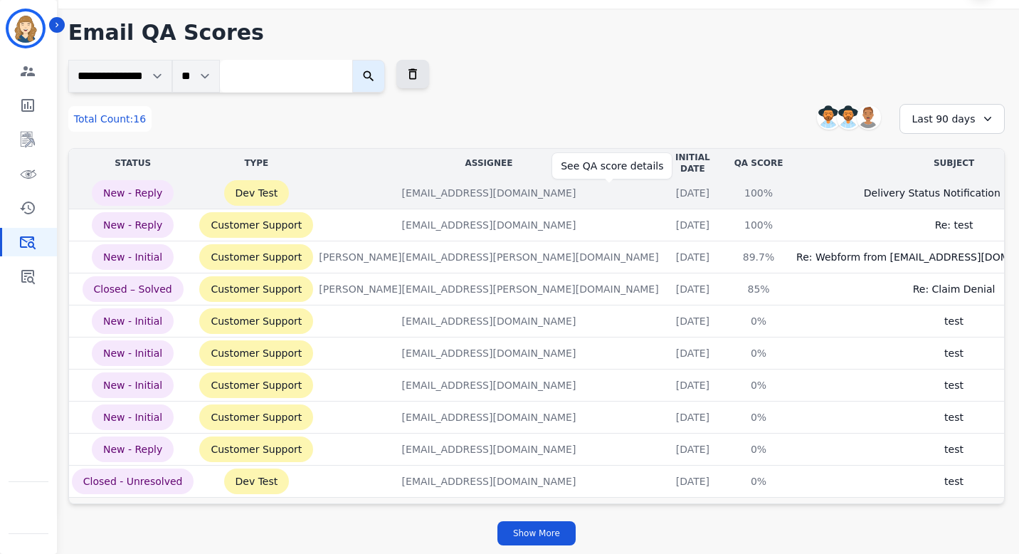
click at [727, 191] on div "100%" at bounding box center [759, 193] width 64 height 14
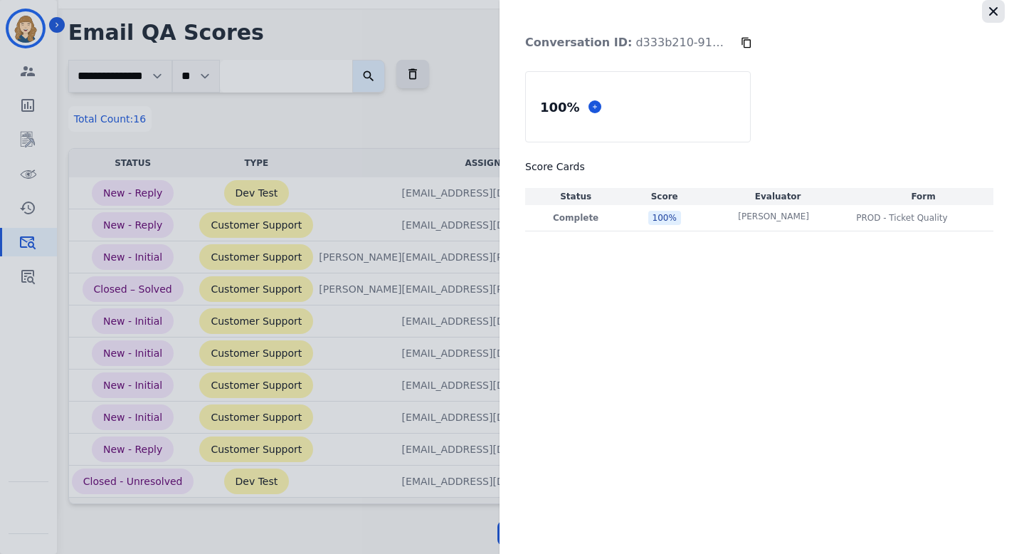
click at [992, 10] on icon "button" at bounding box center [993, 11] width 9 height 9
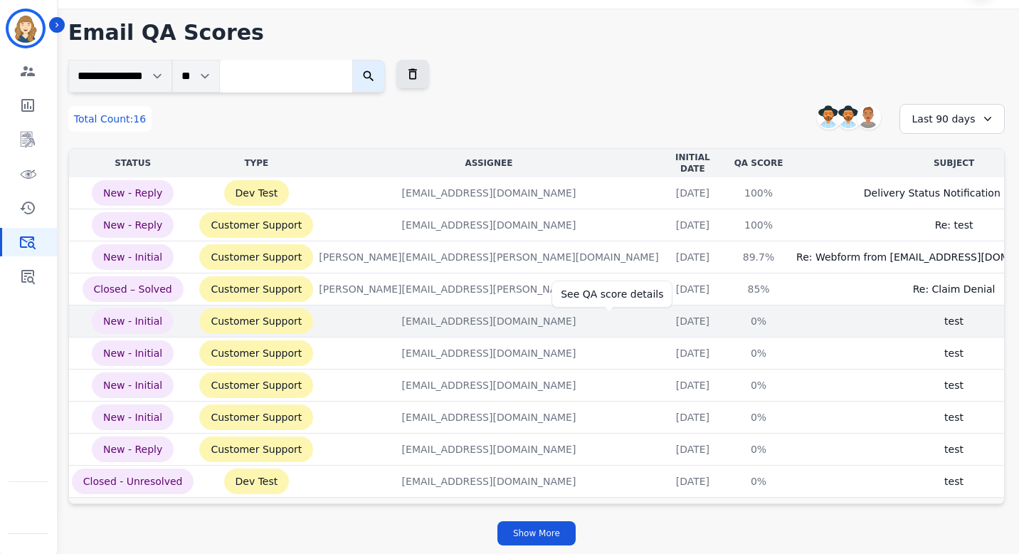
click at [727, 318] on div "0%" at bounding box center [759, 321] width 64 height 14
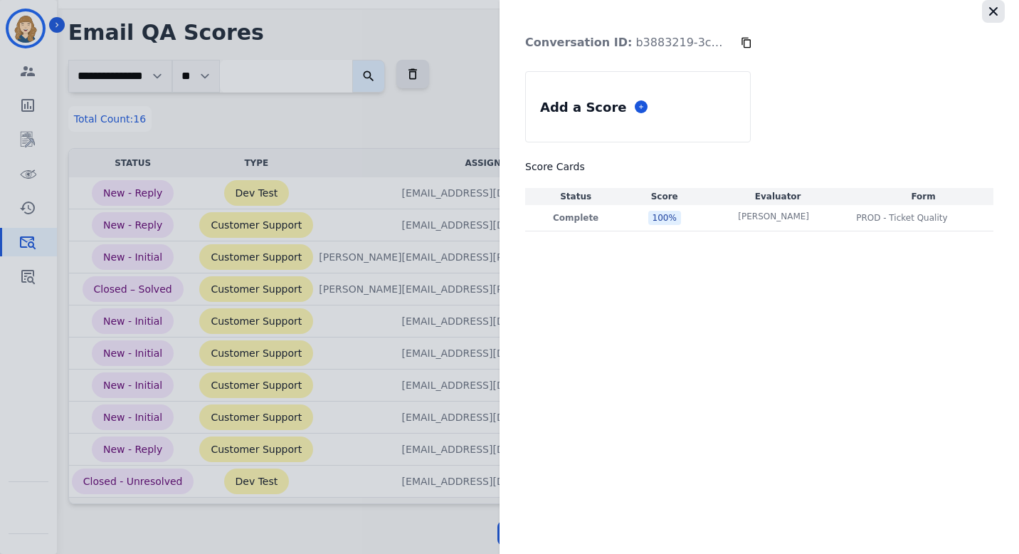
click at [987, 14] on icon "button" at bounding box center [994, 11] width 14 height 14
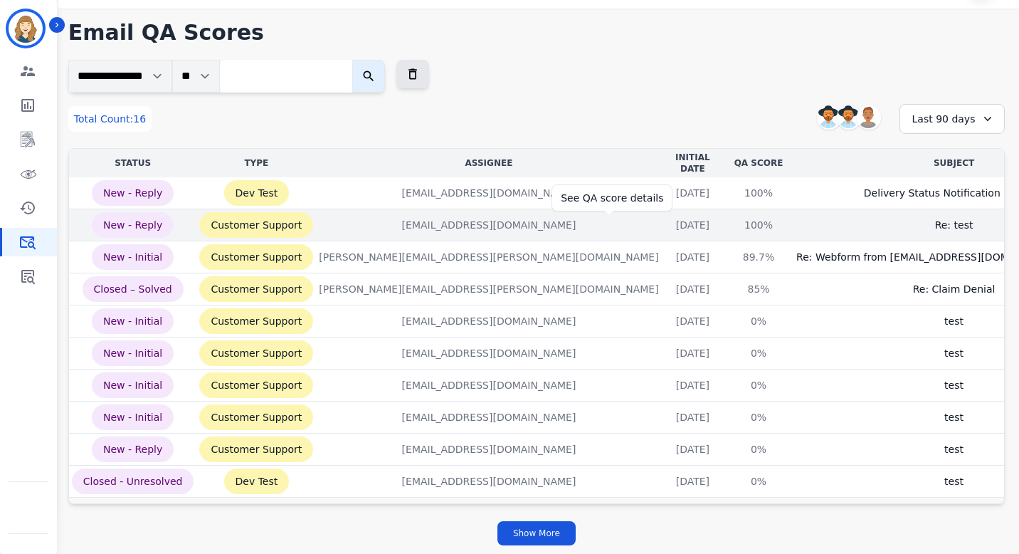
click at [727, 218] on div "100%" at bounding box center [759, 225] width 64 height 14
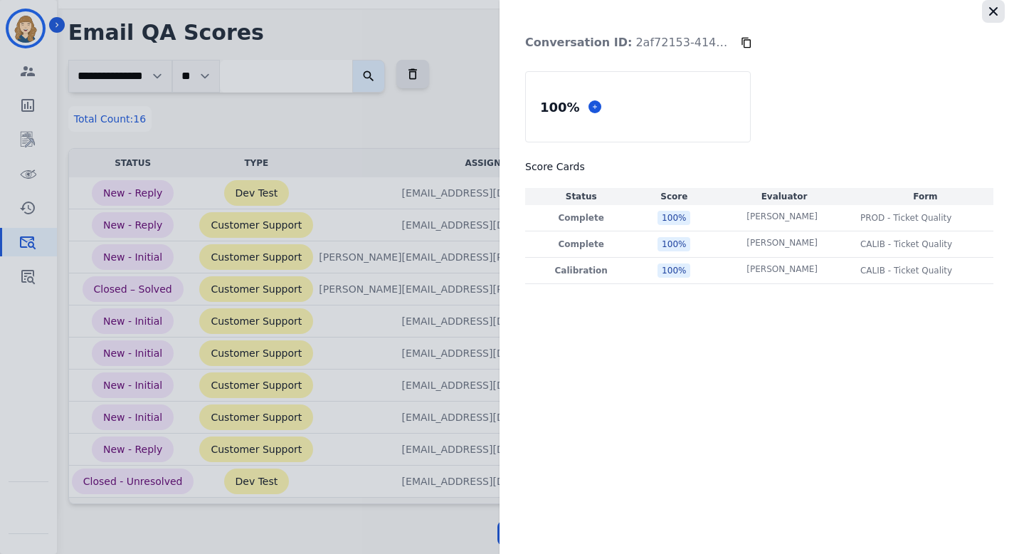
click at [989, 18] on icon "button" at bounding box center [994, 11] width 14 height 14
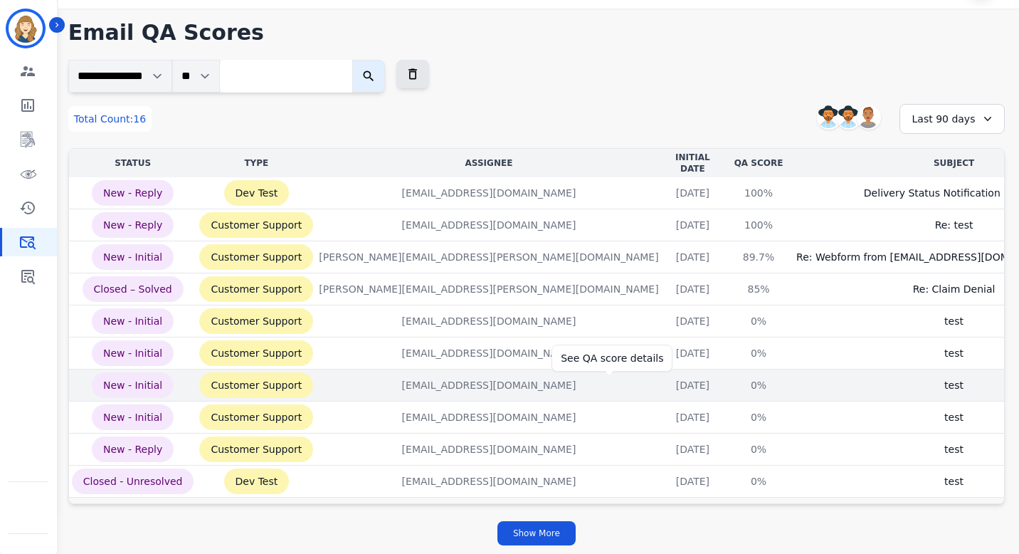
click at [727, 379] on div "0%" at bounding box center [759, 385] width 64 height 14
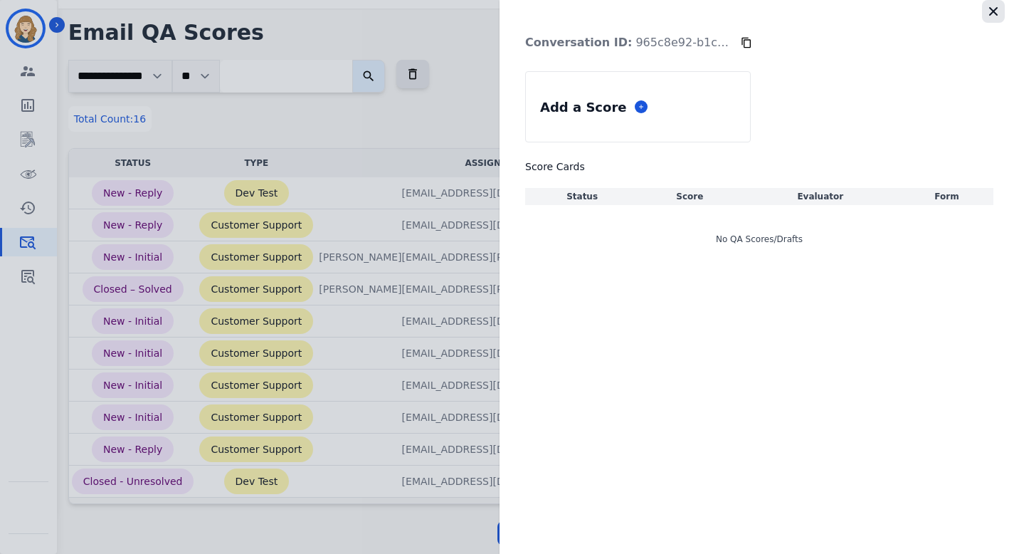
click at [994, 11] on icon "button" at bounding box center [993, 11] width 9 height 9
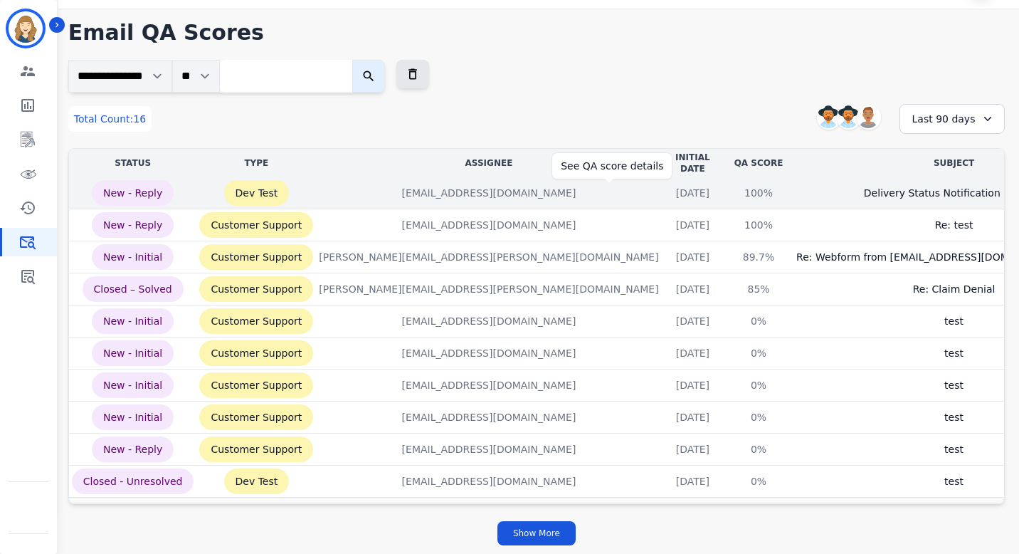
click at [727, 191] on div "100%" at bounding box center [759, 193] width 64 height 14
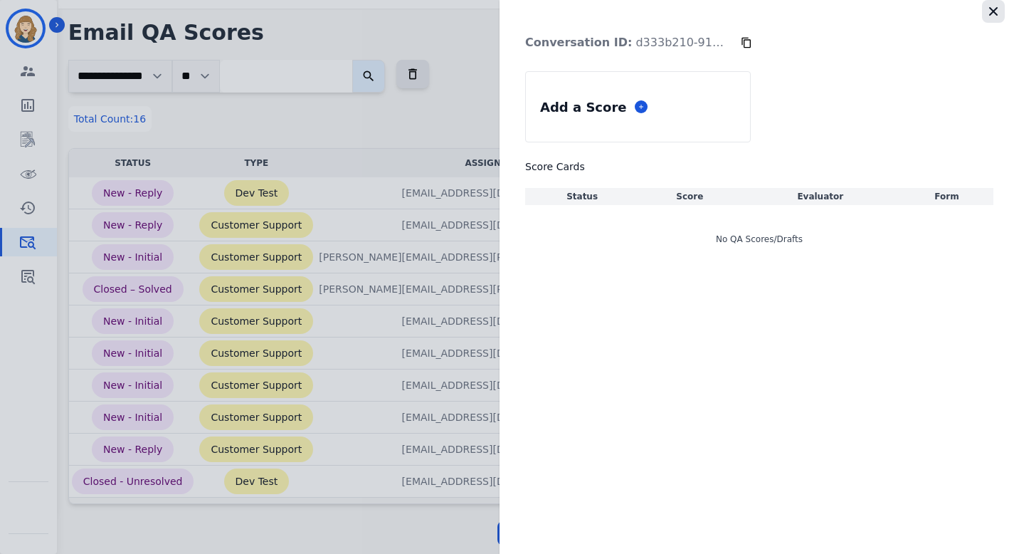
click at [994, 13] on icon "button" at bounding box center [994, 11] width 14 height 14
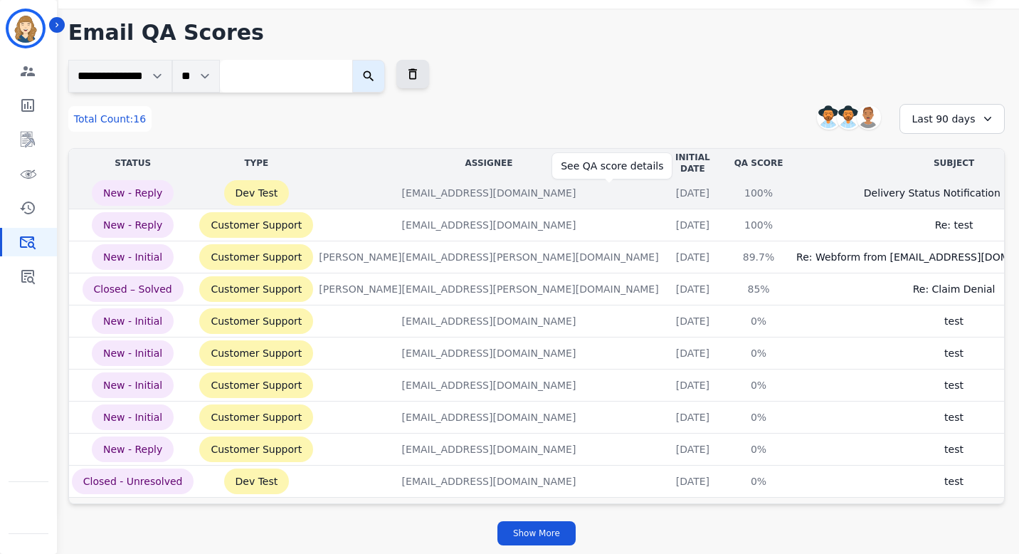
click at [727, 186] on div "100%" at bounding box center [759, 193] width 64 height 14
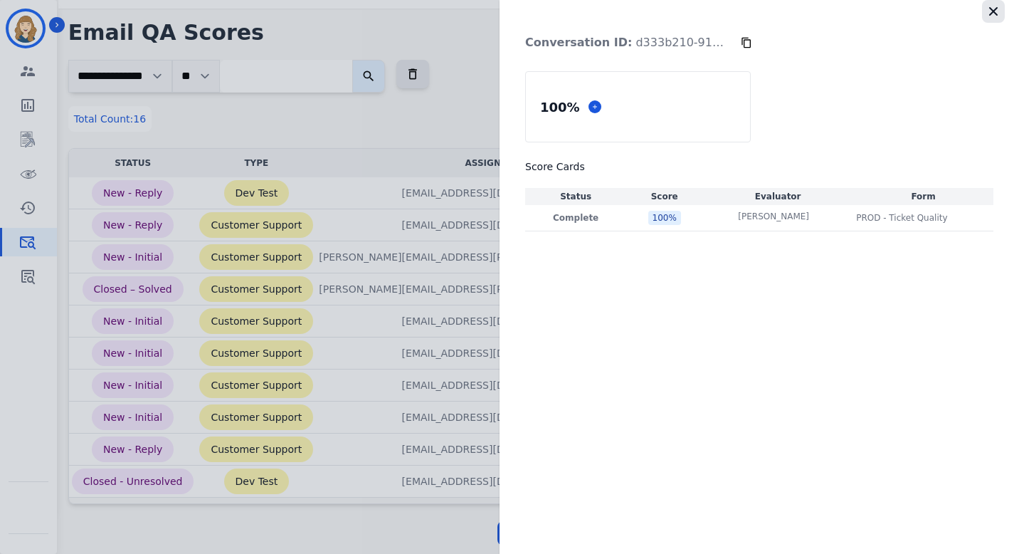
click at [991, 16] on icon "button" at bounding box center [994, 11] width 14 height 14
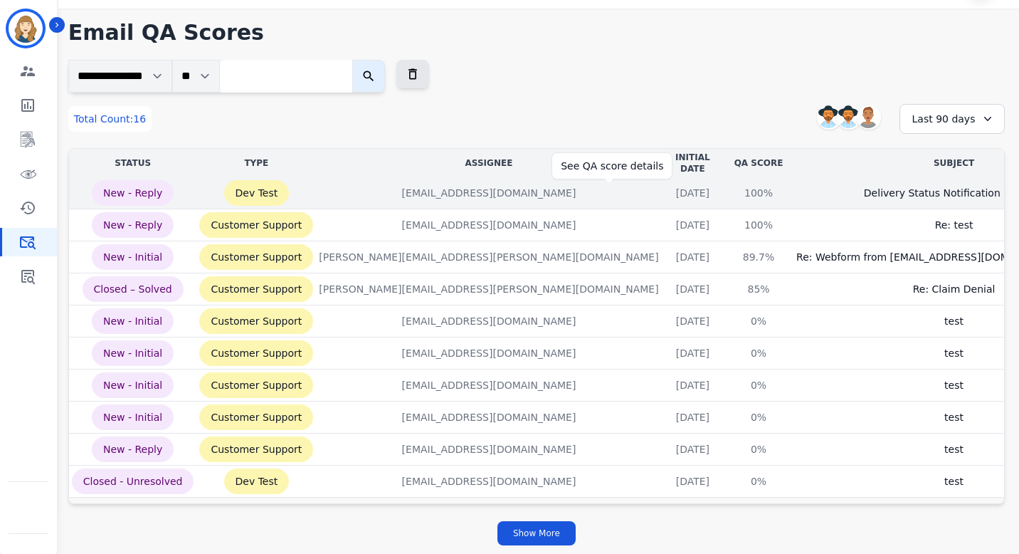
click at [727, 186] on div "100%" at bounding box center [759, 193] width 64 height 14
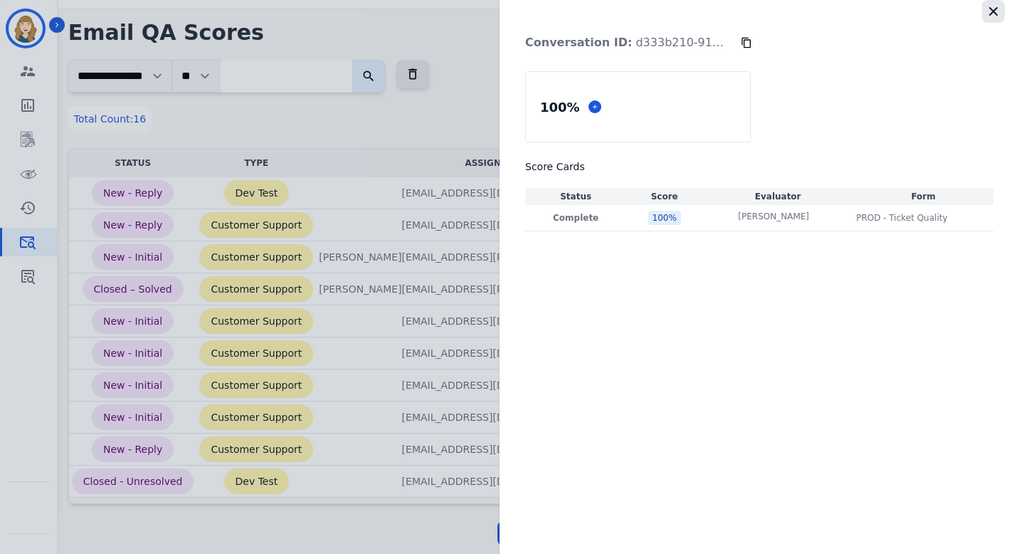
click at [994, 11] on icon "button" at bounding box center [994, 11] width 14 height 14
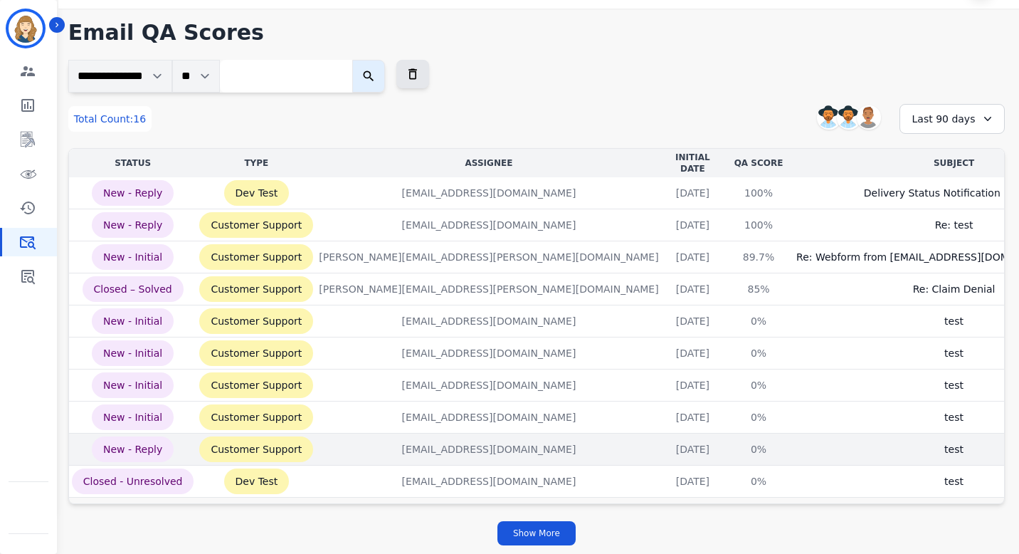
click at [724, 451] on td "0% See QA score details" at bounding box center [759, 449] width 70 height 32
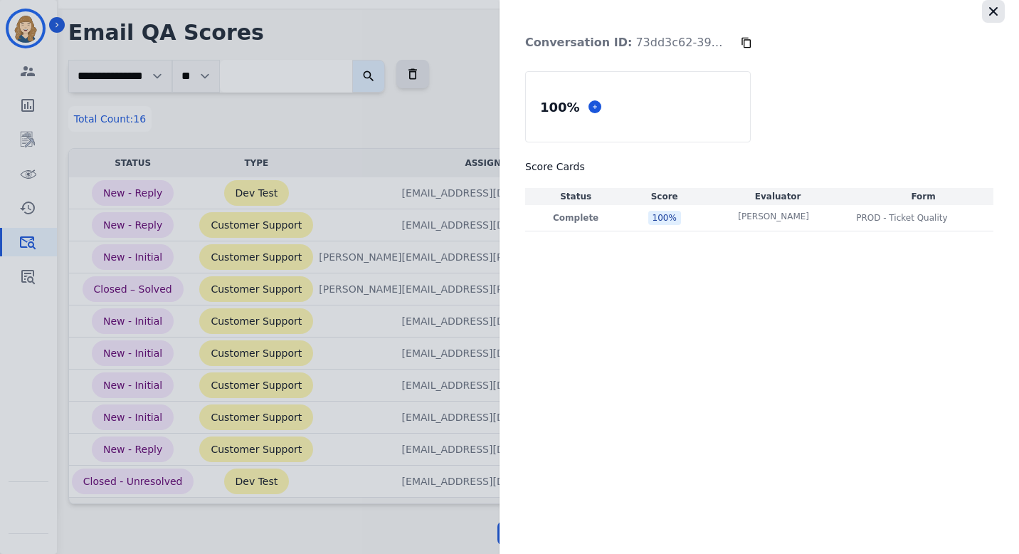
click at [1000, 8] on icon "button" at bounding box center [994, 11] width 14 height 14
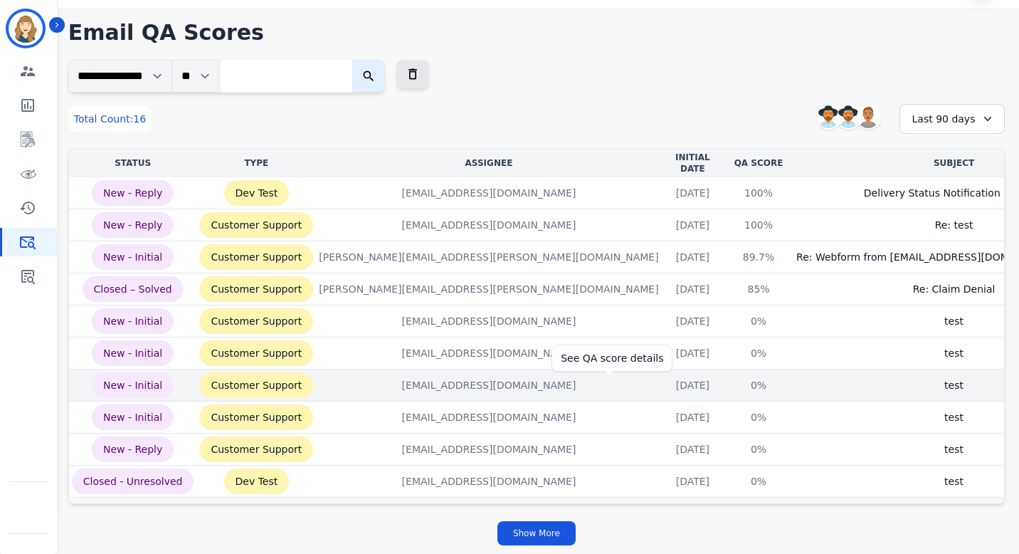
click at [727, 378] on div "0%" at bounding box center [759, 385] width 64 height 14
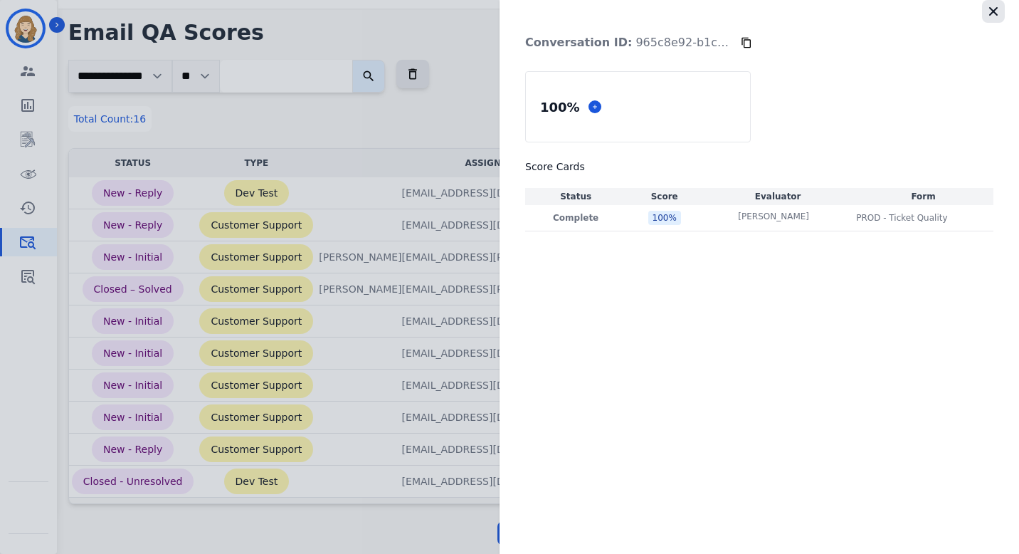
click at [995, 13] on icon "button" at bounding box center [993, 11] width 9 height 9
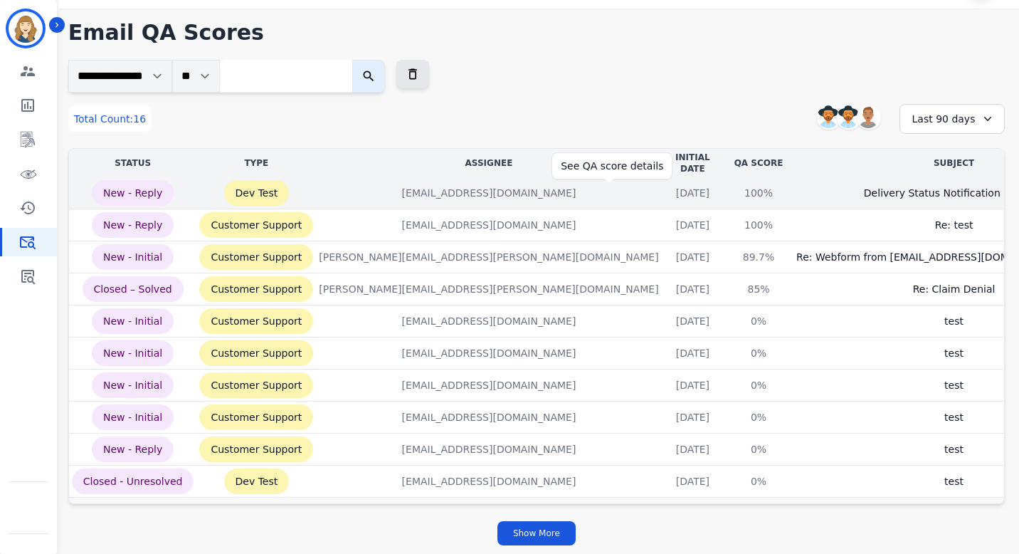
click at [727, 189] on div "100%" at bounding box center [759, 193] width 64 height 14
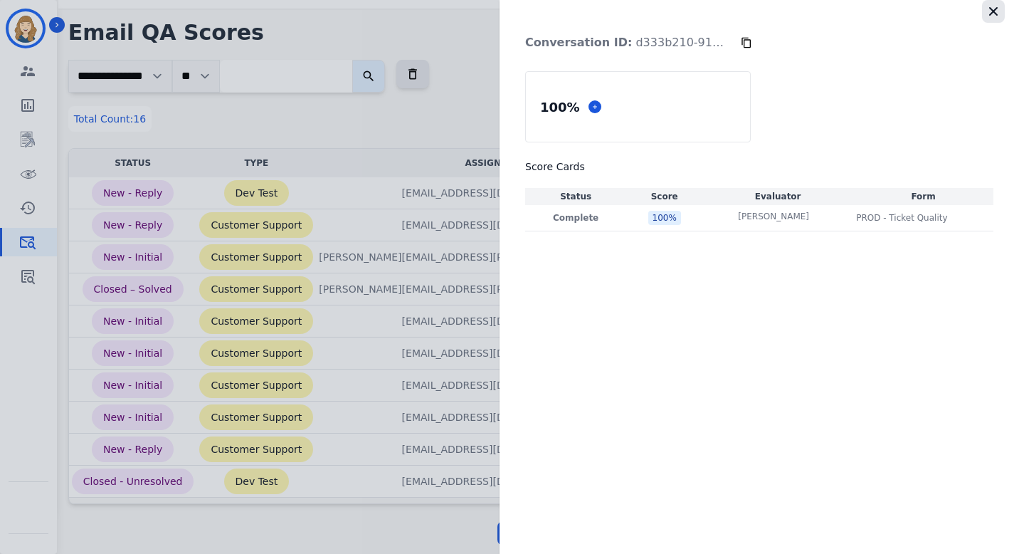
click at [993, 16] on icon "button" at bounding box center [994, 11] width 14 height 14
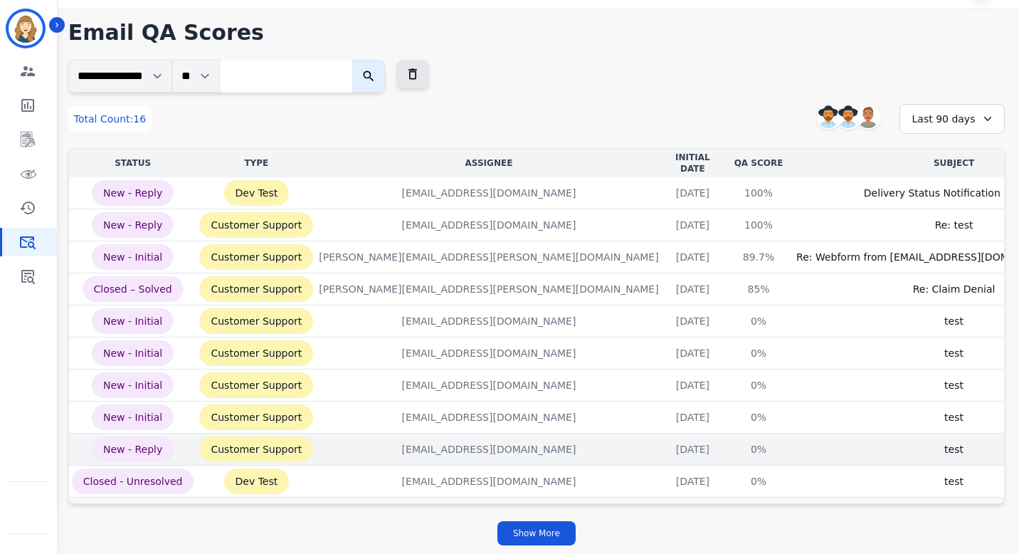
click at [724, 451] on td "0% See QA score details" at bounding box center [759, 449] width 70 height 32
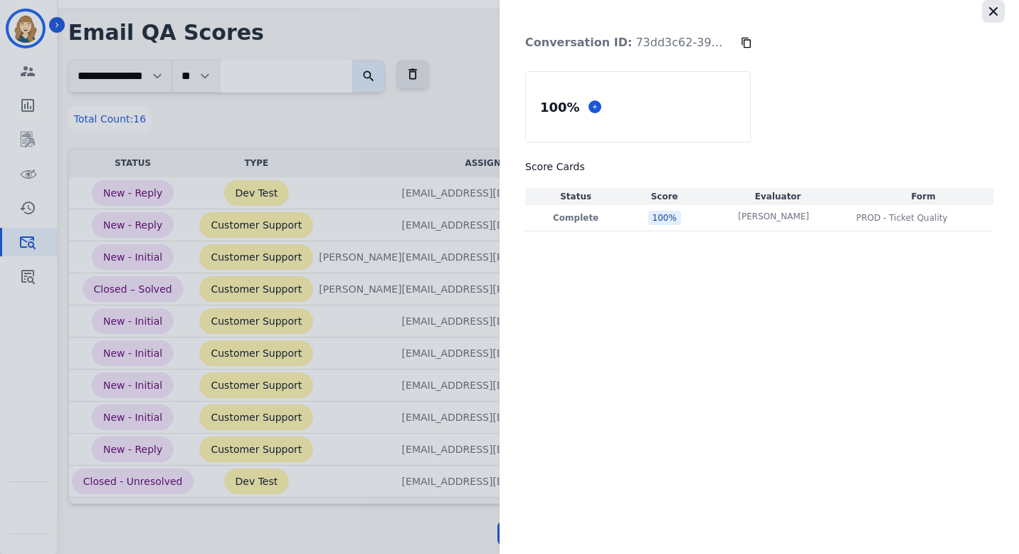
click at [995, 12] on icon "button" at bounding box center [993, 11] width 9 height 9
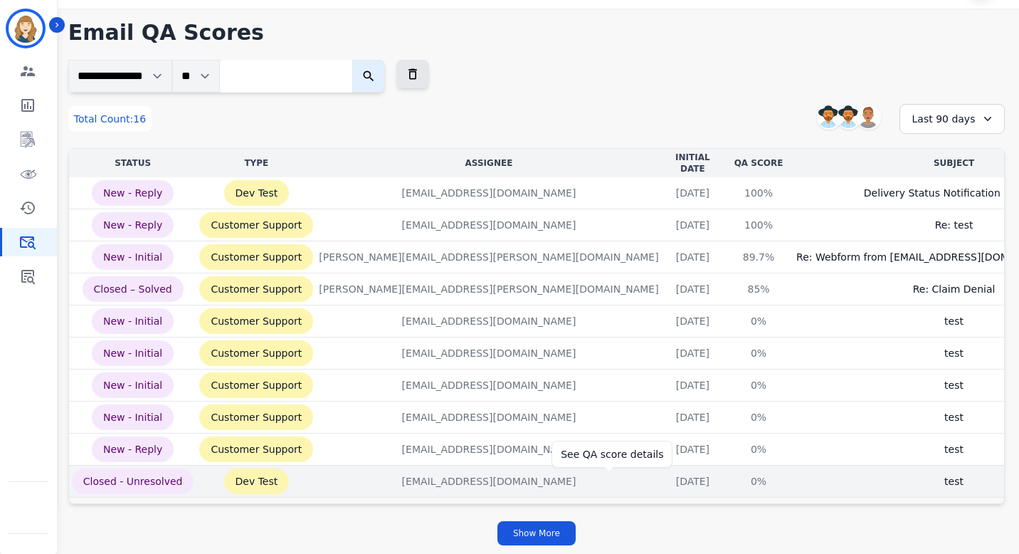
click at [727, 475] on div "0%" at bounding box center [759, 481] width 64 height 14
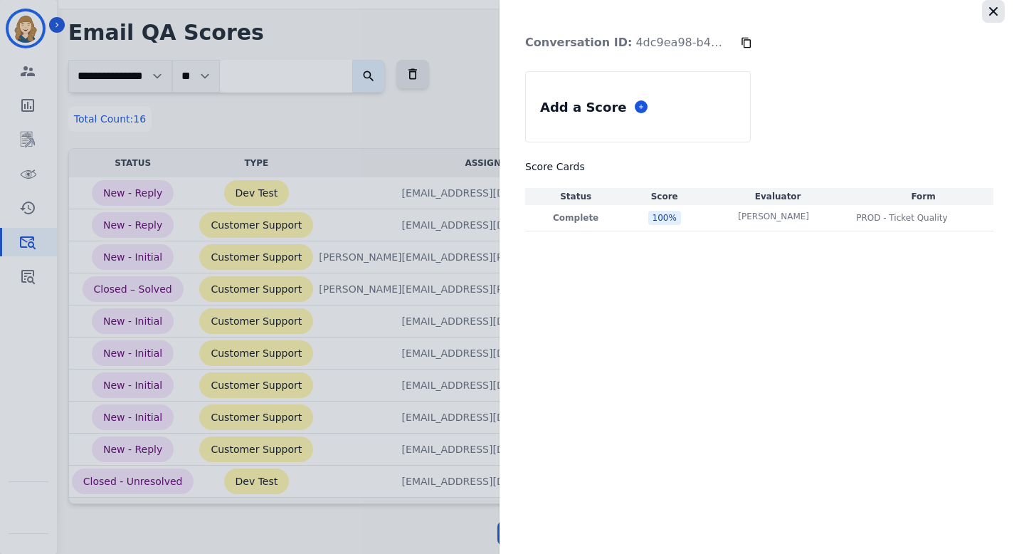
click at [995, 7] on icon "button" at bounding box center [994, 11] width 14 height 14
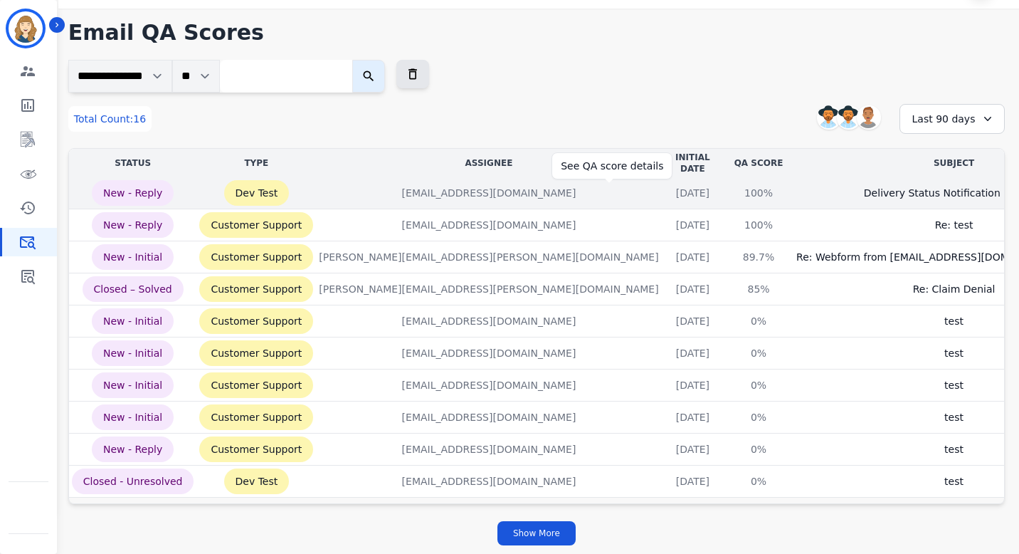
click at [727, 187] on div "100%" at bounding box center [759, 193] width 64 height 14
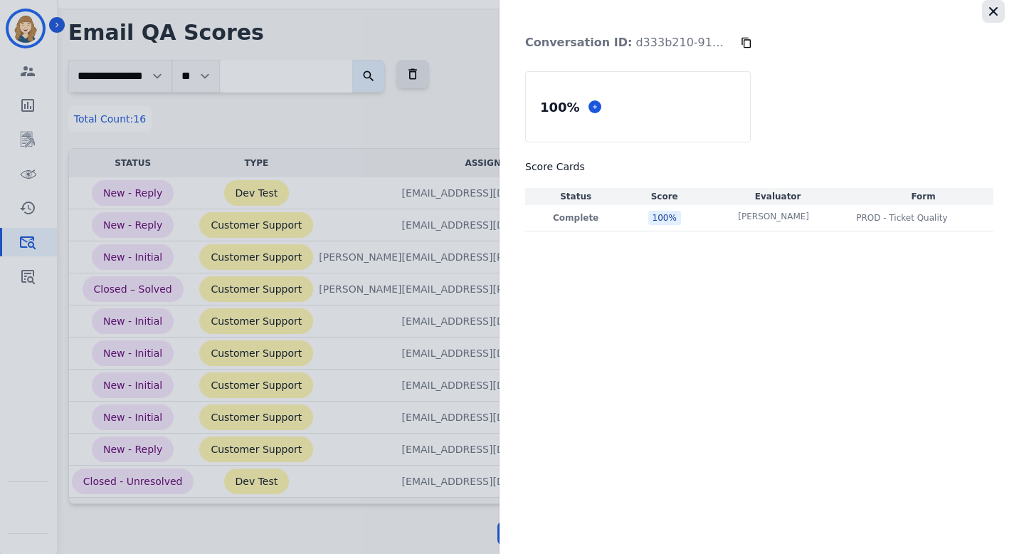
click at [992, 10] on icon "button" at bounding box center [993, 11] width 9 height 9
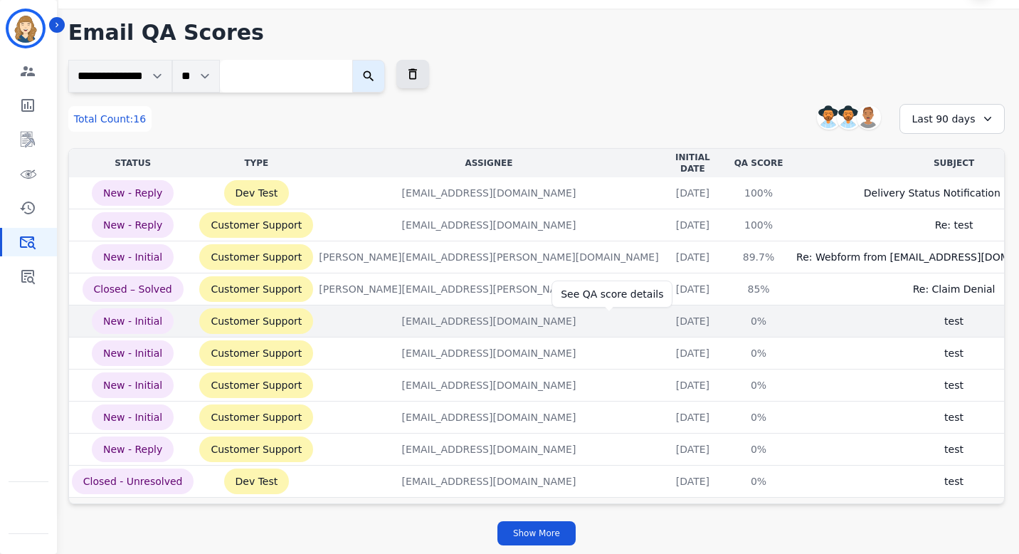
click at [727, 314] on div "0%" at bounding box center [759, 321] width 64 height 14
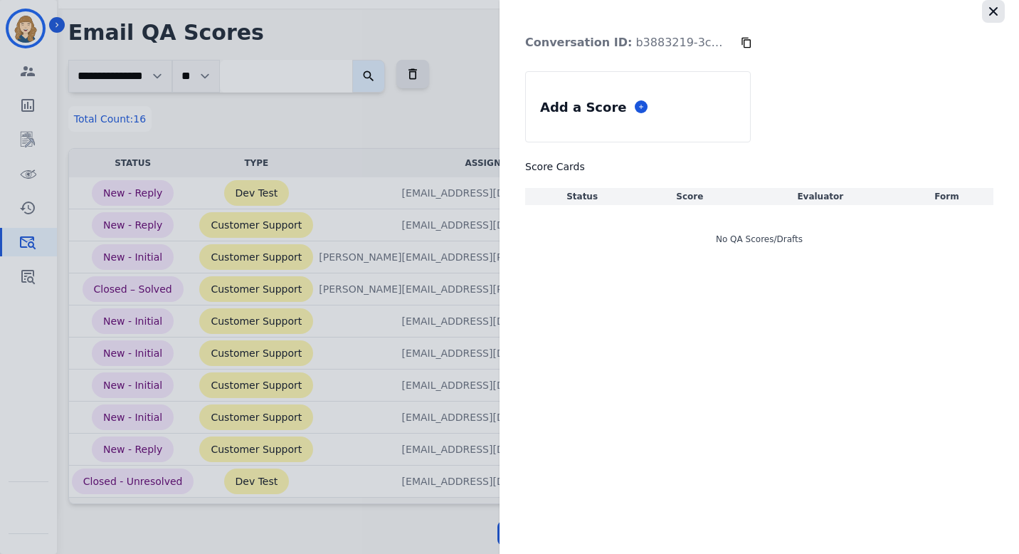
drag, startPoint x: 992, startPoint y: 9, endPoint x: 742, endPoint y: 303, distance: 385.8
click at [991, 9] on icon "button" at bounding box center [994, 11] width 14 height 14
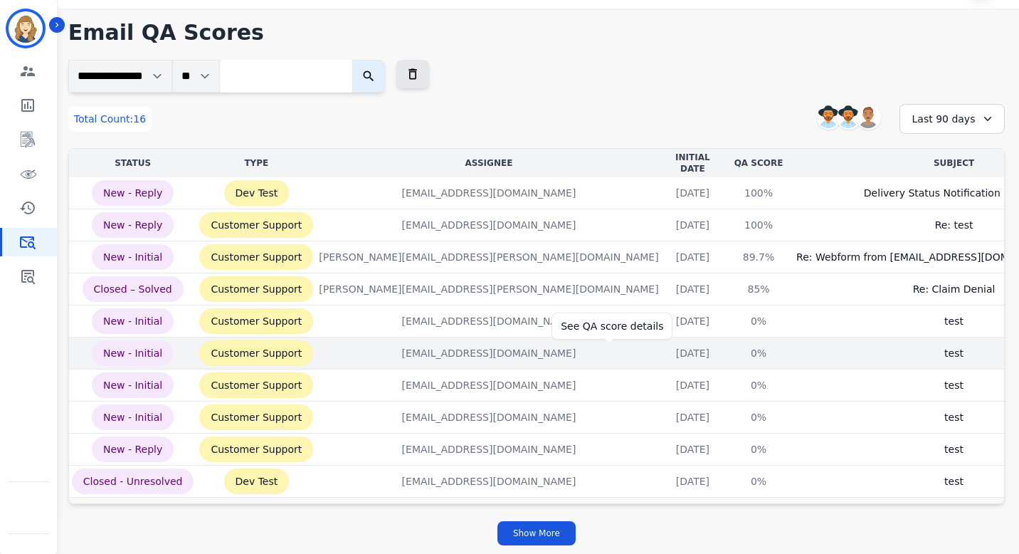
click at [727, 349] on div "0%" at bounding box center [759, 353] width 64 height 14
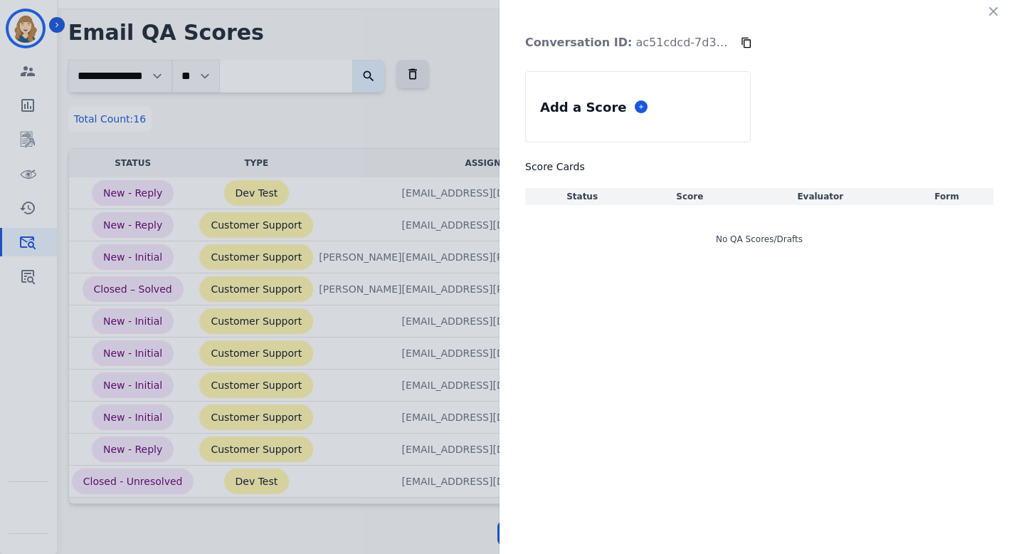
drag, startPoint x: 993, startPoint y: 13, endPoint x: 646, endPoint y: 170, distance: 380.7
click at [990, 13] on icon "button" at bounding box center [994, 11] width 14 height 14
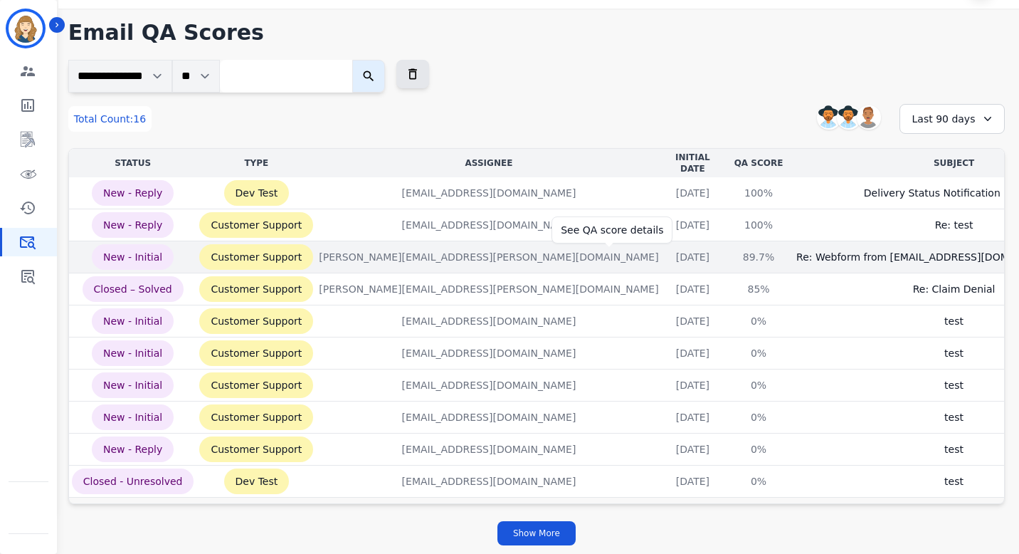
click at [727, 252] on div "89.7%" at bounding box center [759, 257] width 64 height 14
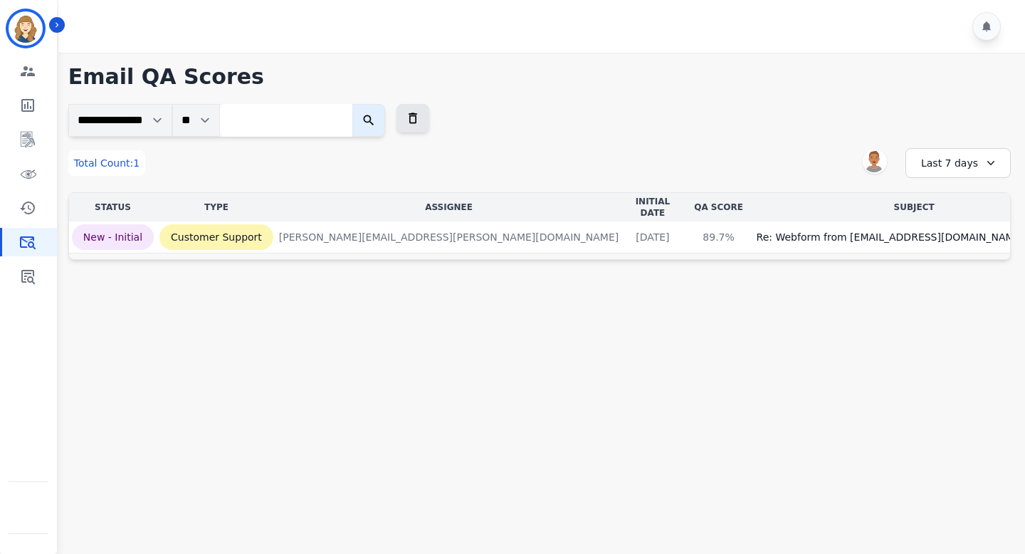
click at [941, 165] on div "Last 7 days" at bounding box center [957, 163] width 105 height 30
click at [942, 300] on li "Last 90 days" at bounding box center [967, 301] width 71 height 14
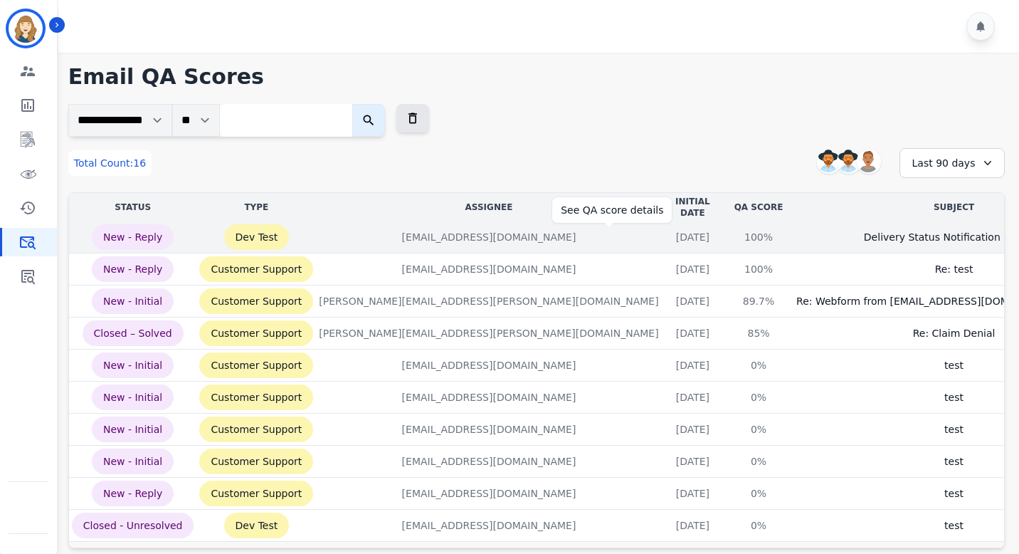
click at [727, 236] on div "100%" at bounding box center [759, 237] width 64 height 14
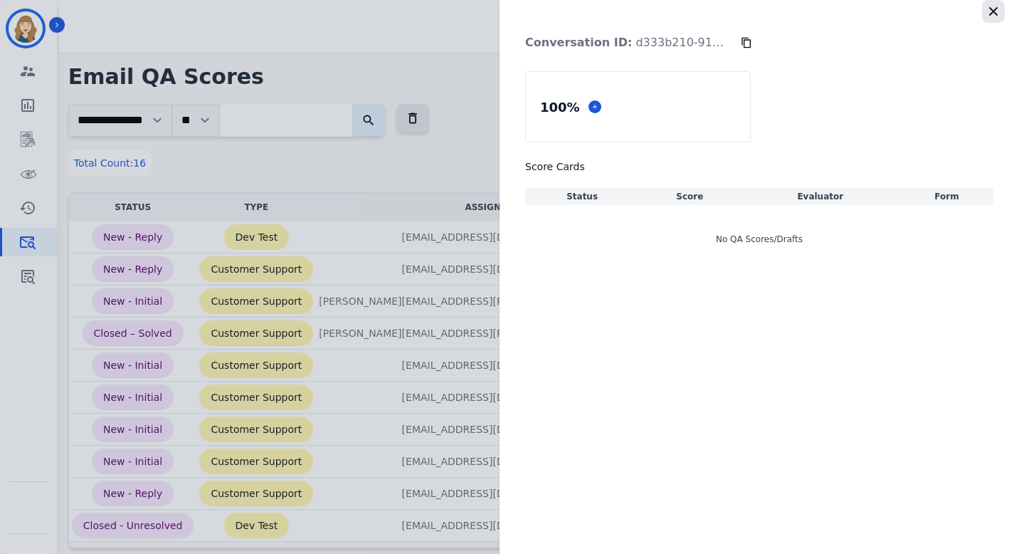
click at [988, 18] on icon "button" at bounding box center [994, 11] width 14 height 14
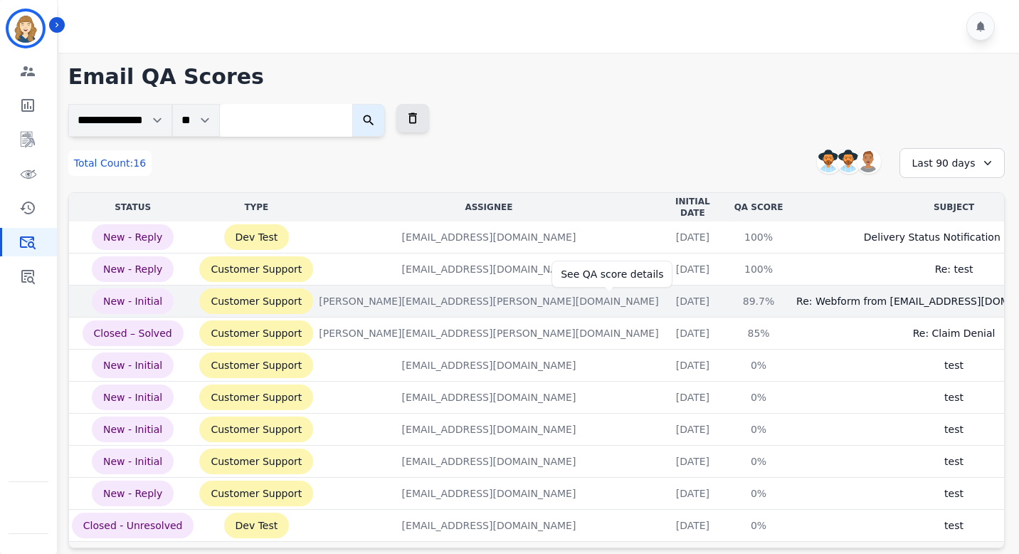
click at [727, 303] on div "89.7%" at bounding box center [759, 301] width 64 height 14
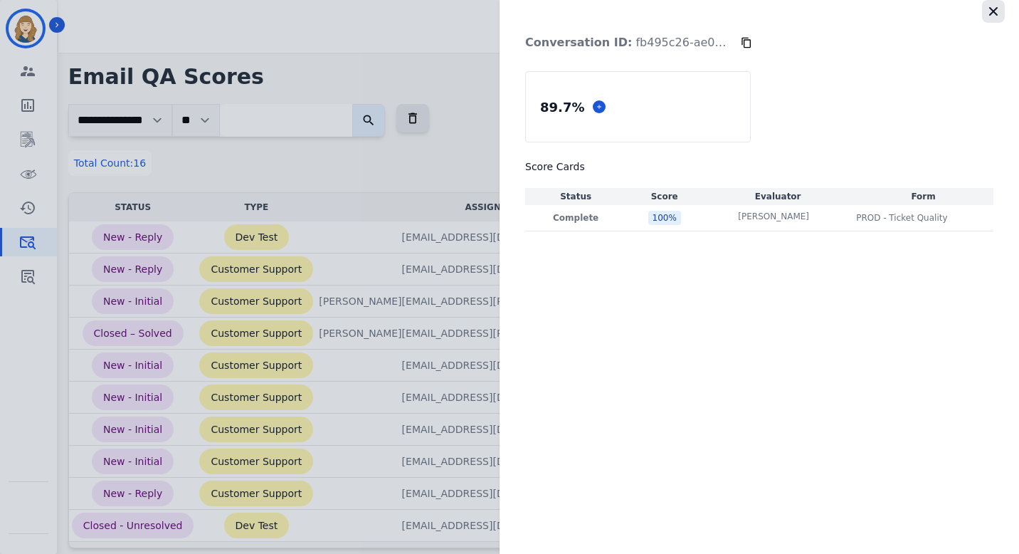
click at [994, 5] on icon "button" at bounding box center [994, 11] width 14 height 14
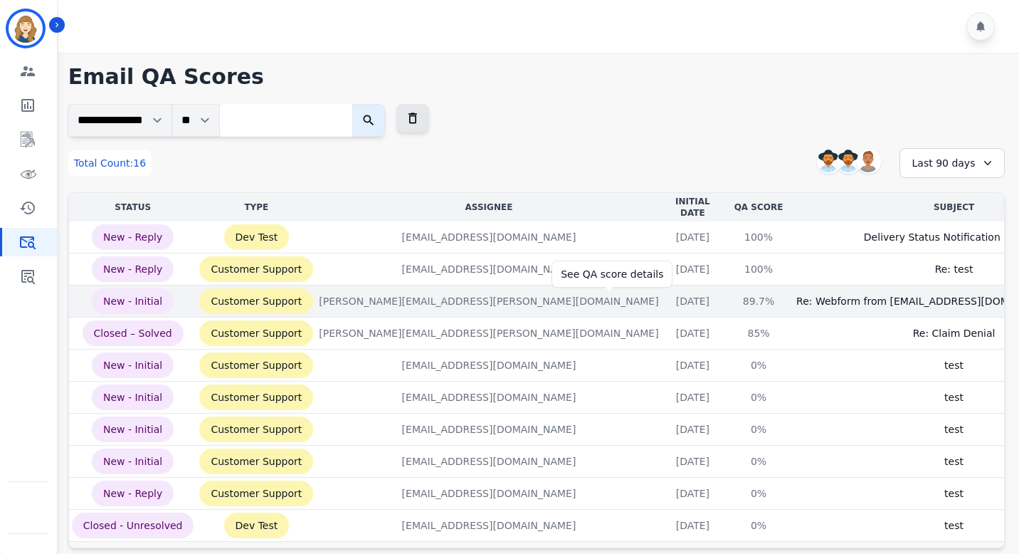
click at [727, 300] on div "89.7%" at bounding box center [759, 301] width 64 height 14
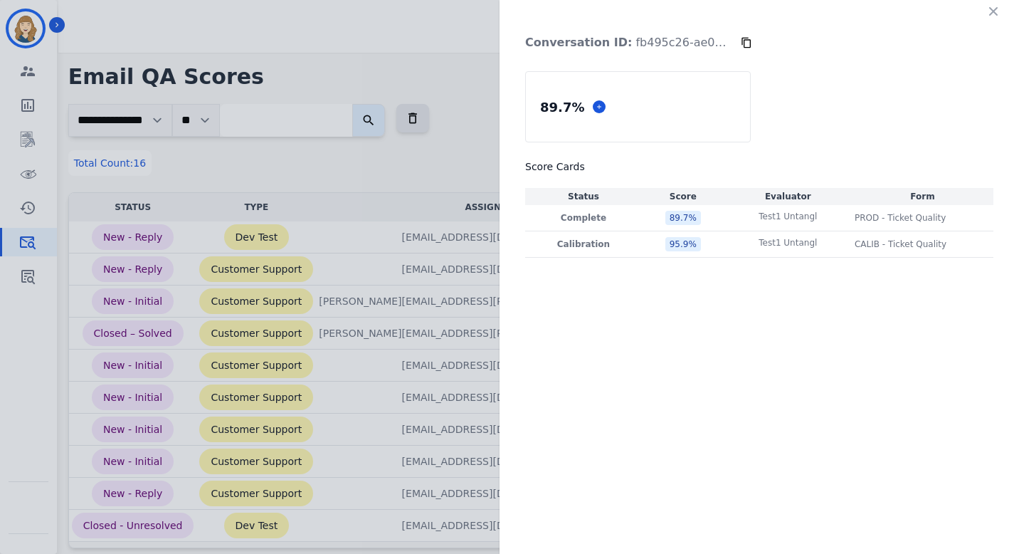
click at [302, 186] on div "Conversation ID: fb495c26-ae0d-4c1a-a73d-67789bc6b721 89.7 % Score Cards Status…" at bounding box center [509, 277] width 1019 height 554
click at [348, 85] on div "Conversation ID: fb495c26-ae0d-4c1a-a73d-67789bc6b721 89.7 % Score Cards Status…" at bounding box center [509, 277] width 1019 height 554
click at [991, 6] on icon "button" at bounding box center [994, 11] width 14 height 14
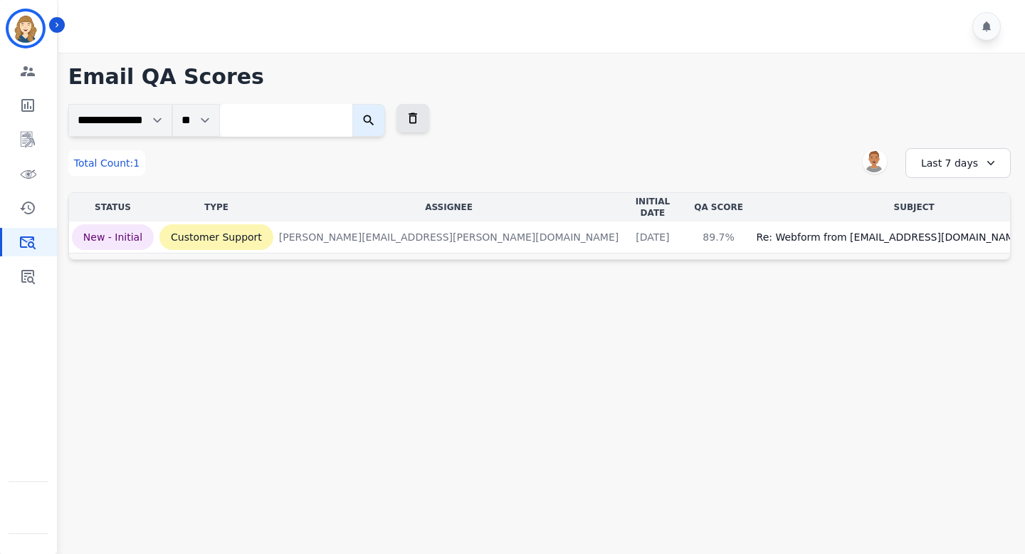
click at [937, 157] on div "Last 7 days" at bounding box center [957, 163] width 105 height 30
click at [948, 302] on li "Last 90 days" at bounding box center [967, 301] width 71 height 14
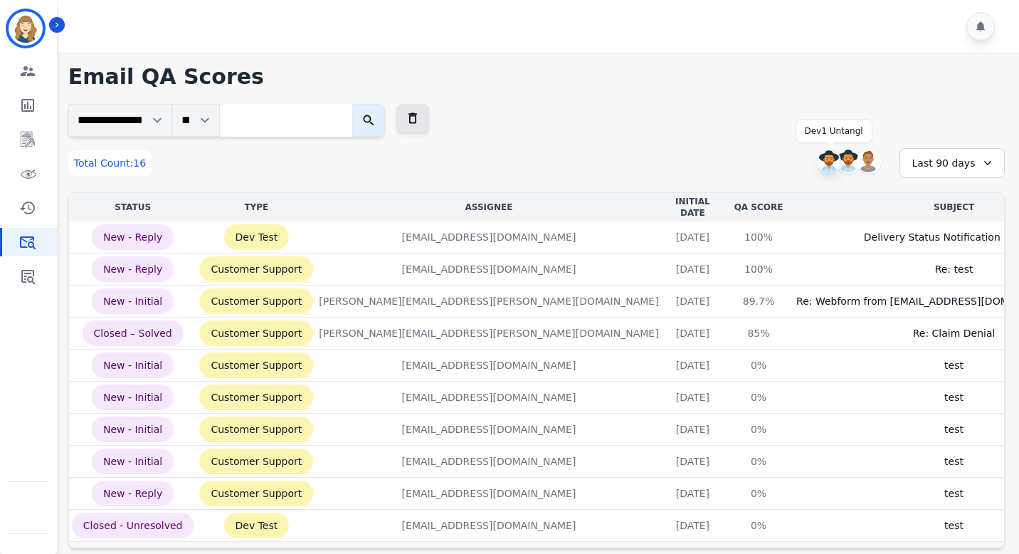
click at [833, 152] on img at bounding box center [829, 161] width 23 height 23
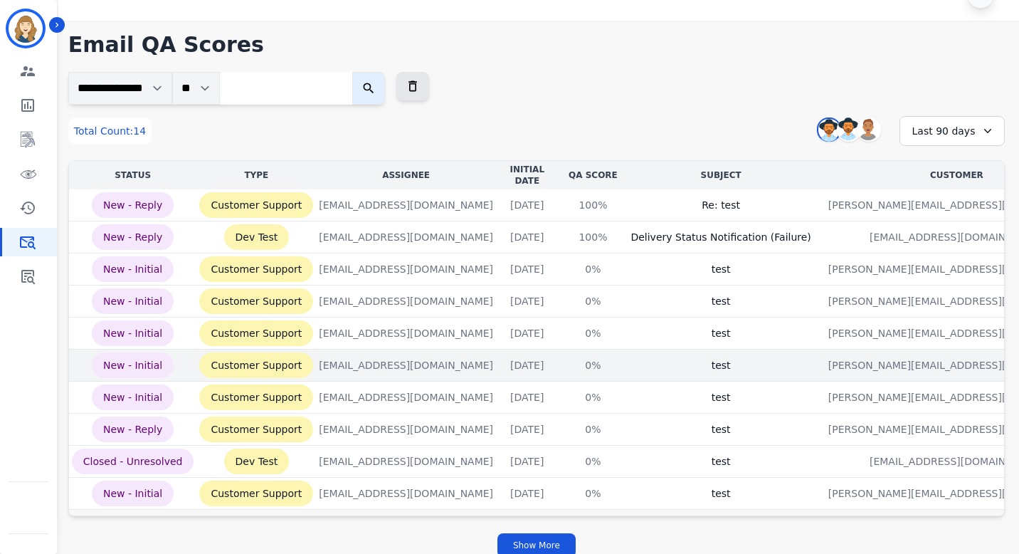
scroll to position [31, 0]
click at [567, 359] on div "0%" at bounding box center [593, 366] width 64 height 14
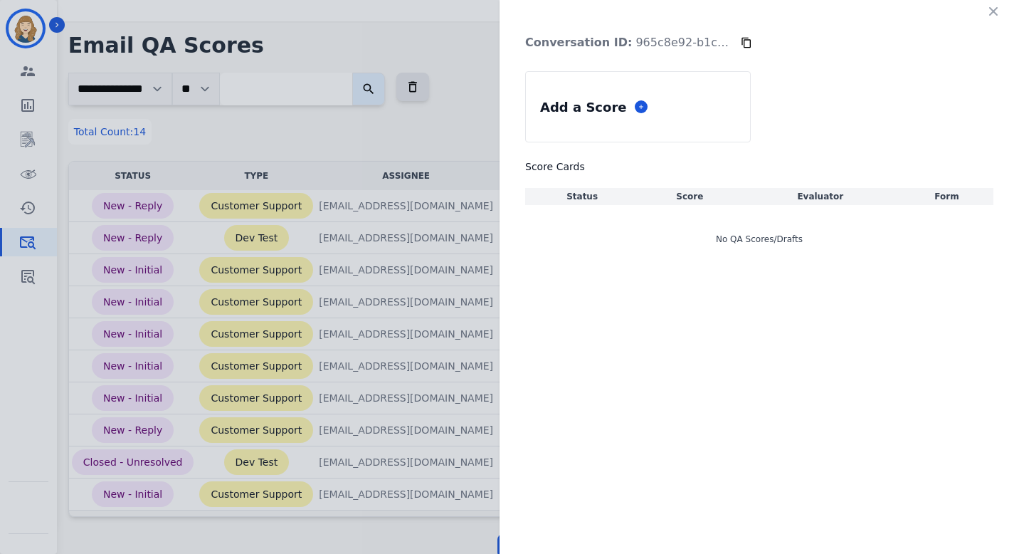
scroll to position [32, 0]
click at [994, 9] on icon "button" at bounding box center [994, 11] width 14 height 14
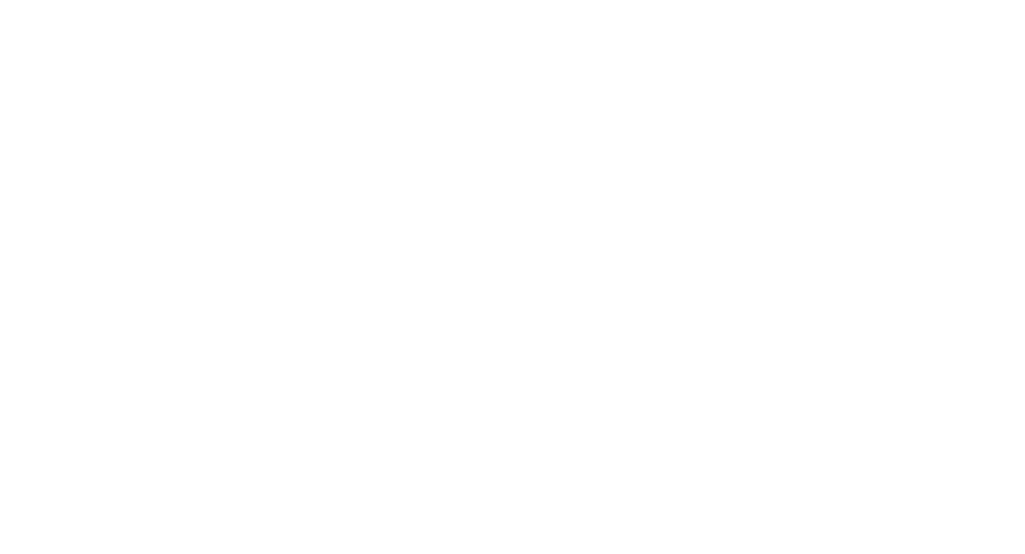
click at [23, 0] on html at bounding box center [512, 0] width 1025 height 0
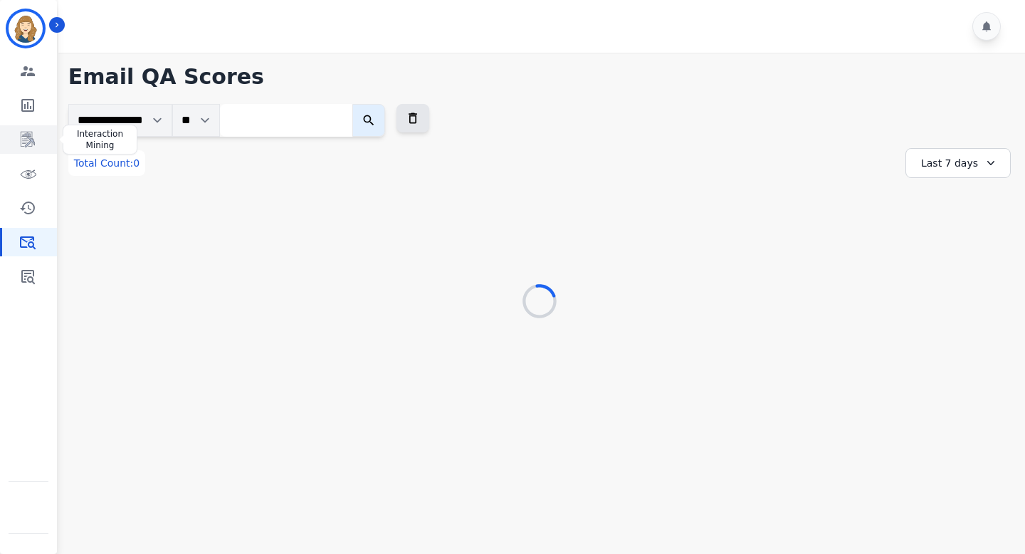
click at [28, 133] on icon "Sidebar" at bounding box center [27, 139] width 17 height 17
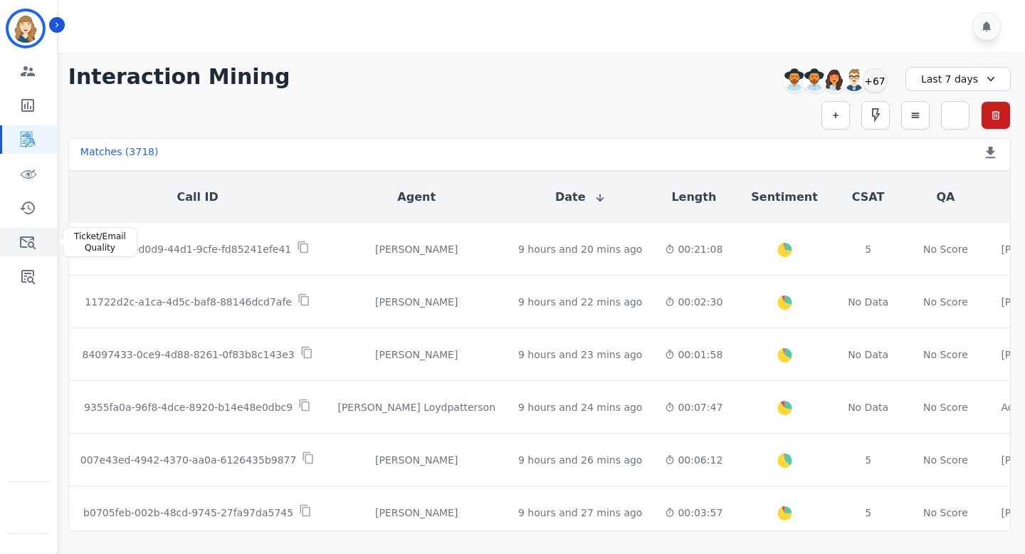
click at [25, 240] on icon "Sidebar" at bounding box center [27, 241] width 17 height 17
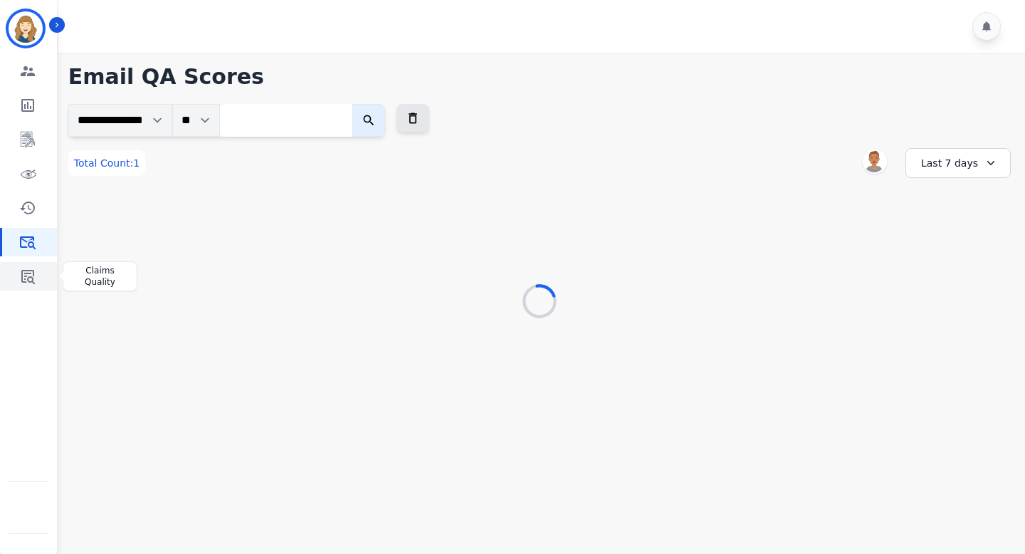
click at [22, 274] on icon "Sidebar" at bounding box center [28, 277] width 14 height 14
